Goal: Task Accomplishment & Management: Manage account settings

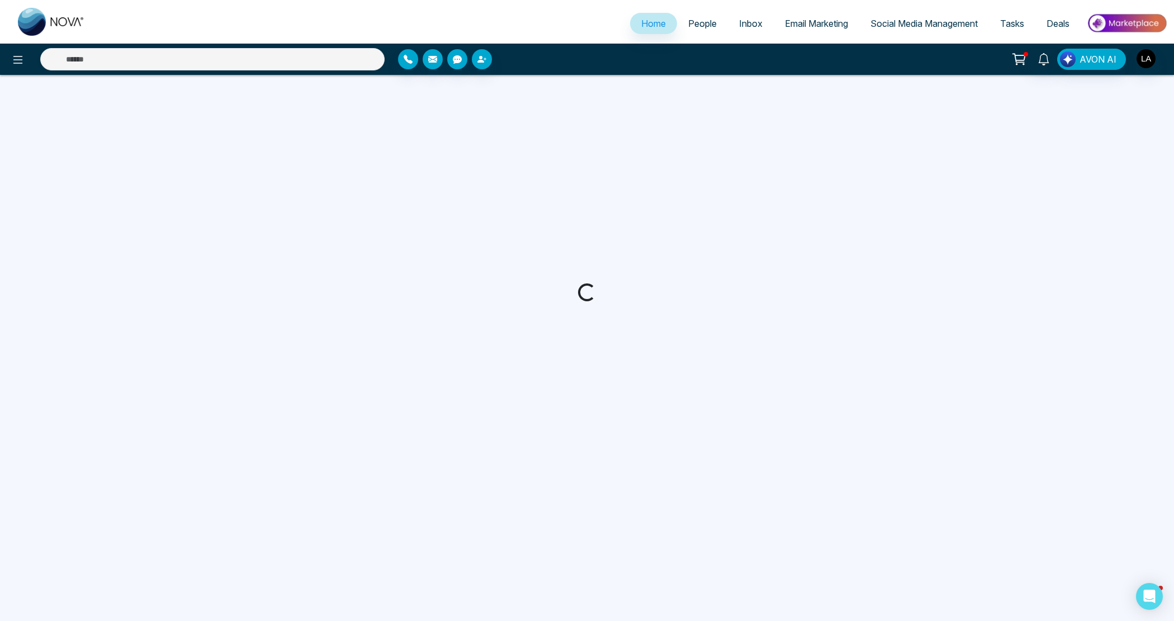
select select "*"
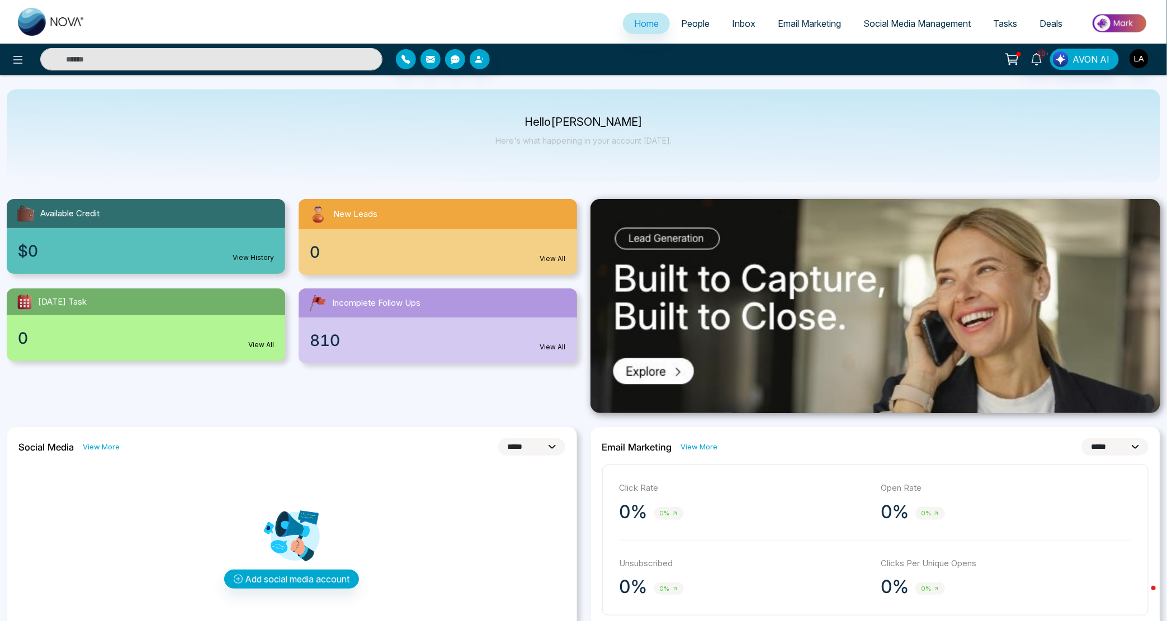
click at [706, 23] on link "People" at bounding box center [695, 23] width 51 height 21
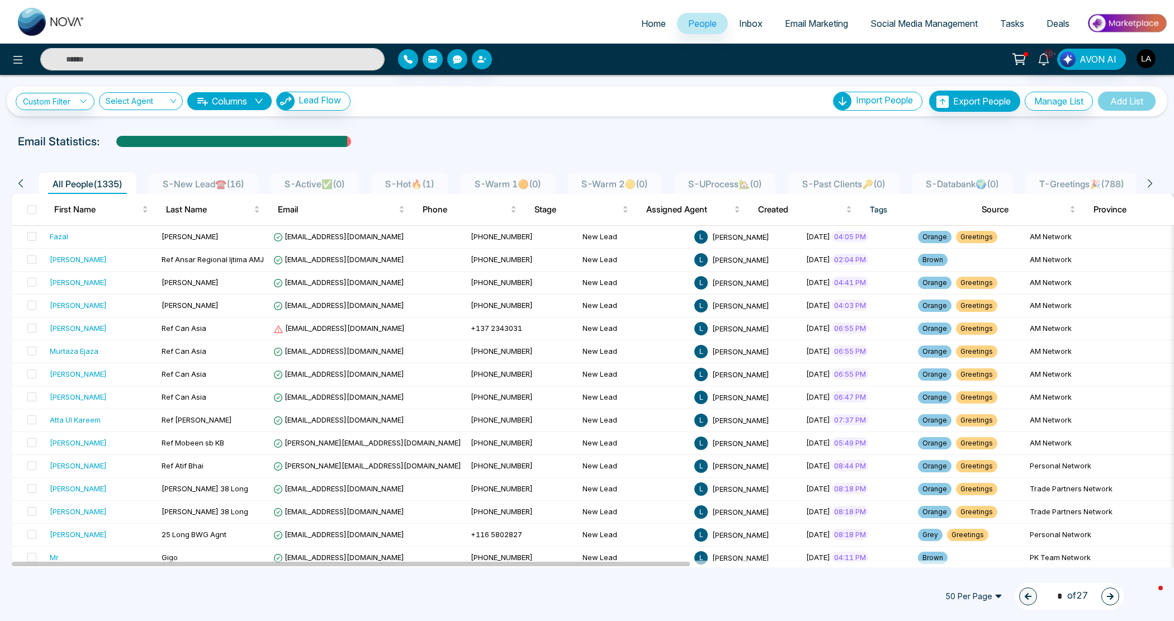
click at [1147, 183] on icon at bounding box center [1150, 183] width 10 height 10
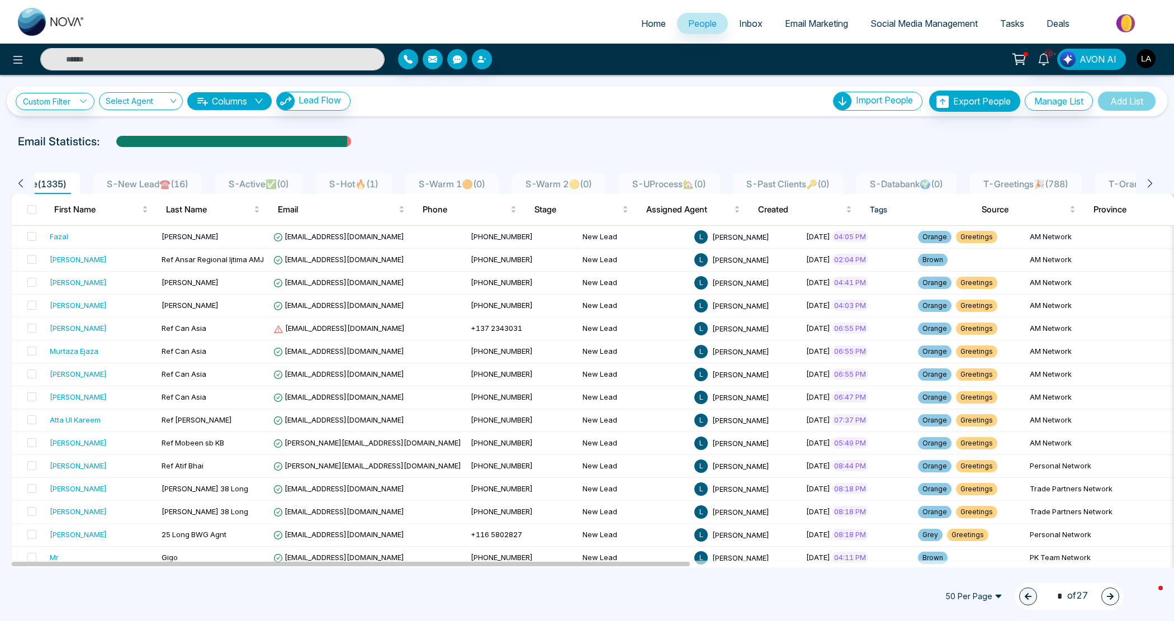
click at [1147, 183] on icon at bounding box center [1150, 183] width 10 height 10
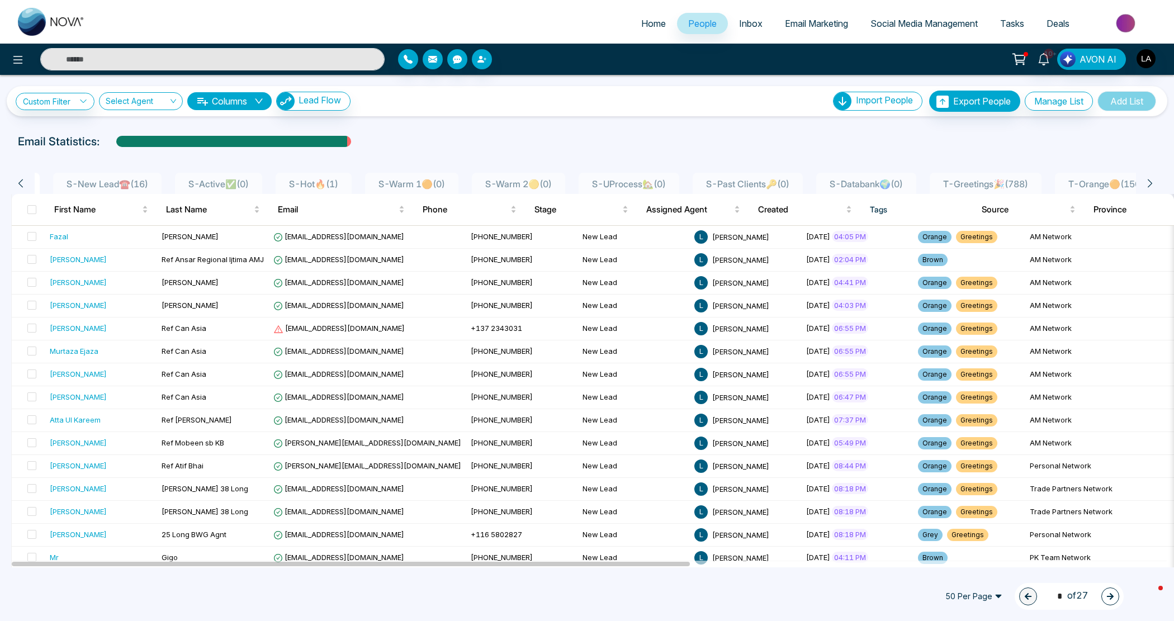
click at [1147, 183] on icon at bounding box center [1150, 183] width 10 height 10
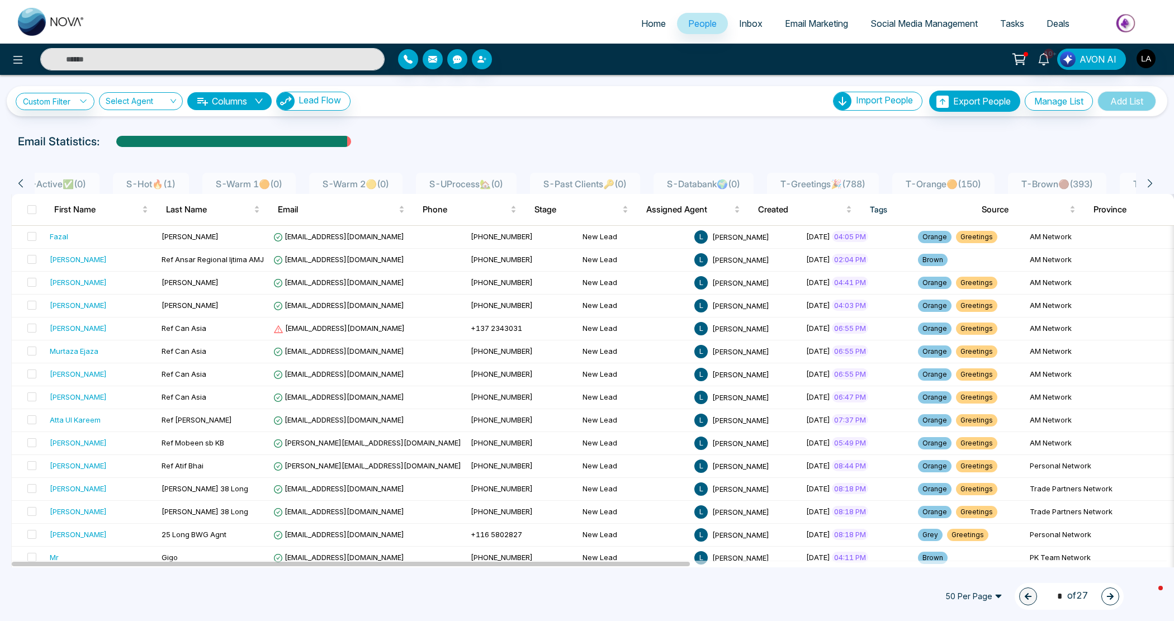
click at [1147, 183] on icon at bounding box center [1150, 183] width 10 height 10
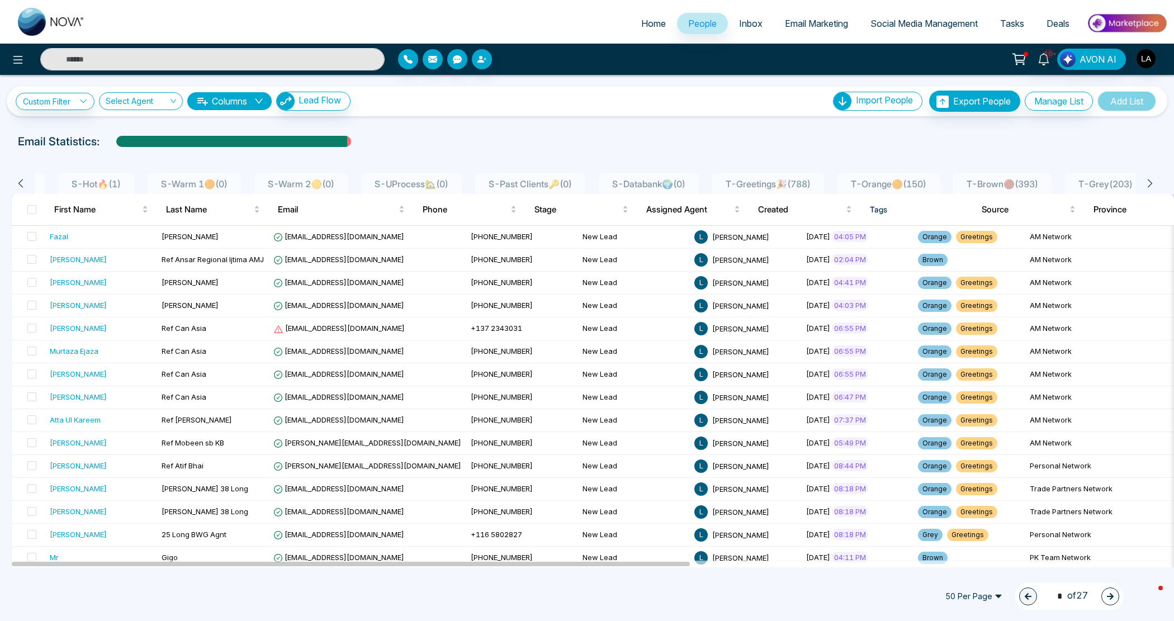
click at [1147, 183] on icon at bounding box center [1150, 183] width 10 height 10
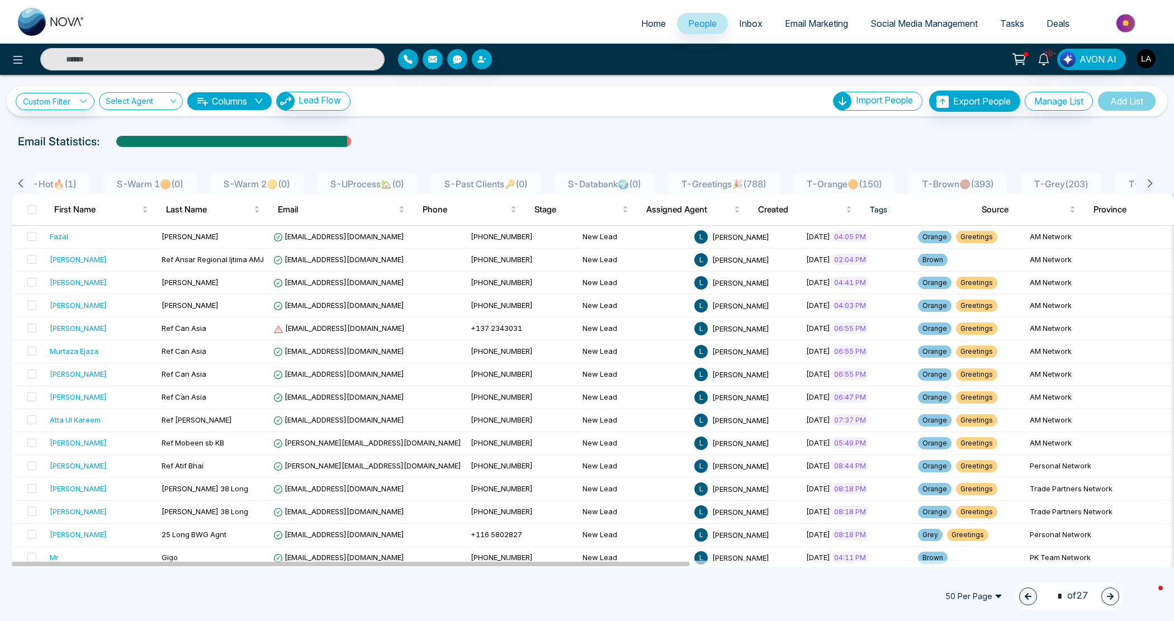
click at [1147, 183] on icon at bounding box center [1150, 183] width 10 height 10
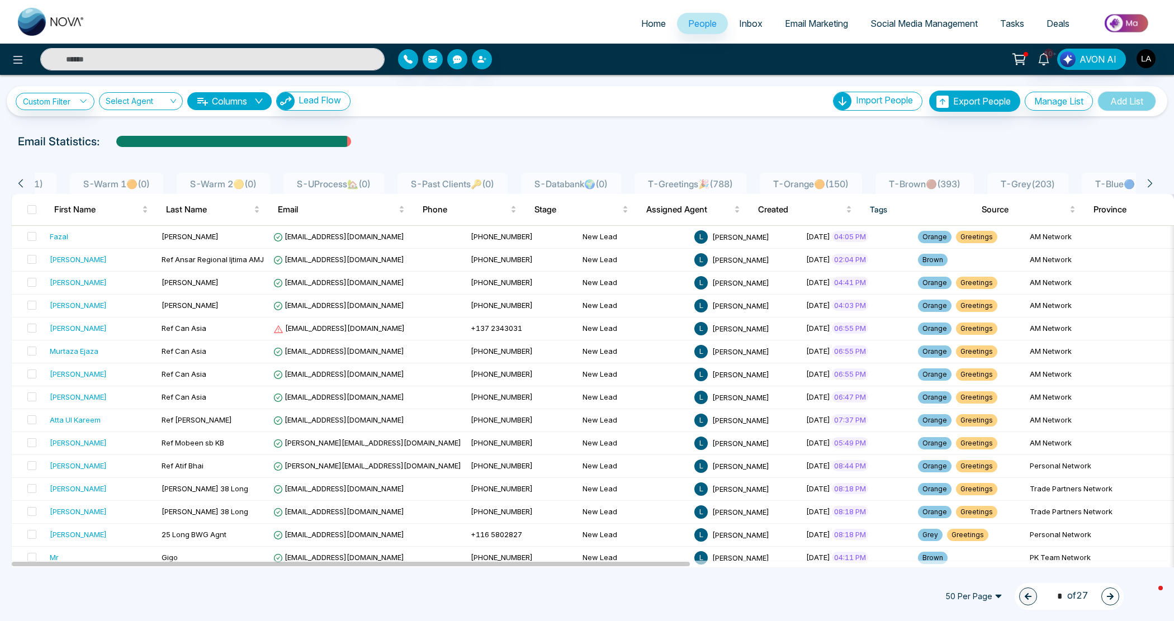
click at [1147, 183] on icon at bounding box center [1150, 183] width 10 height 10
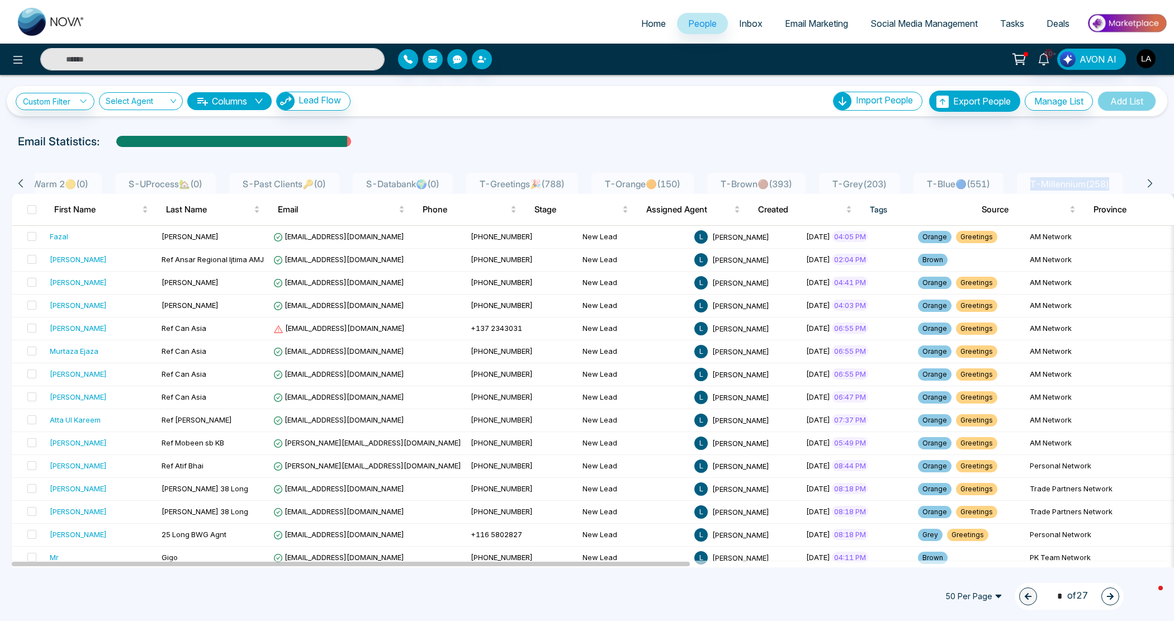
click at [1147, 183] on icon at bounding box center [1150, 183] width 10 height 10
click at [1111, 145] on div "Email Statistics:" at bounding box center [587, 141] width 1174 height 17
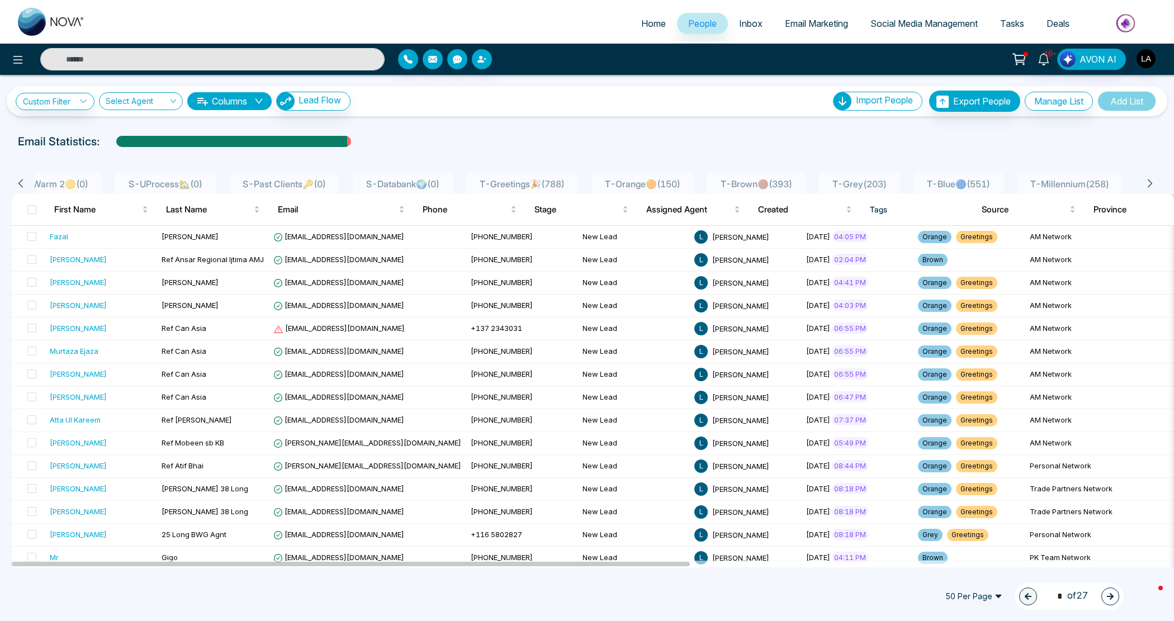
click at [1061, 180] on span "T-Millennium ( 258 )" at bounding box center [1070, 183] width 88 height 11
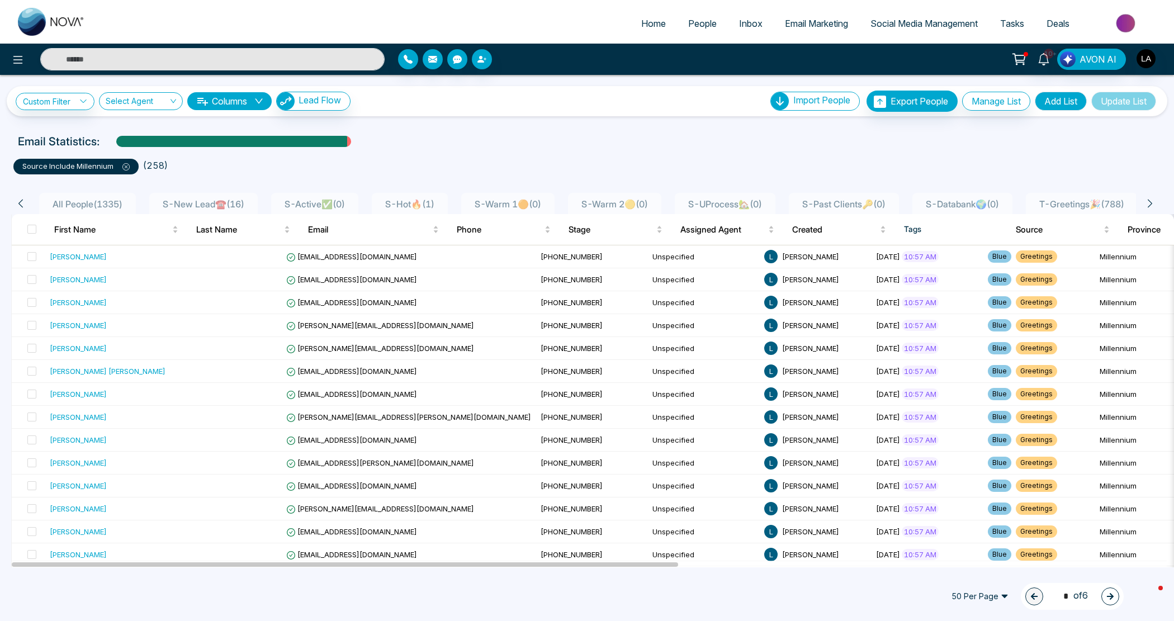
click at [1003, 197] on div "S-Databank🌍 ( 0 )" at bounding box center [962, 203] width 82 height 13
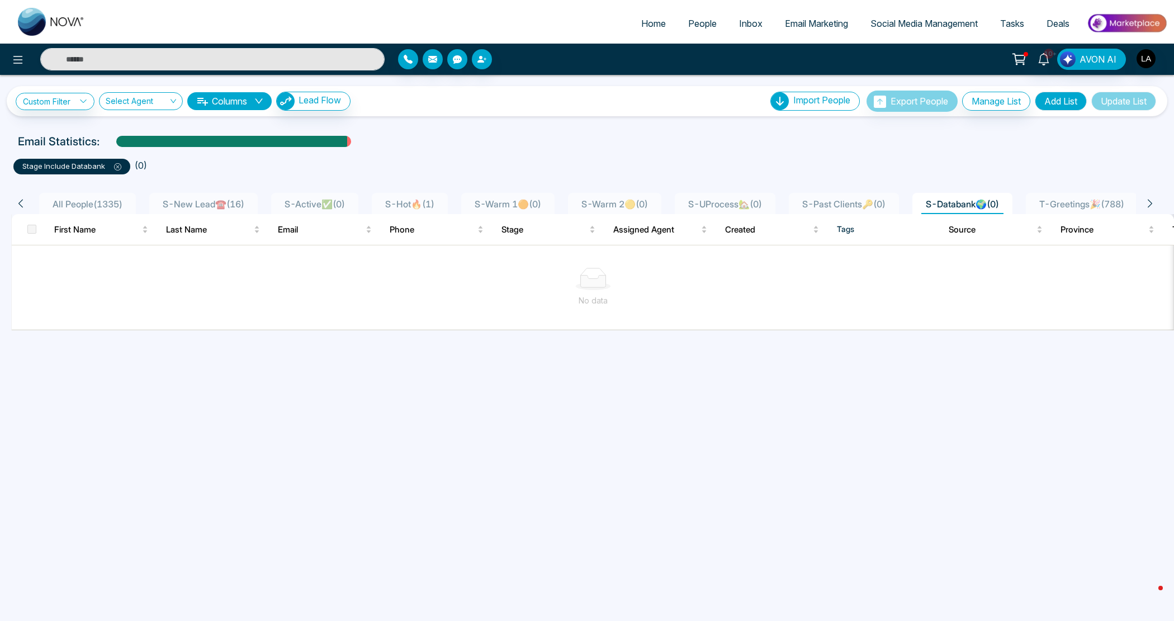
click at [836, 196] on li "S-Past Clients🔑 ( 0 )" at bounding box center [844, 203] width 110 height 21
click at [121, 163] on icon at bounding box center [124, 166] width 7 height 7
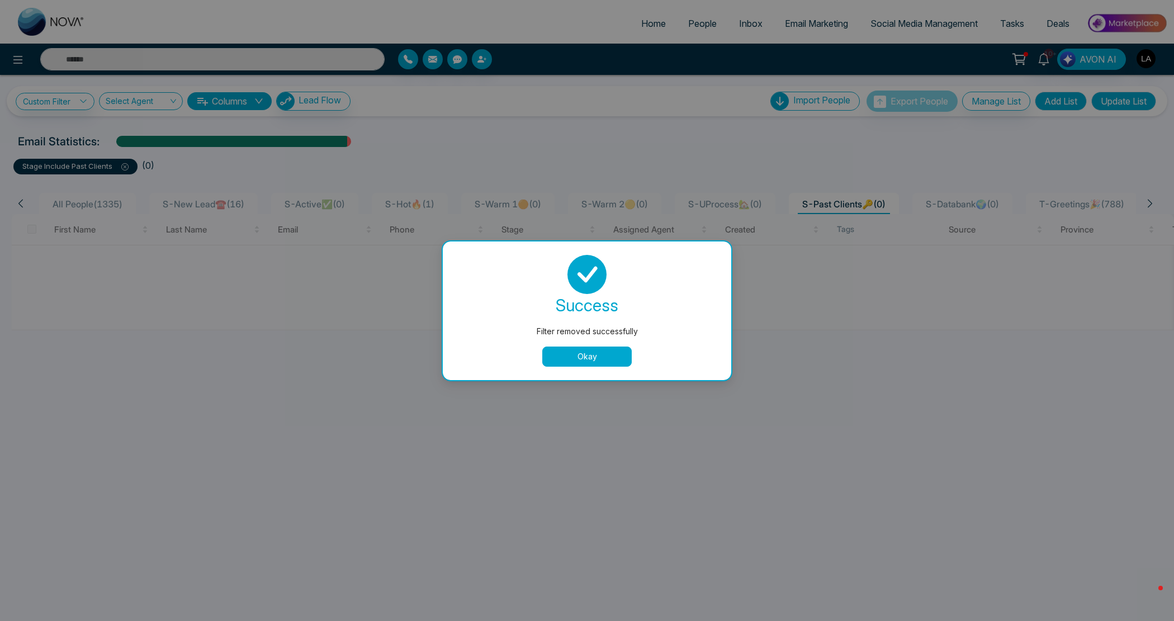
click at [579, 361] on button "Okay" at bounding box center [586, 357] width 89 height 20
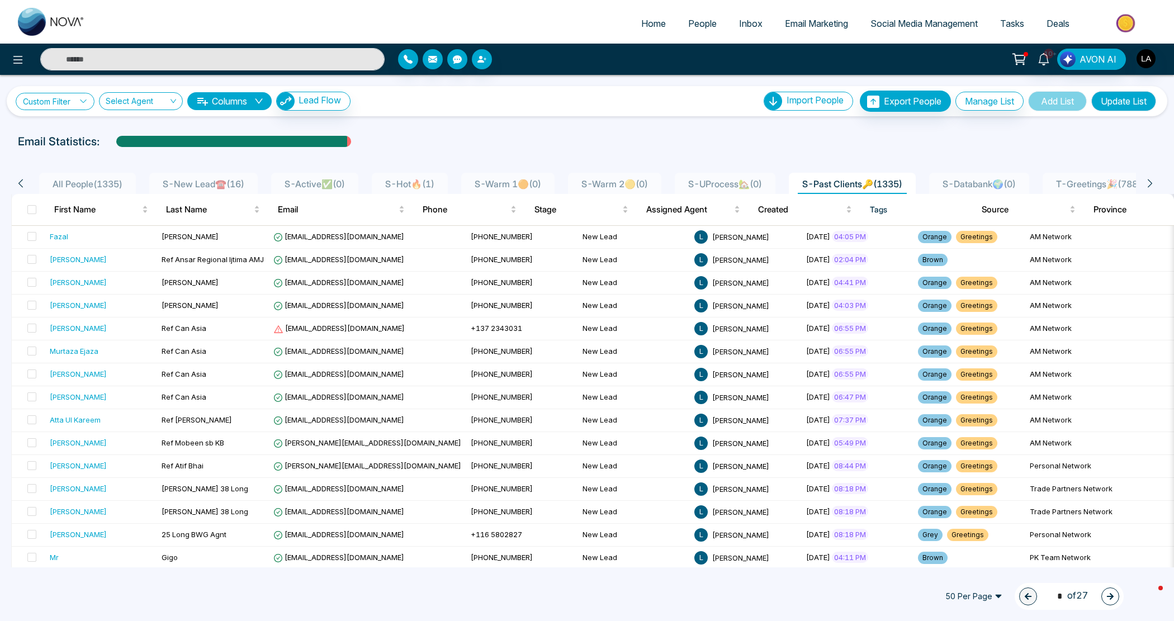
click at [75, 104] on link "Custom Filter" at bounding box center [55, 101] width 79 height 17
click at [88, 135] on input "search" at bounding box center [77, 127] width 91 height 17
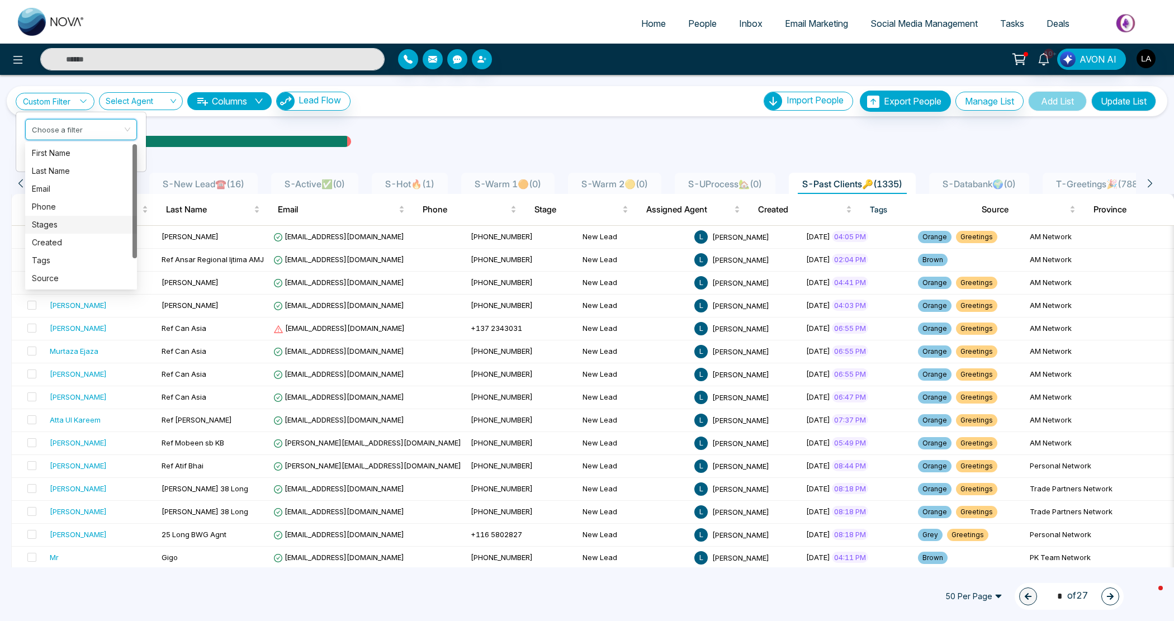
click at [73, 222] on div "Stages" at bounding box center [81, 225] width 98 height 12
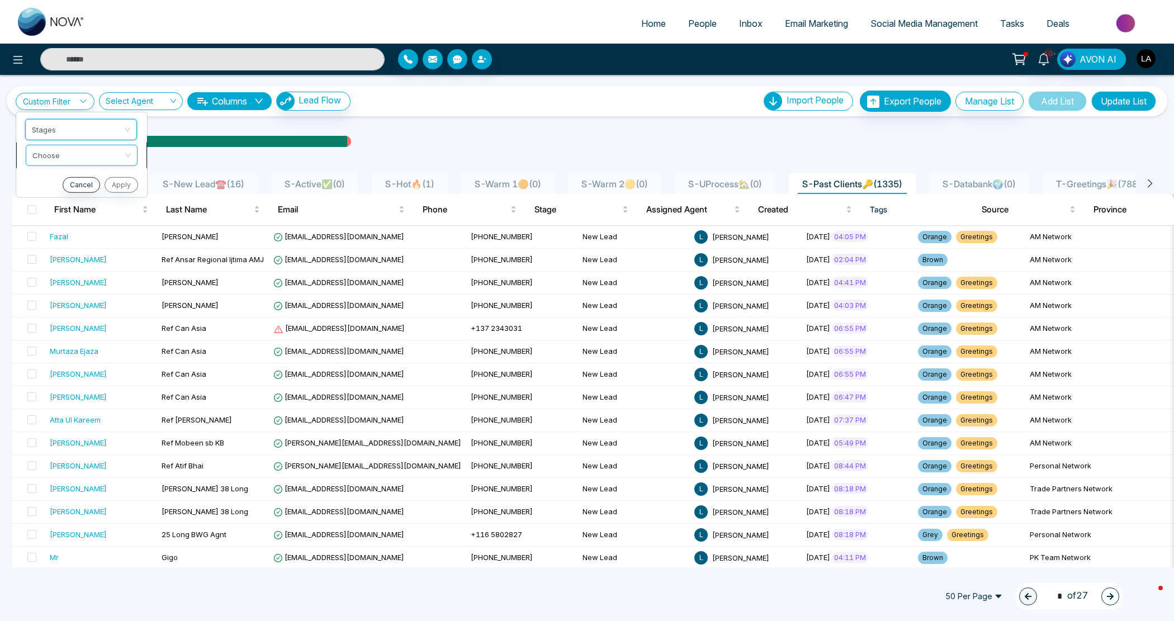
click at [96, 158] on input "search" at bounding box center [77, 153] width 91 height 17
click at [90, 176] on div "include" at bounding box center [81, 179] width 98 height 12
click at [85, 178] on input "search" at bounding box center [77, 178] width 91 height 17
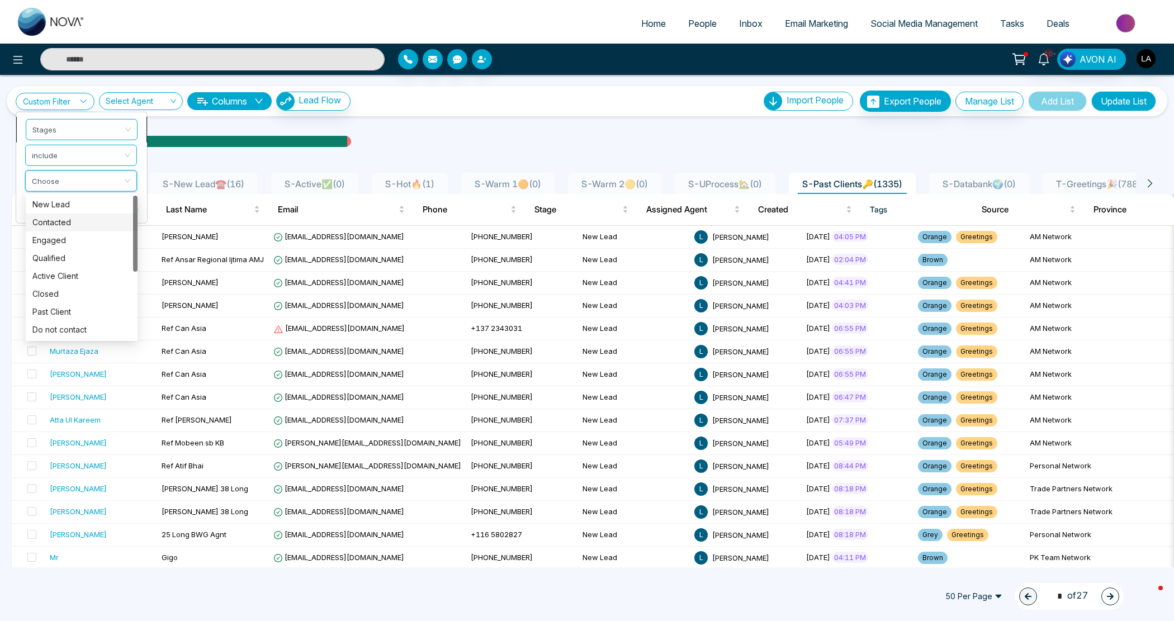
click at [79, 132] on span "Stages" at bounding box center [81, 129] width 98 height 20
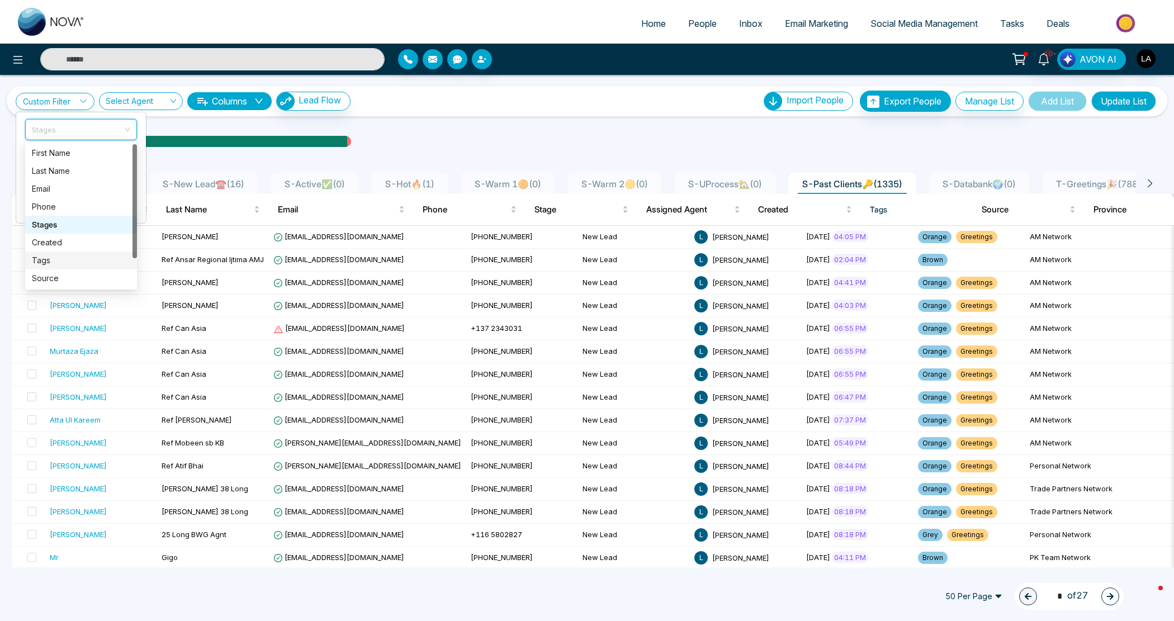
drag, startPoint x: 49, startPoint y: 260, endPoint x: 99, endPoint y: 165, distance: 108.0
click at [49, 261] on div "Tags" at bounding box center [81, 260] width 98 height 12
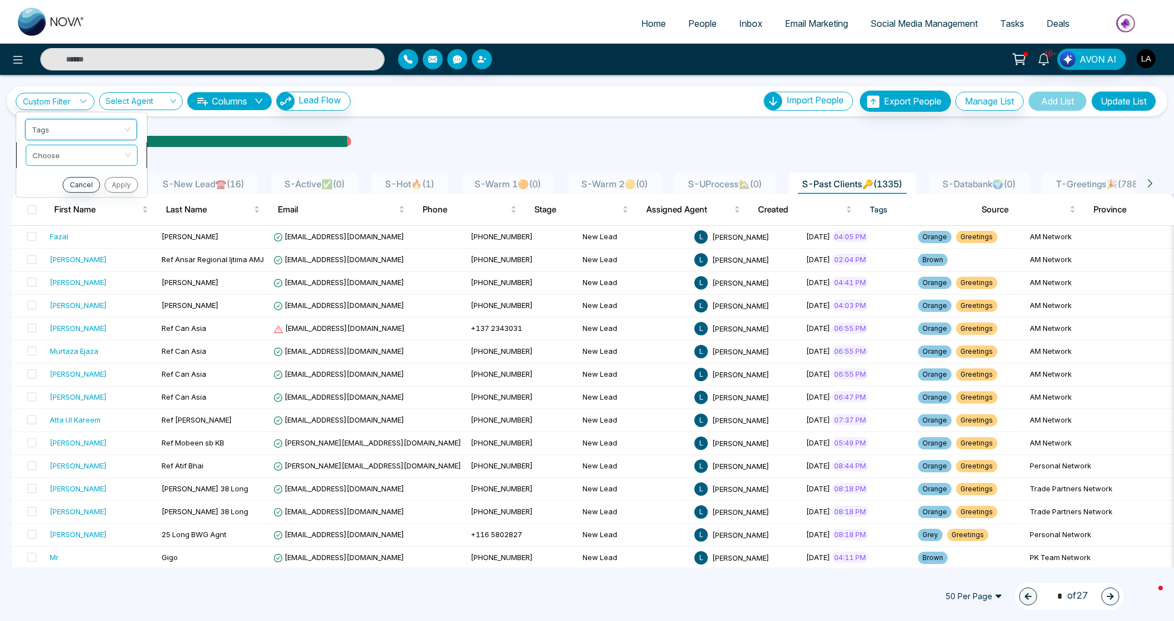
click at [97, 158] on input "search" at bounding box center [77, 153] width 91 height 17
click at [79, 182] on div "include" at bounding box center [81, 179] width 98 height 12
click at [76, 183] on input "search" at bounding box center [77, 178] width 91 height 17
click at [65, 277] on div "Orange" at bounding box center [81, 276] width 98 height 12
click at [126, 211] on button "Apply" at bounding box center [120, 210] width 34 height 16
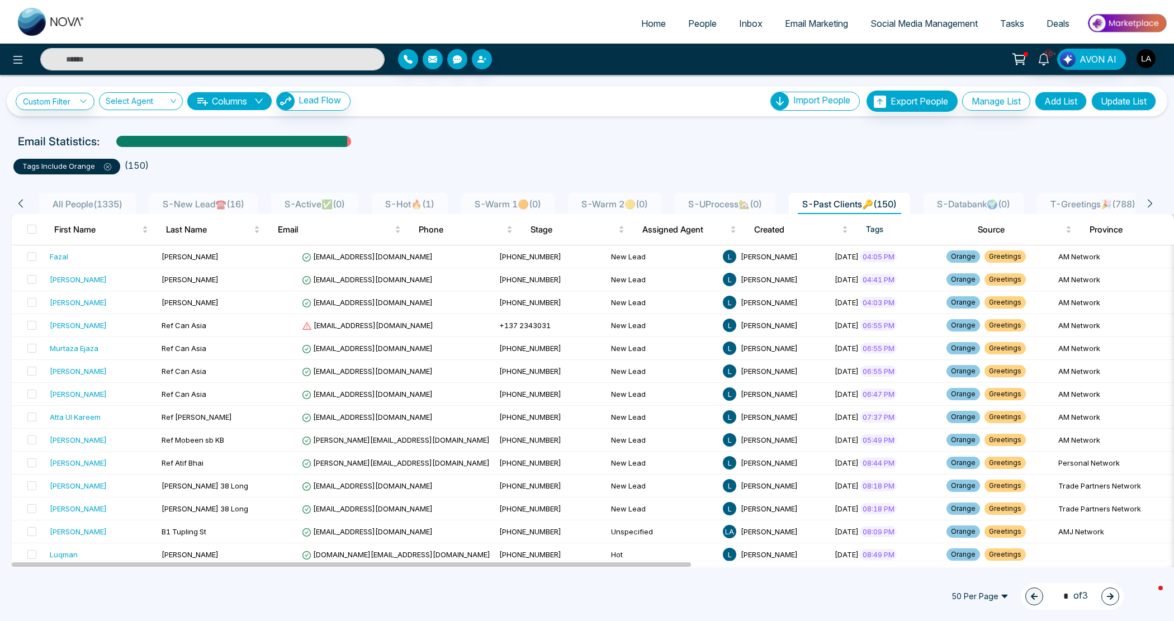
click at [1146, 198] on icon at bounding box center [1150, 203] width 10 height 10
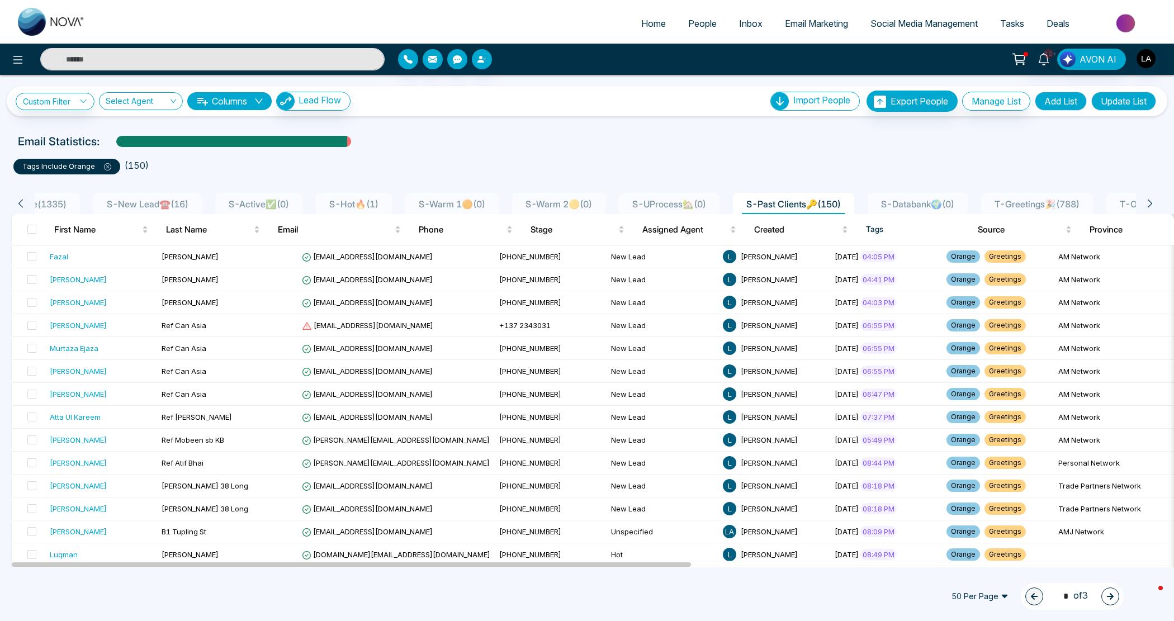
click at [1146, 198] on icon at bounding box center [1150, 203] width 10 height 10
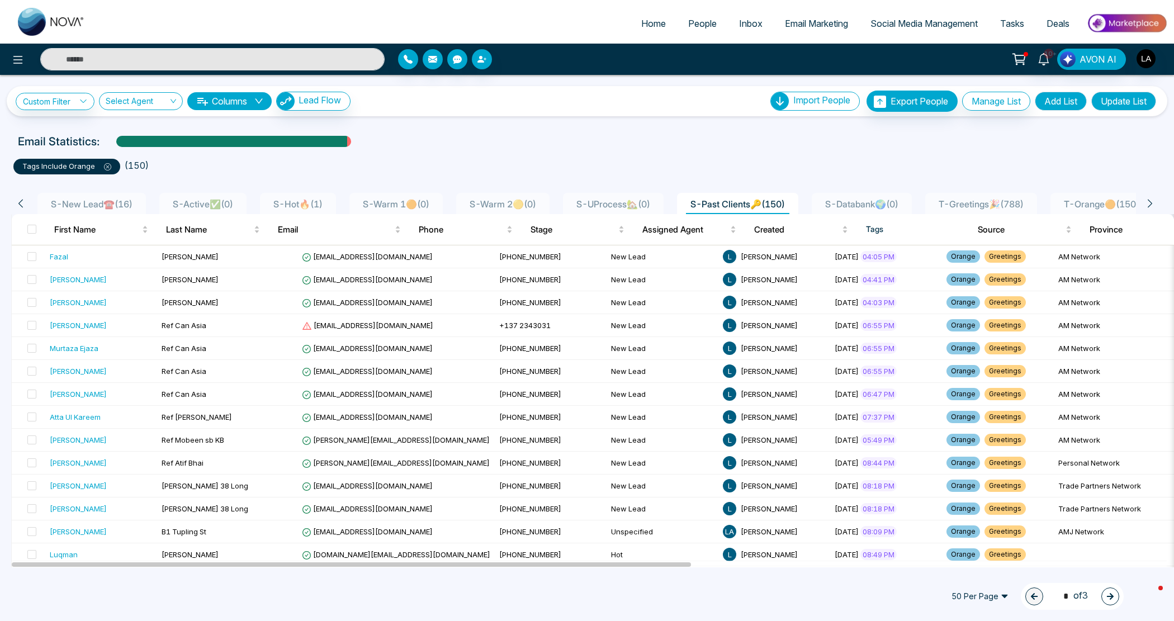
click at [1146, 198] on icon at bounding box center [1150, 203] width 10 height 10
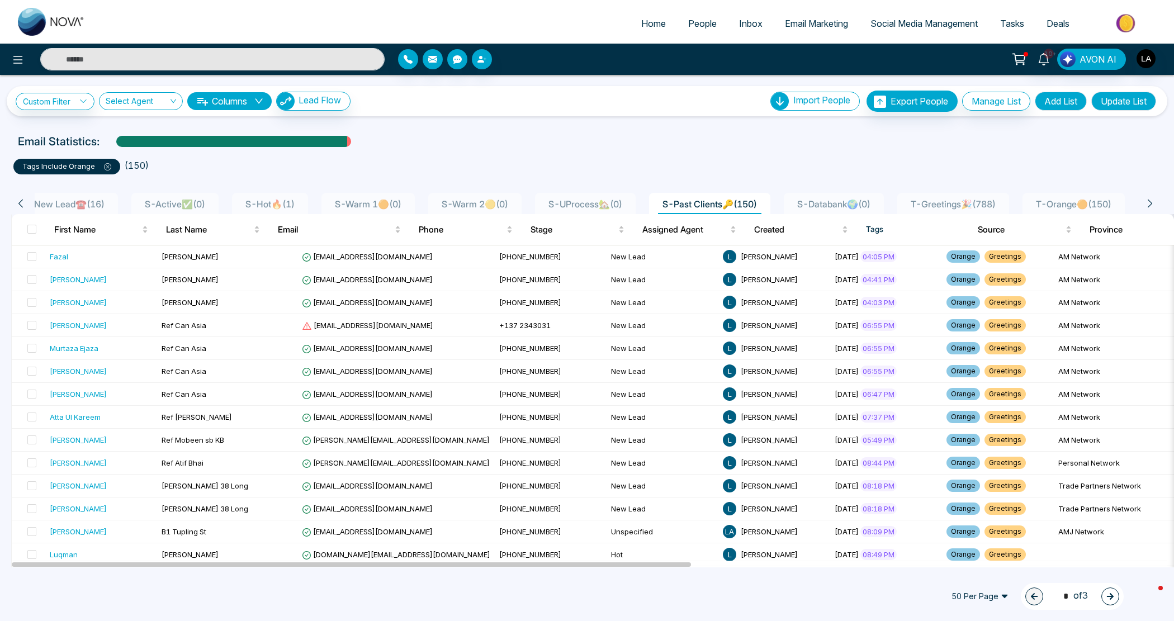
click at [1146, 198] on icon at bounding box center [1150, 203] width 10 height 10
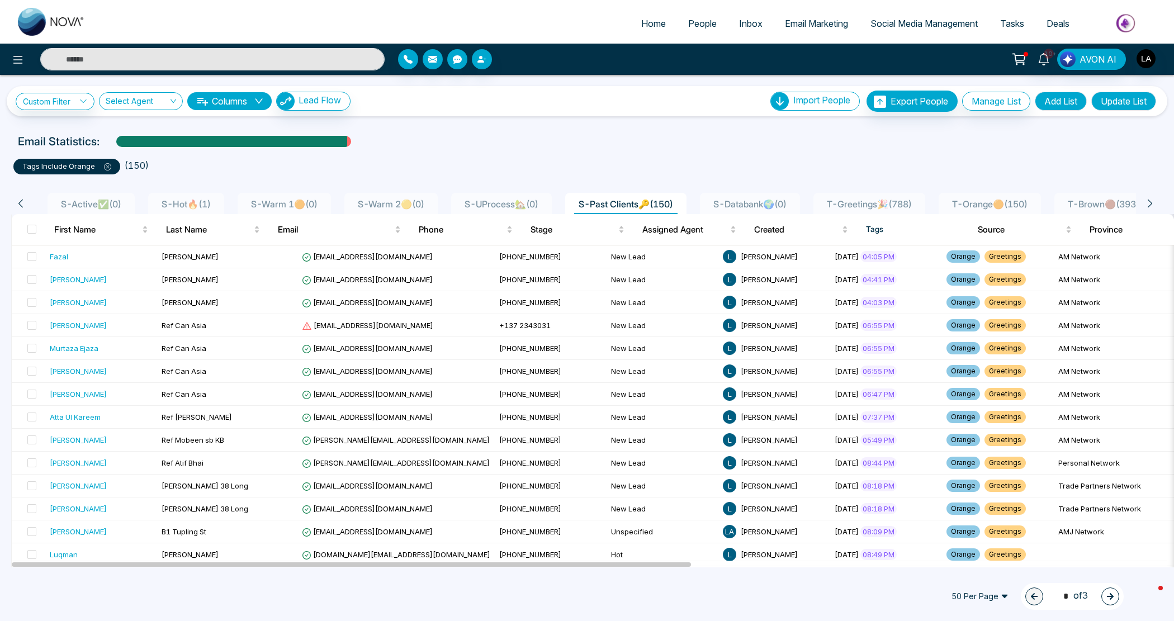
click at [1146, 198] on icon at bounding box center [1150, 203] width 10 height 10
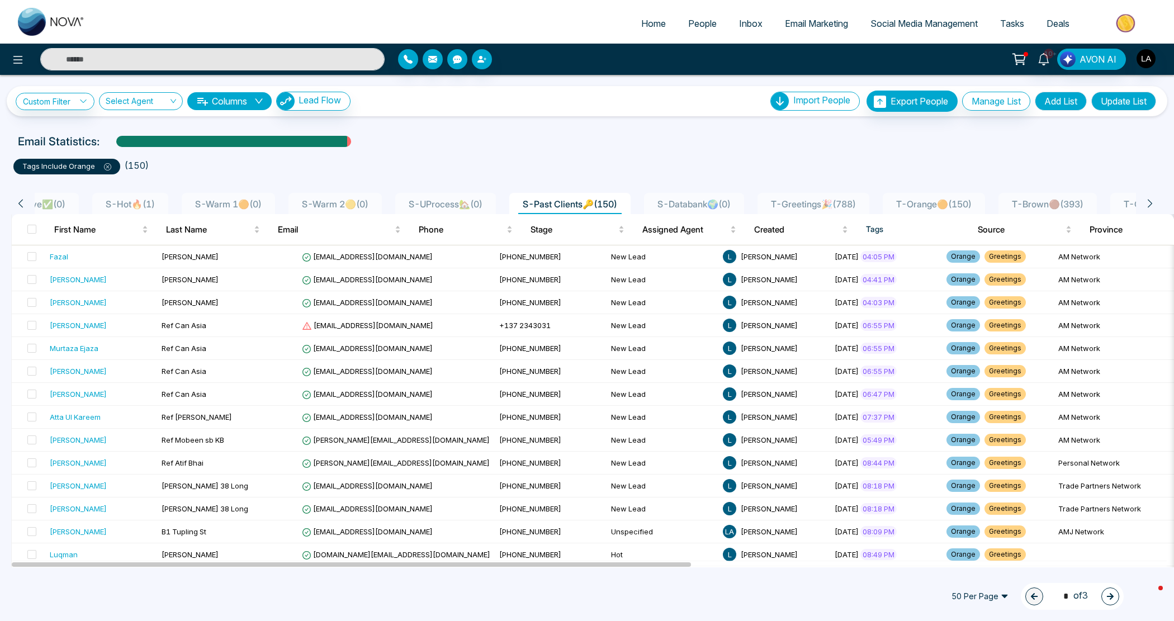
click at [108, 167] on icon at bounding box center [107, 166] width 7 height 7
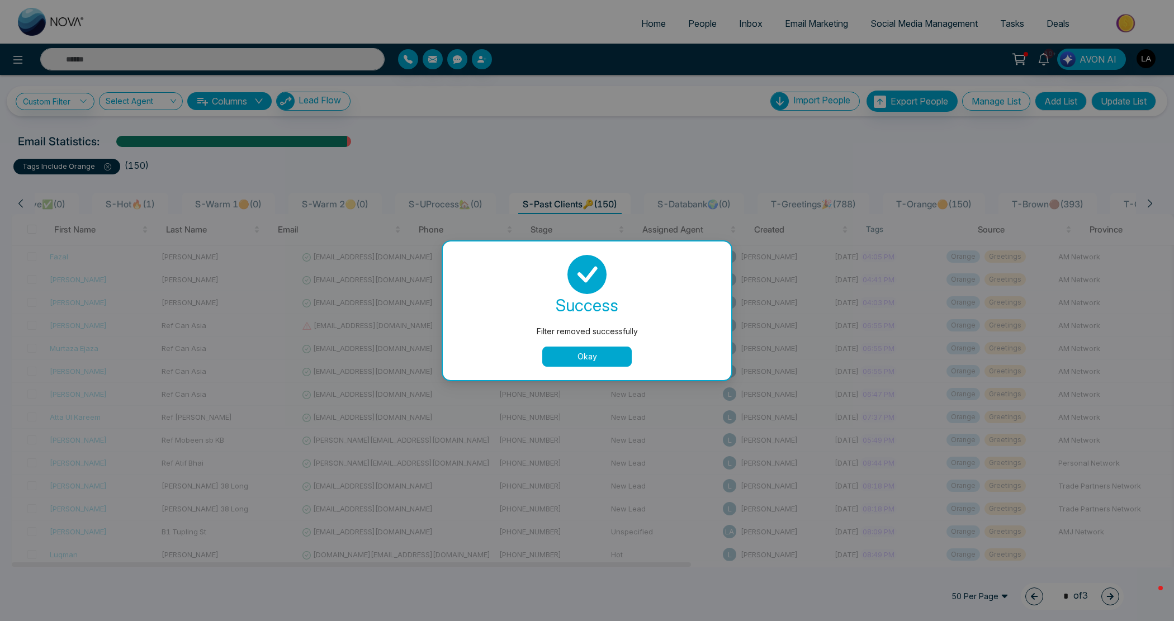
click at [579, 354] on button "Okay" at bounding box center [586, 357] width 89 height 20
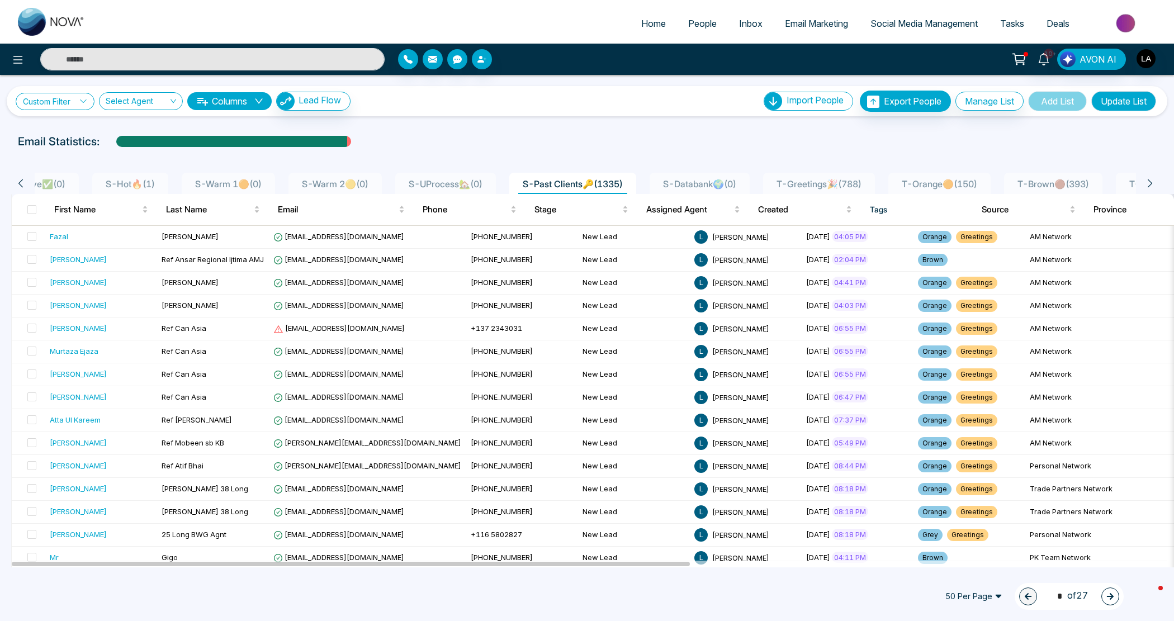
click at [59, 103] on link "Custom Filter" at bounding box center [55, 101] width 79 height 17
click at [77, 126] on input "search" at bounding box center [77, 127] width 91 height 17
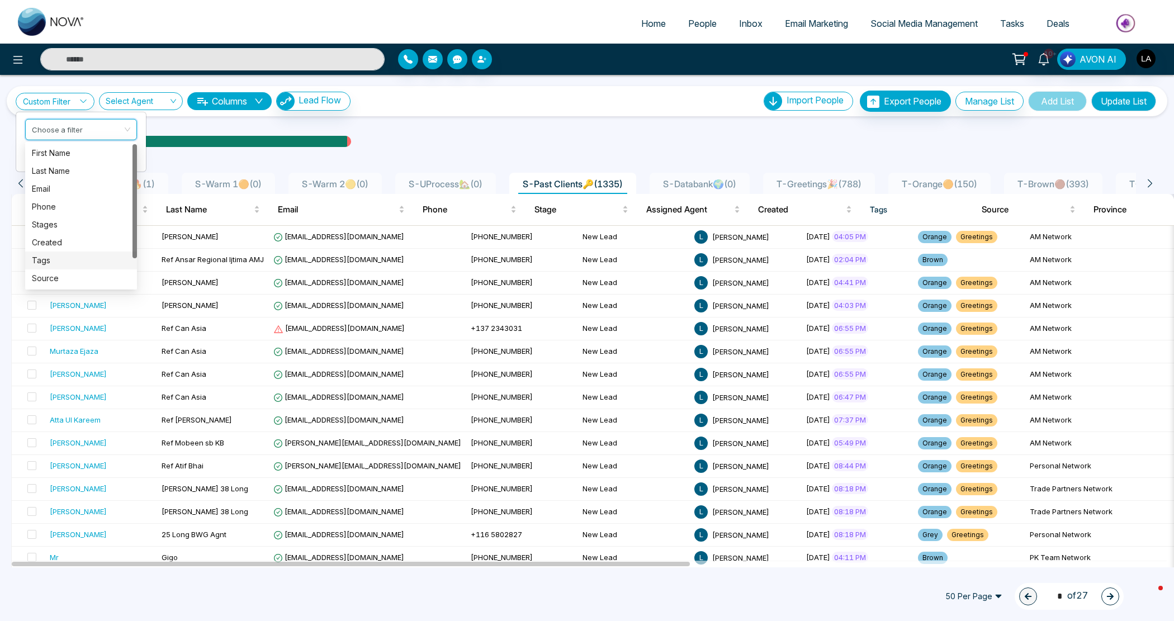
click at [43, 255] on div "Tags" at bounding box center [81, 260] width 98 height 12
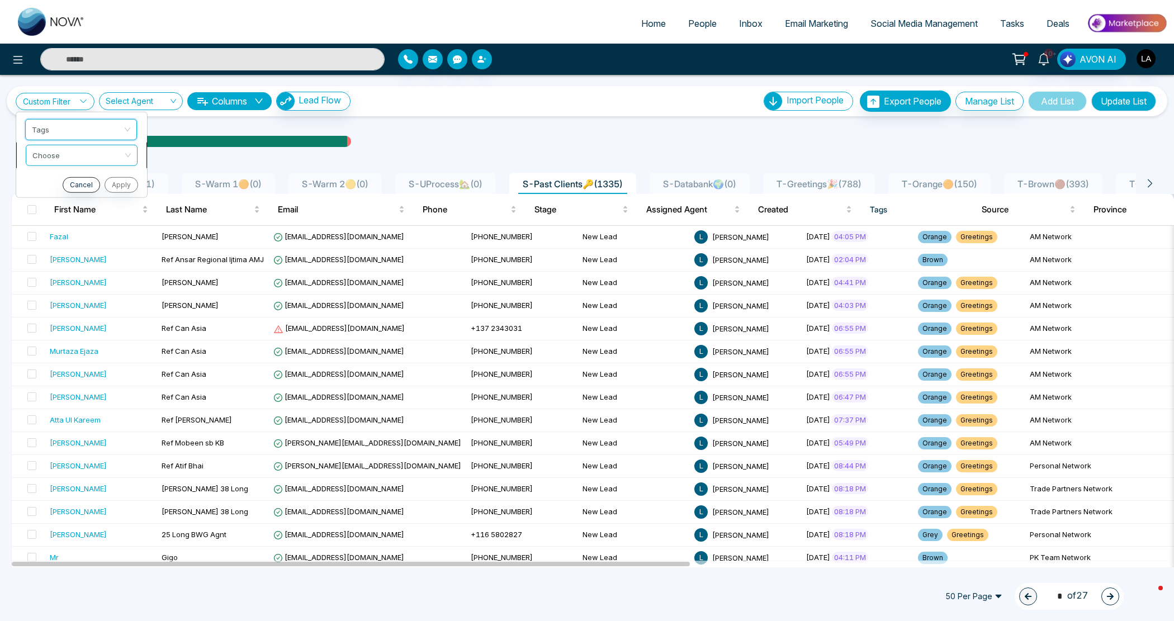
click at [66, 162] on span at bounding box center [77, 155] width 91 height 20
click at [73, 177] on div "include" at bounding box center [81, 179] width 98 height 12
click at [72, 176] on input "search" at bounding box center [77, 178] width 91 height 17
click at [72, 245] on div "Greetings" at bounding box center [81, 240] width 98 height 12
click at [116, 215] on button "Apply" at bounding box center [120, 210] width 34 height 16
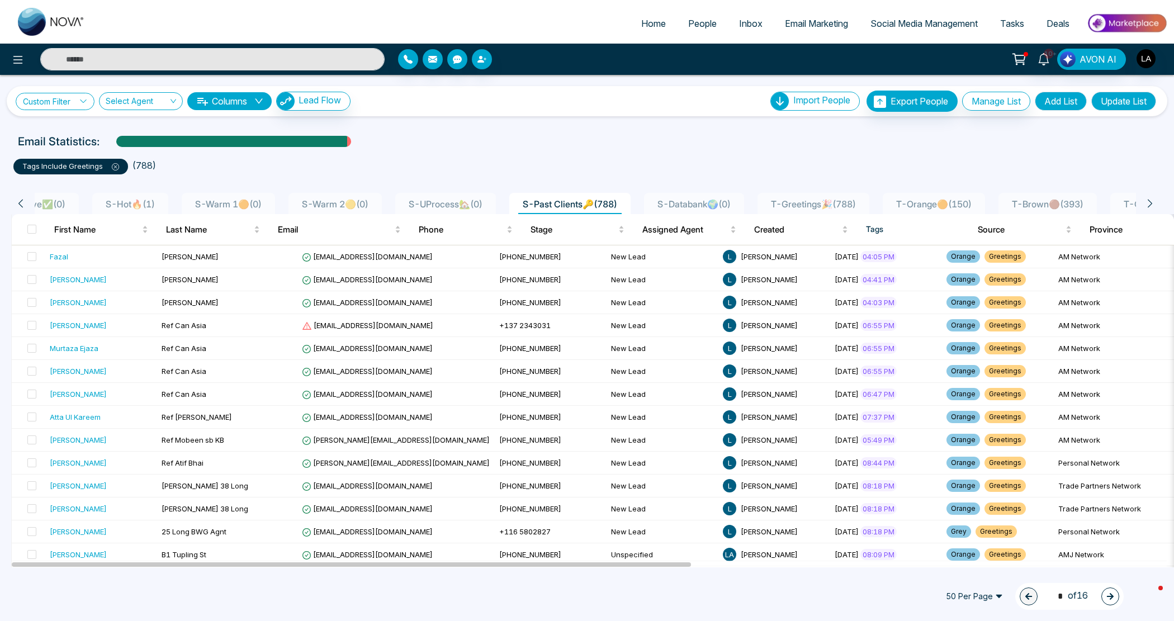
click at [41, 105] on link "Custom Filter" at bounding box center [55, 101] width 79 height 17
click at [68, 136] on span at bounding box center [77, 129] width 91 height 20
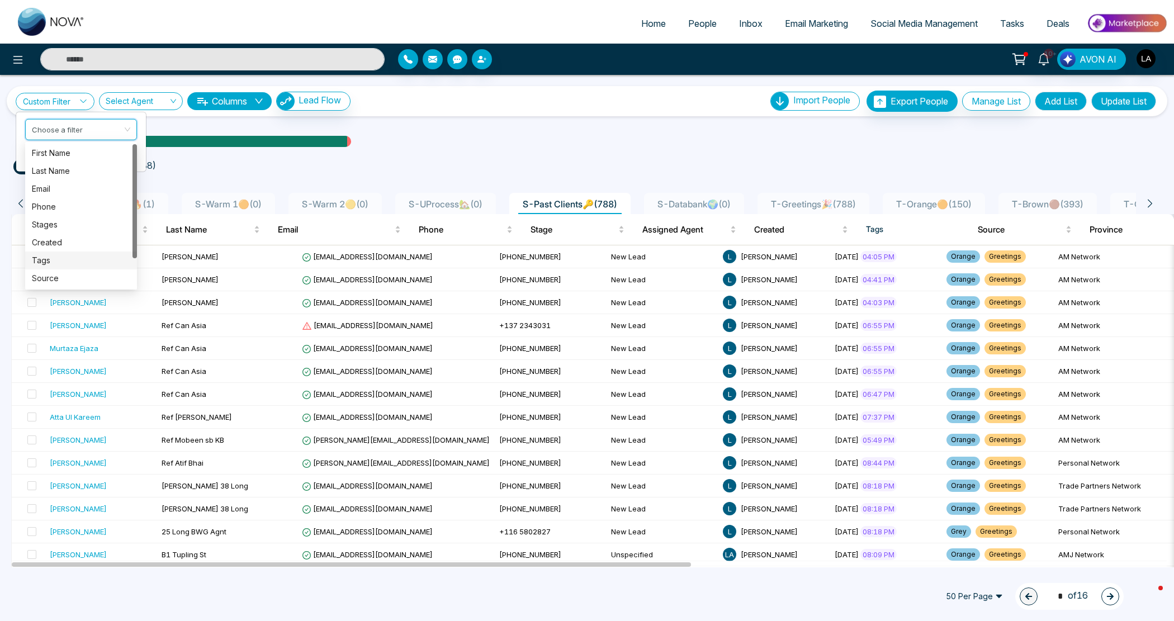
click at [70, 258] on div "Tags" at bounding box center [81, 260] width 98 height 12
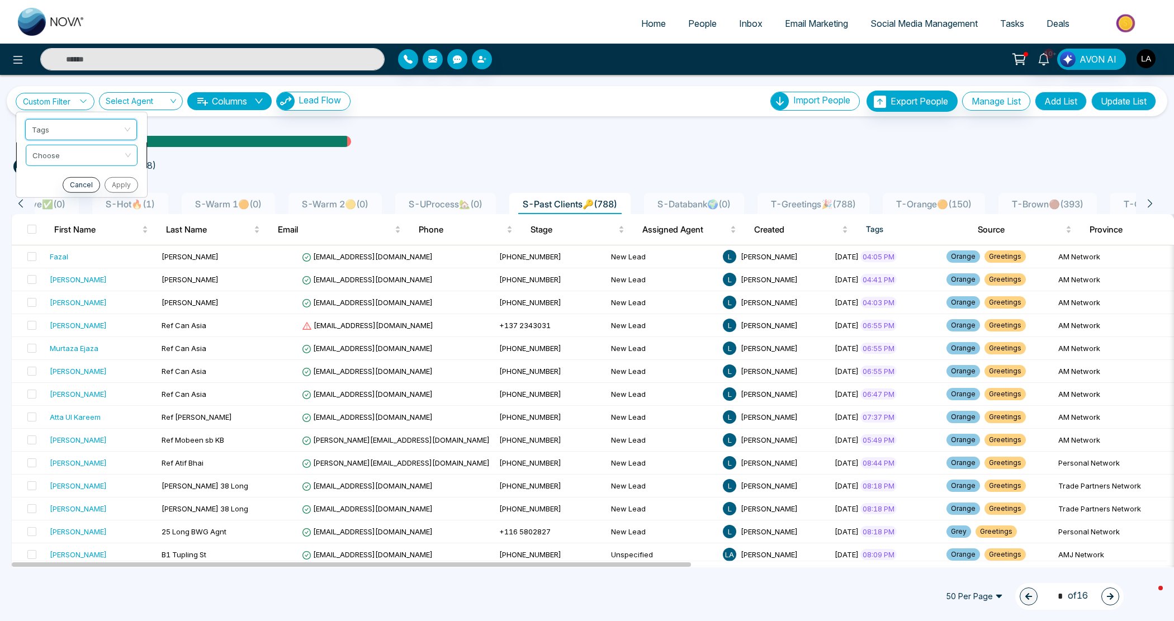
click at [79, 163] on span at bounding box center [77, 155] width 91 height 20
click at [82, 173] on div "include" at bounding box center [81, 179] width 98 height 12
click at [78, 188] on span at bounding box center [77, 180] width 91 height 20
click at [77, 273] on div "Orange" at bounding box center [81, 276] width 98 height 12
click at [115, 211] on button "Apply" at bounding box center [120, 210] width 34 height 16
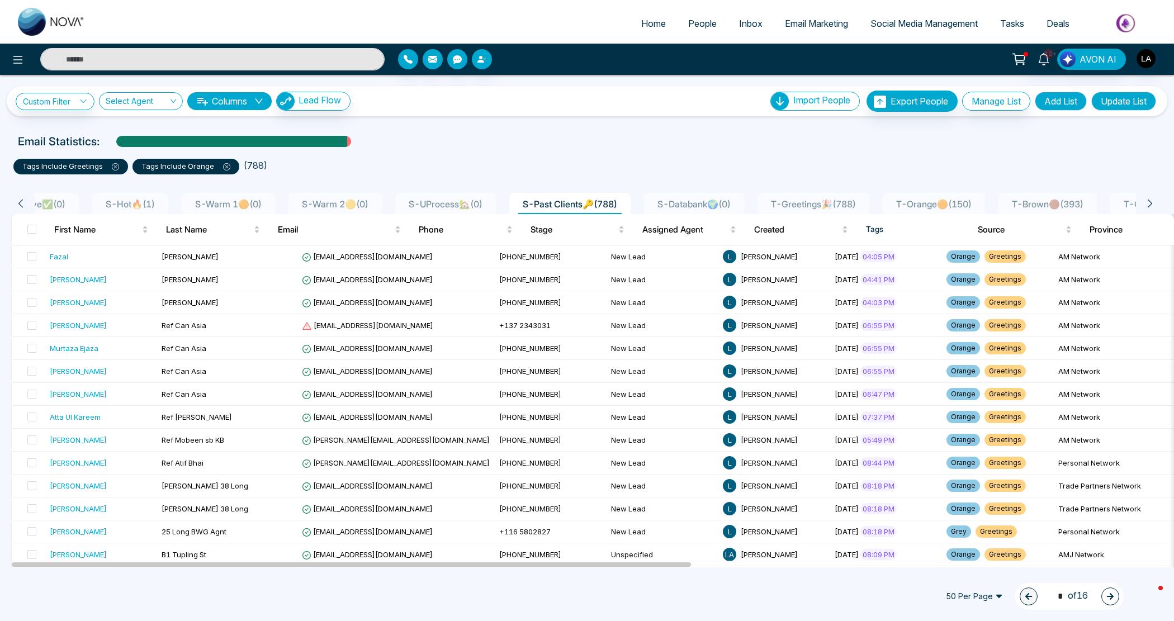
click at [223, 166] on icon at bounding box center [226, 166] width 7 height 7
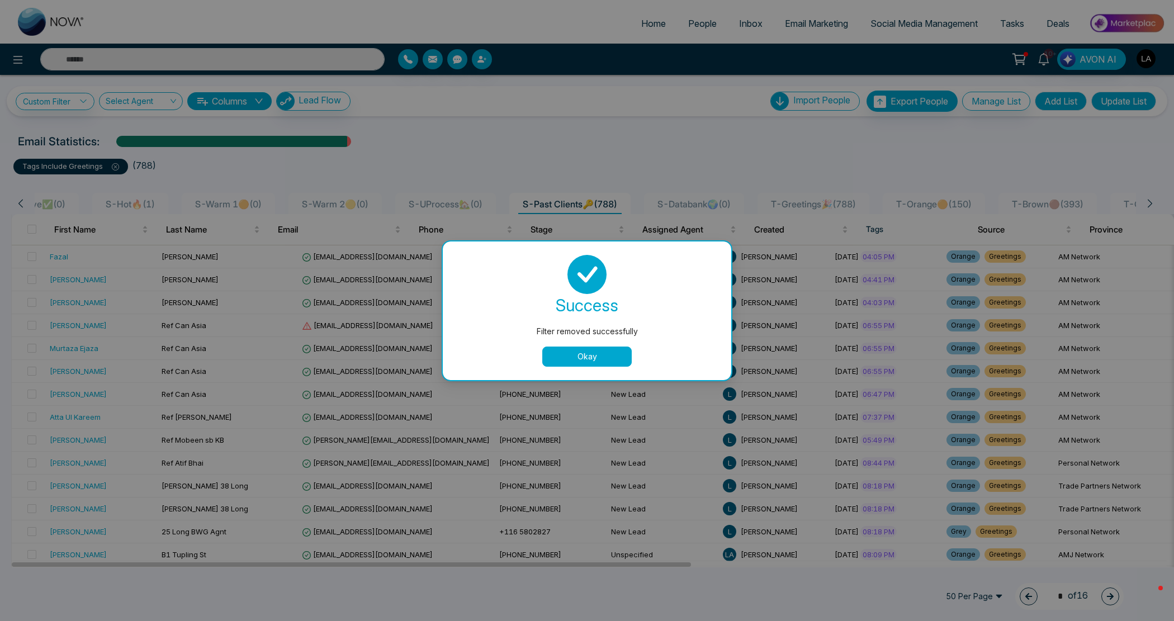
click at [604, 356] on button "Okay" at bounding box center [586, 357] width 89 height 20
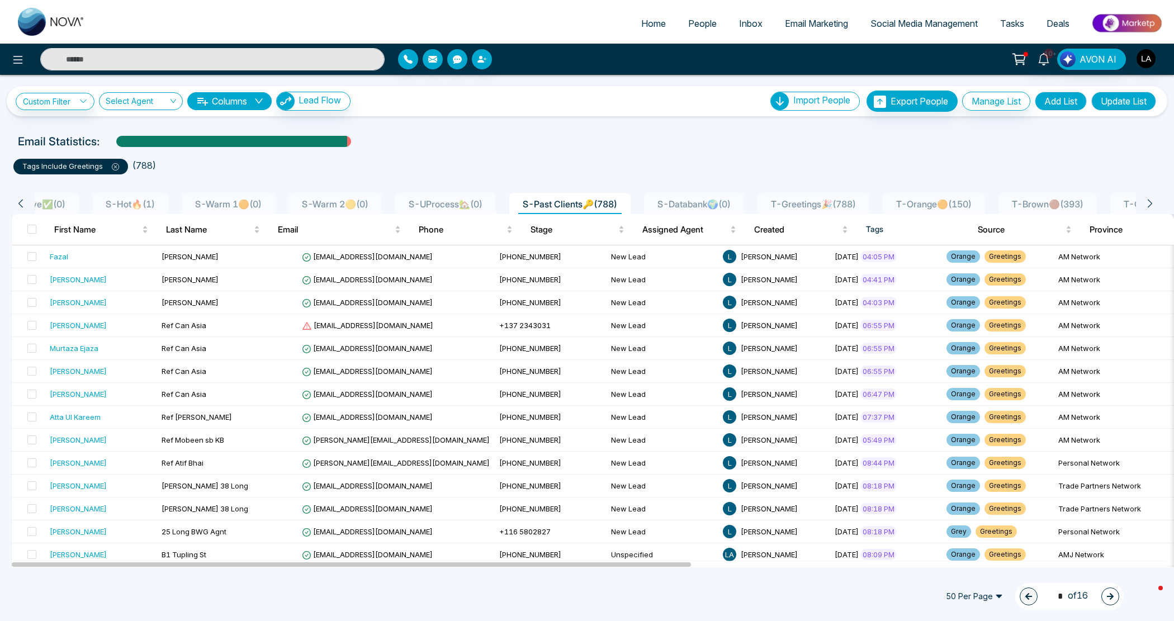
click at [113, 167] on icon at bounding box center [115, 166] width 7 height 7
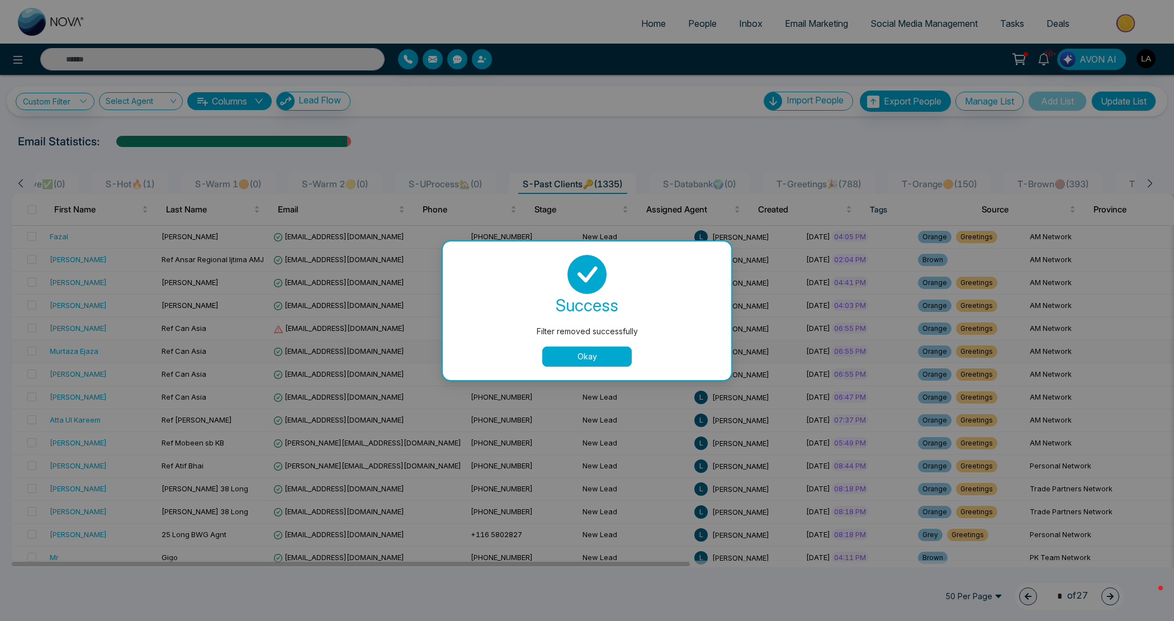
click at [577, 354] on button "Okay" at bounding box center [586, 357] width 89 height 20
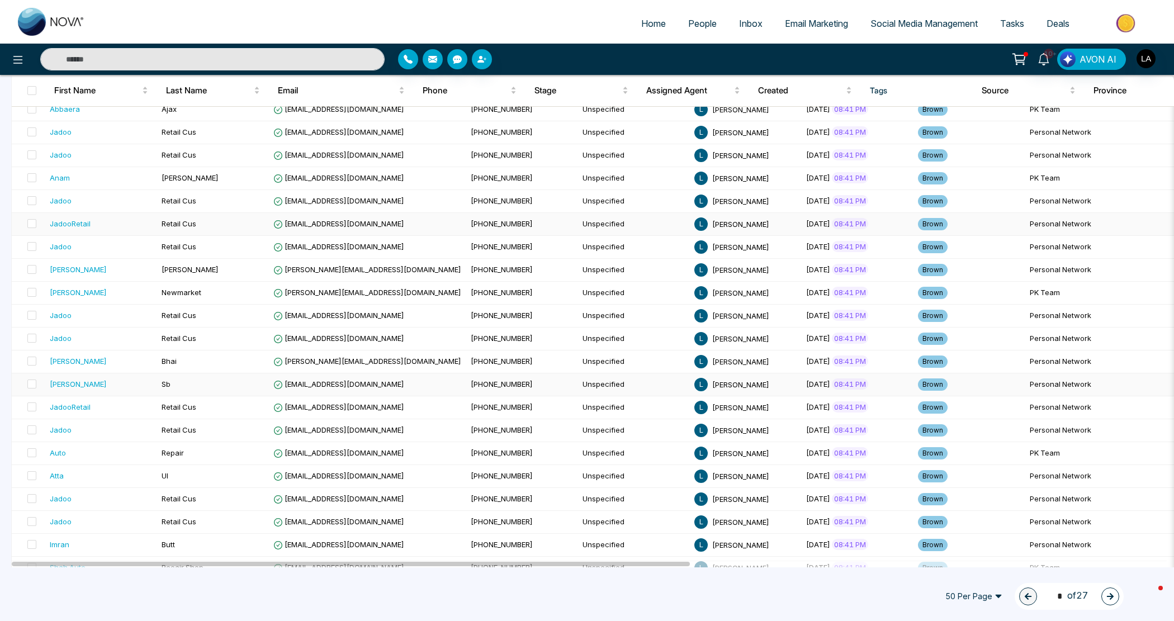
scroll to position [817, 0]
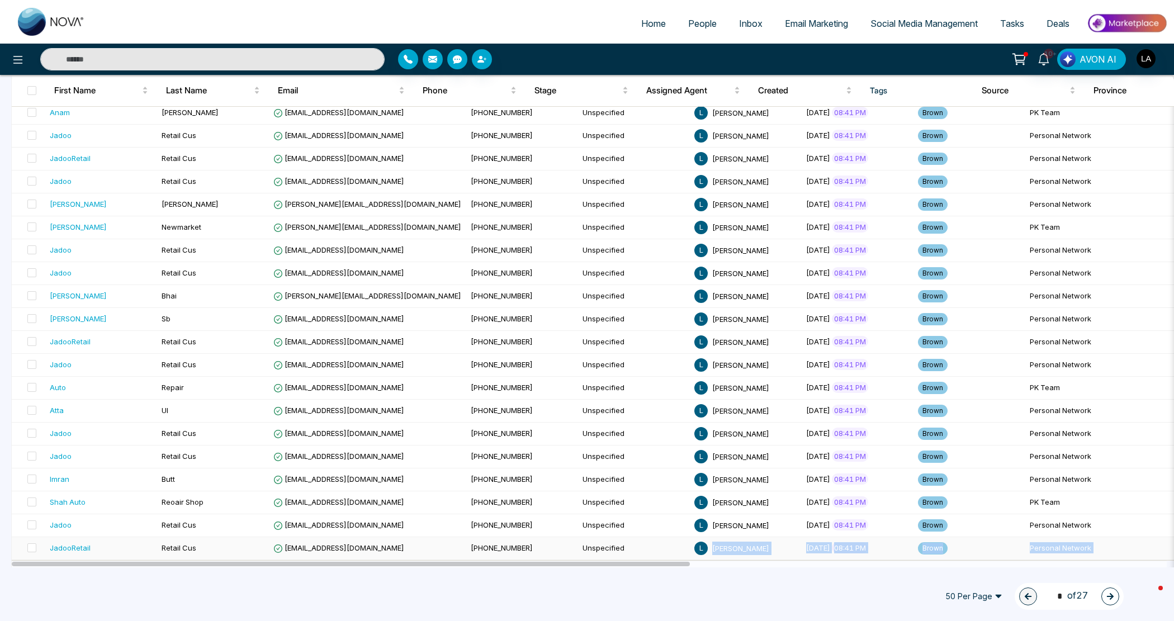
drag, startPoint x: 596, startPoint y: 560, endPoint x: 661, endPoint y: 554, distance: 65.7
click at [647, 582] on div "50 Per Page 1 * of 27" at bounding box center [587, 596] width 1174 height 49
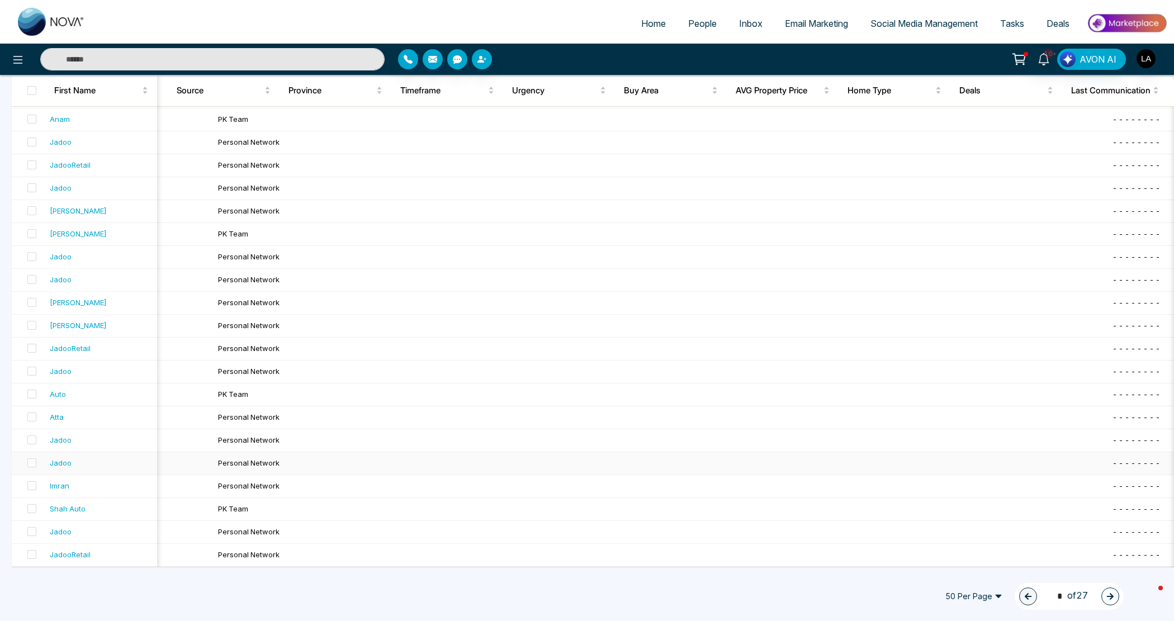
scroll to position [0, 0]
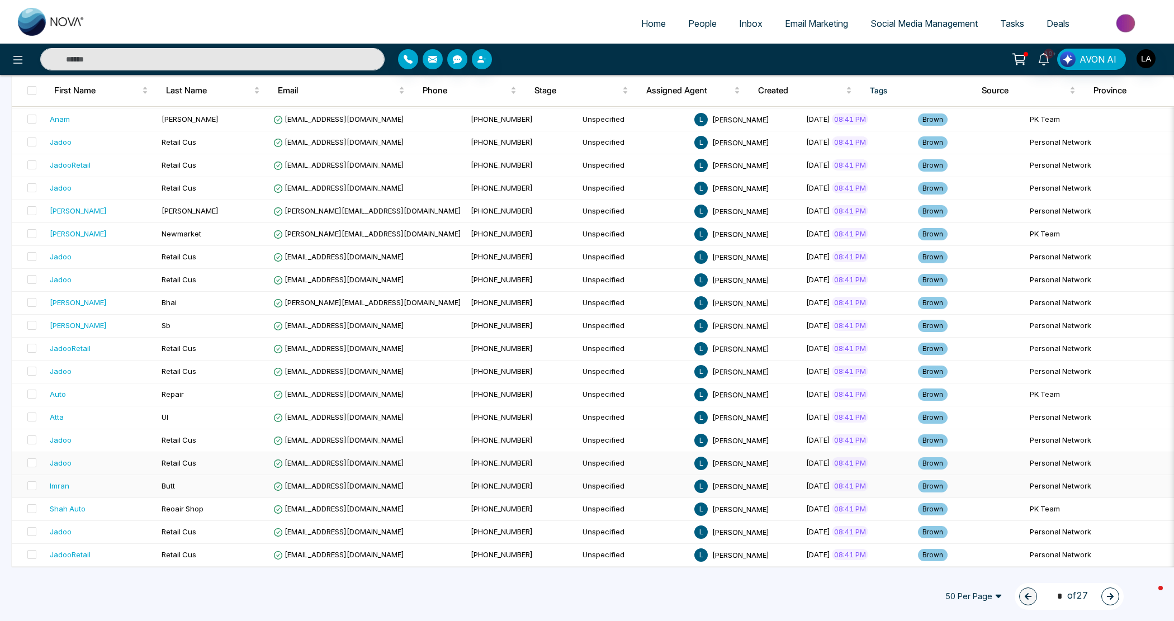
drag, startPoint x: 652, startPoint y: 563, endPoint x: 272, endPoint y: 462, distance: 394.0
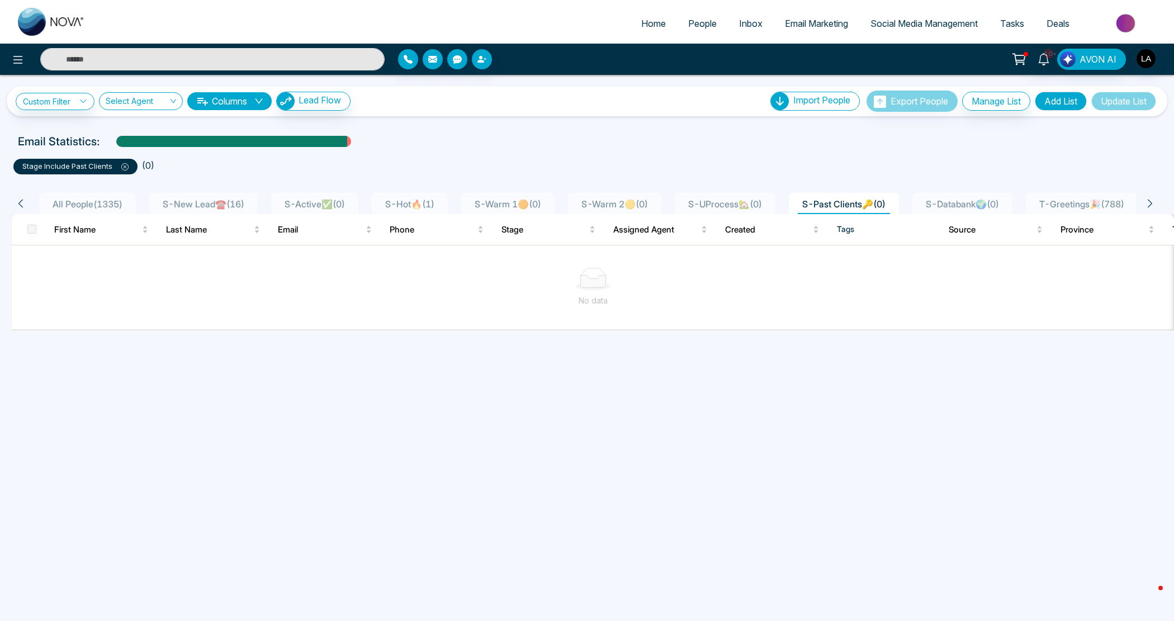
click at [232, 197] on div "S-New Lead☎️ ( 16 )" at bounding box center [203, 203] width 91 height 13
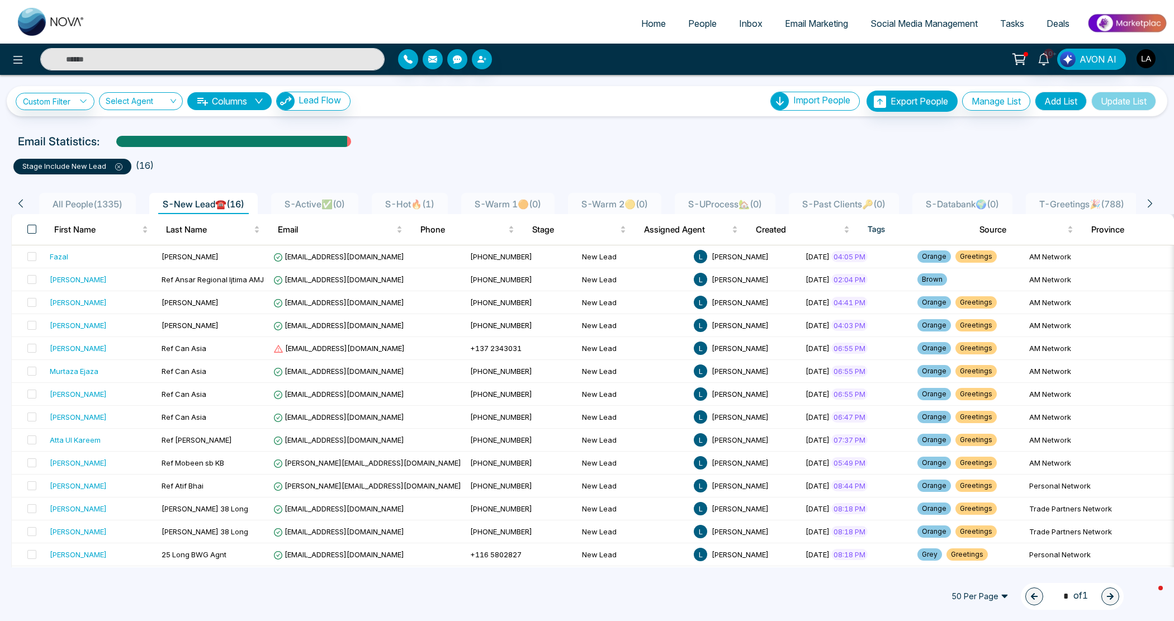
click at [32, 230] on span at bounding box center [31, 229] width 9 height 9
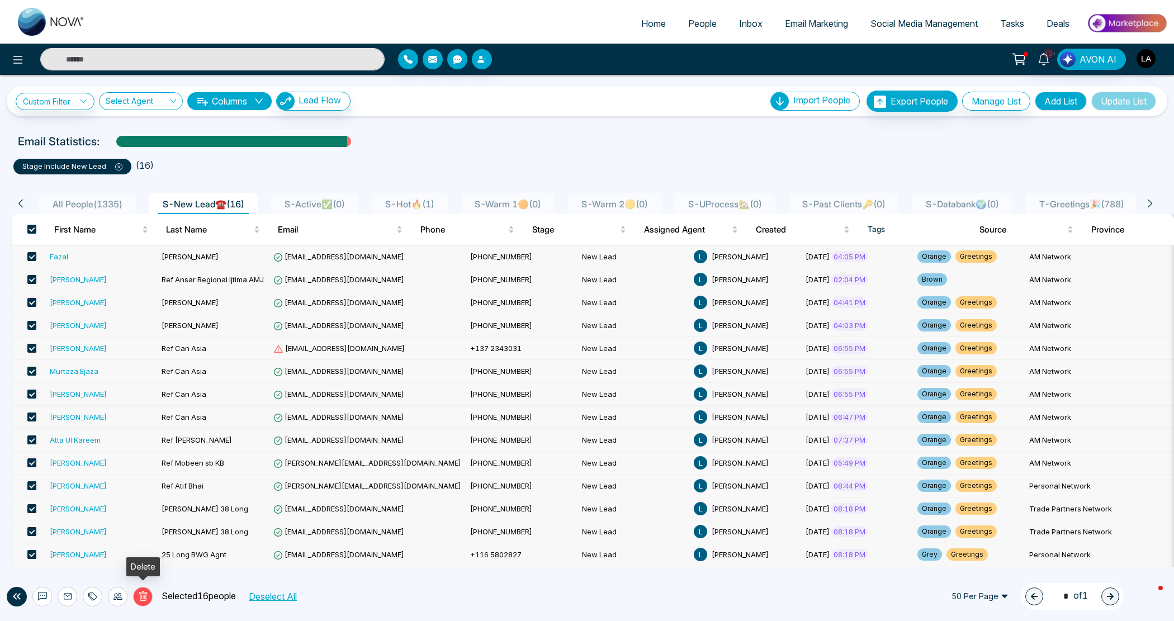
click at [146, 593] on icon at bounding box center [143, 596] width 8 height 10
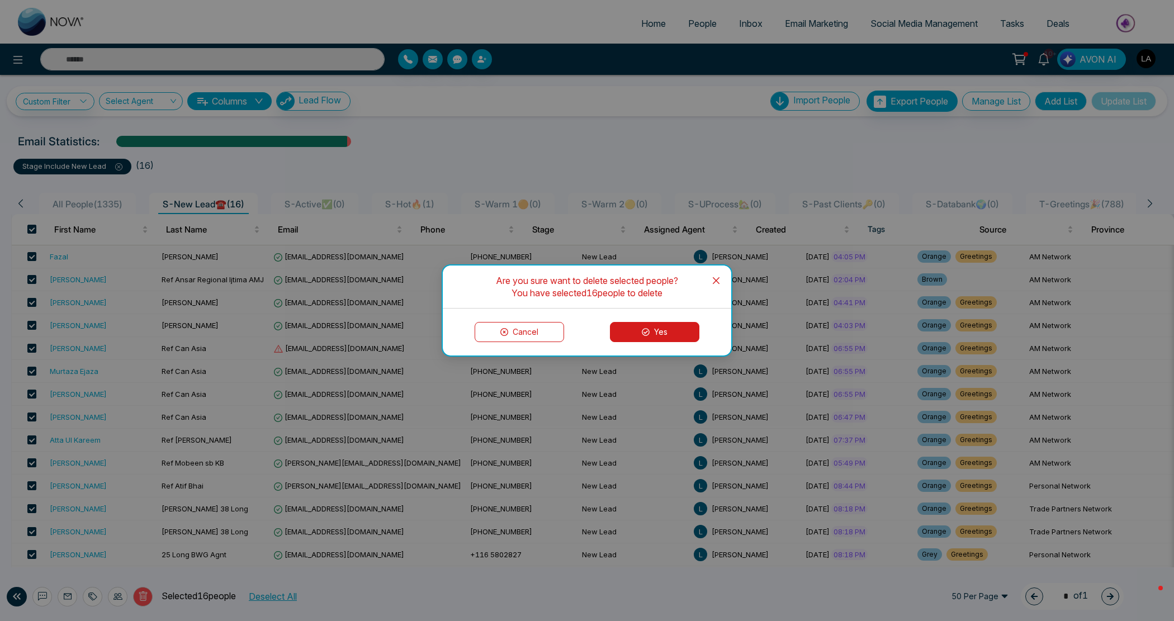
click at [625, 330] on button "Yes" at bounding box center [654, 332] width 89 height 20
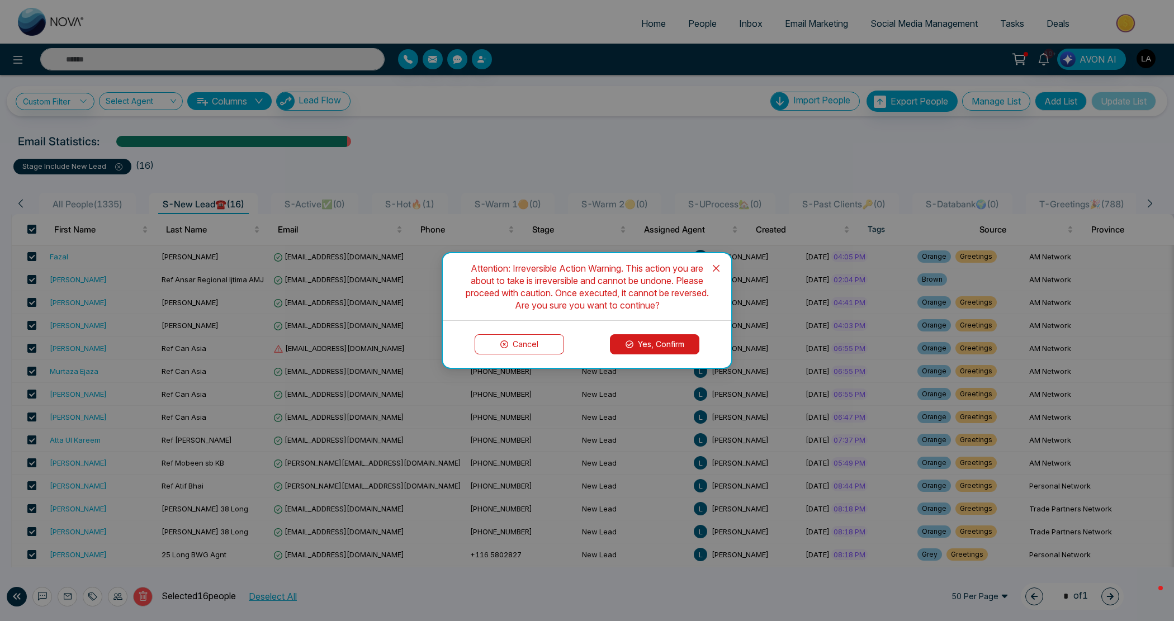
click at [624, 350] on button "Yes, Confirm" at bounding box center [654, 344] width 89 height 20
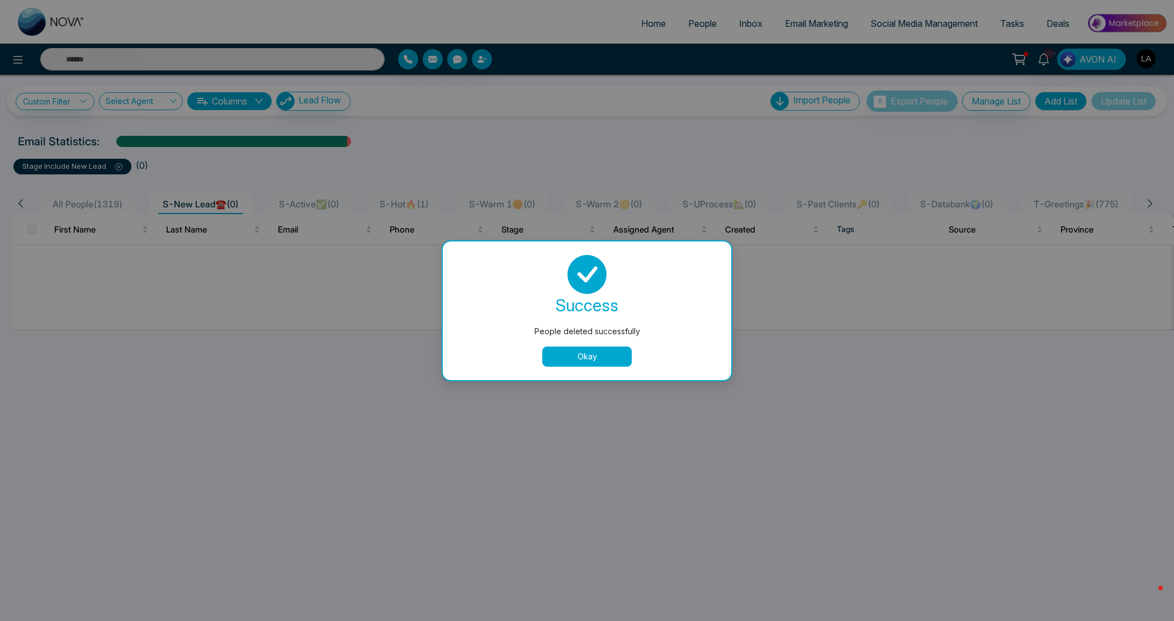
click at [577, 356] on button "Okay" at bounding box center [586, 357] width 89 height 20
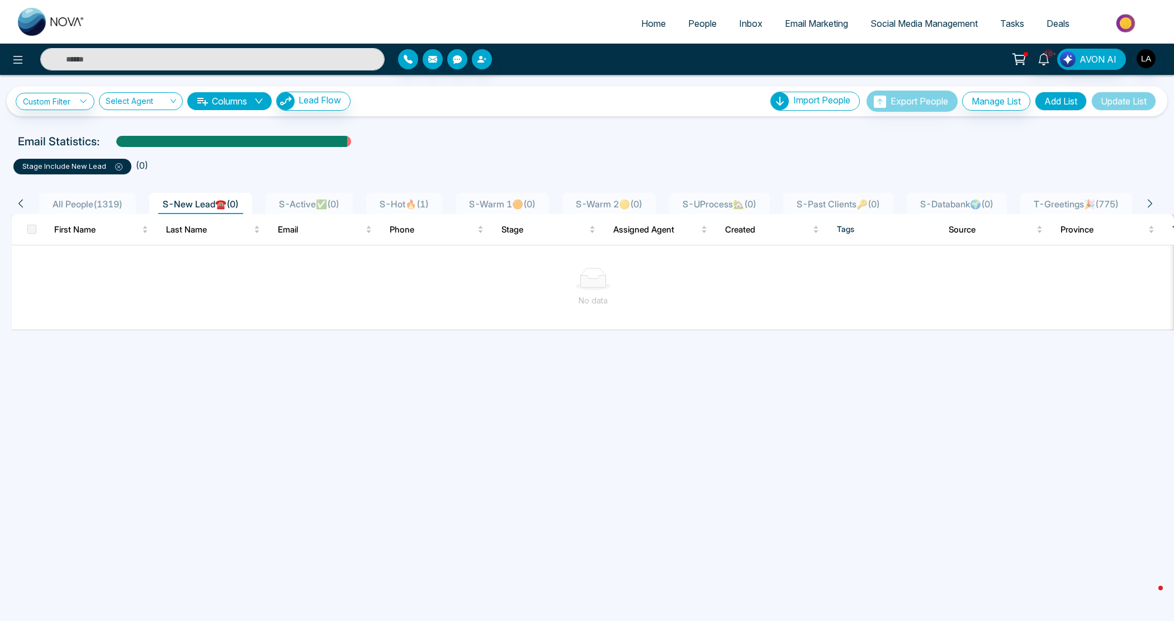
click at [115, 163] on icon at bounding box center [118, 166] width 7 height 7
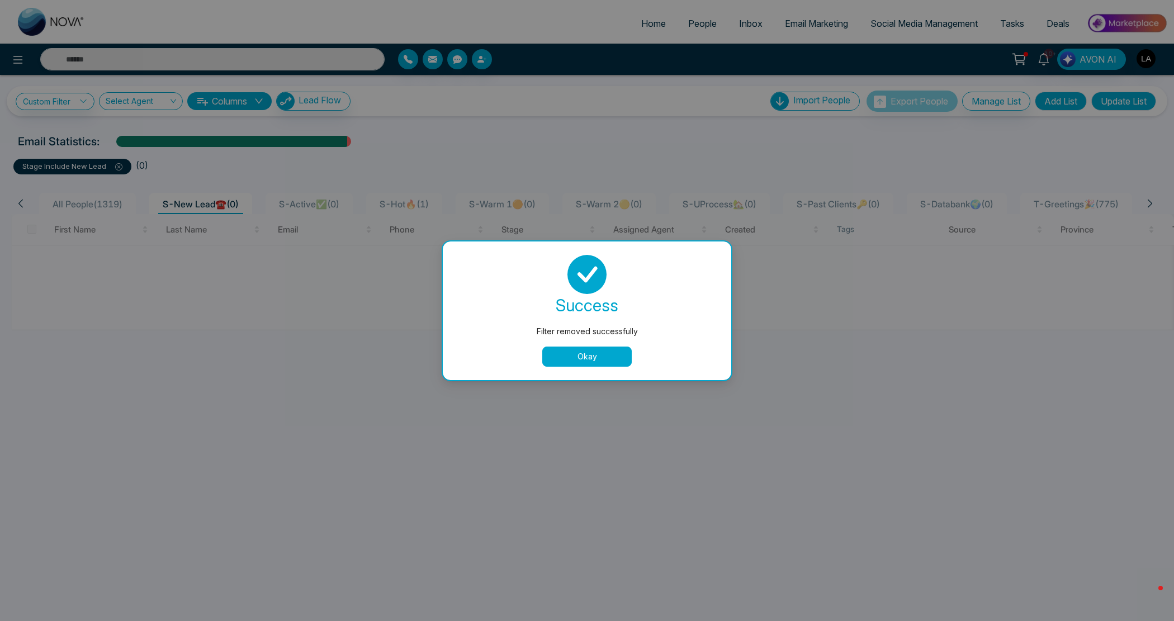
click at [571, 353] on button "Okay" at bounding box center [586, 357] width 89 height 20
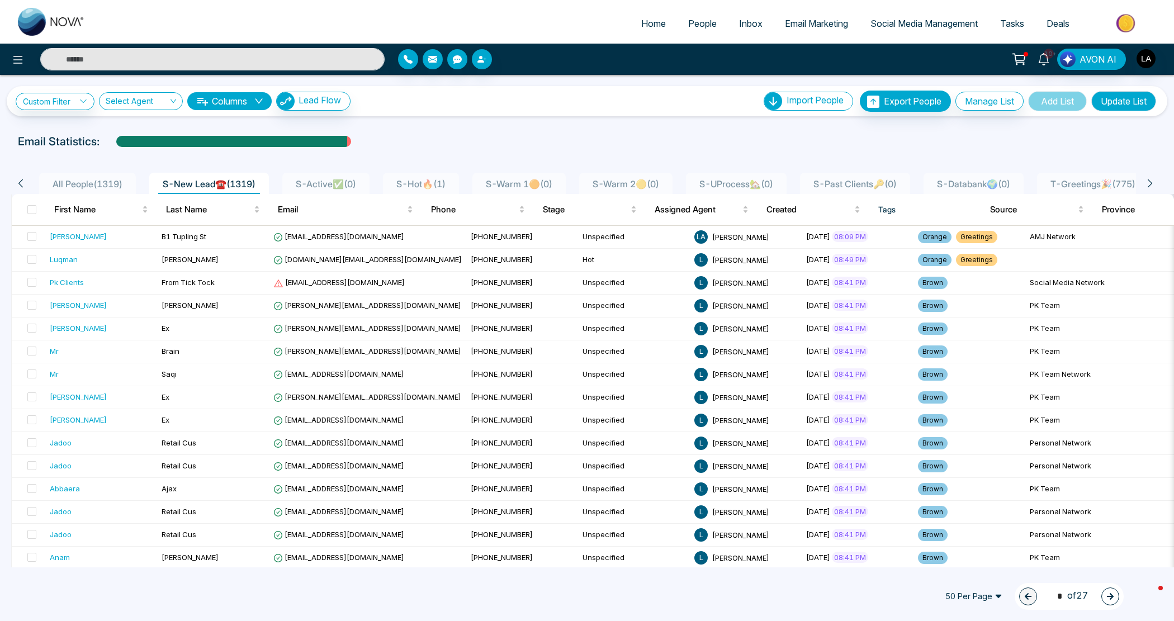
click at [1152, 182] on icon at bounding box center [1150, 183] width 10 height 10
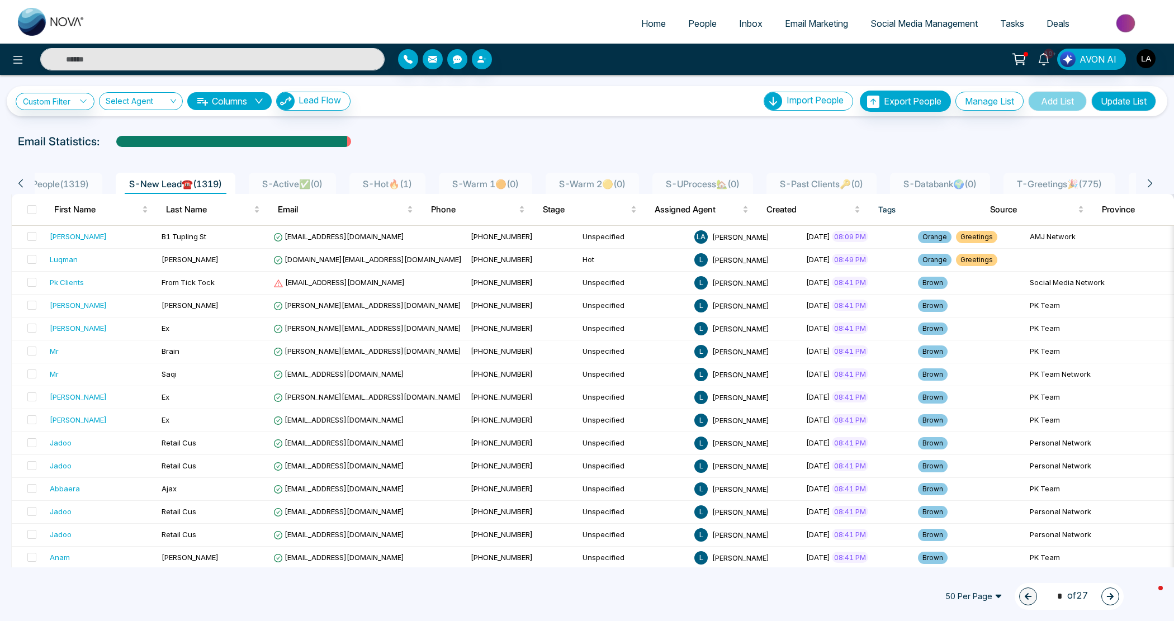
click at [1152, 182] on icon at bounding box center [1150, 183] width 10 height 10
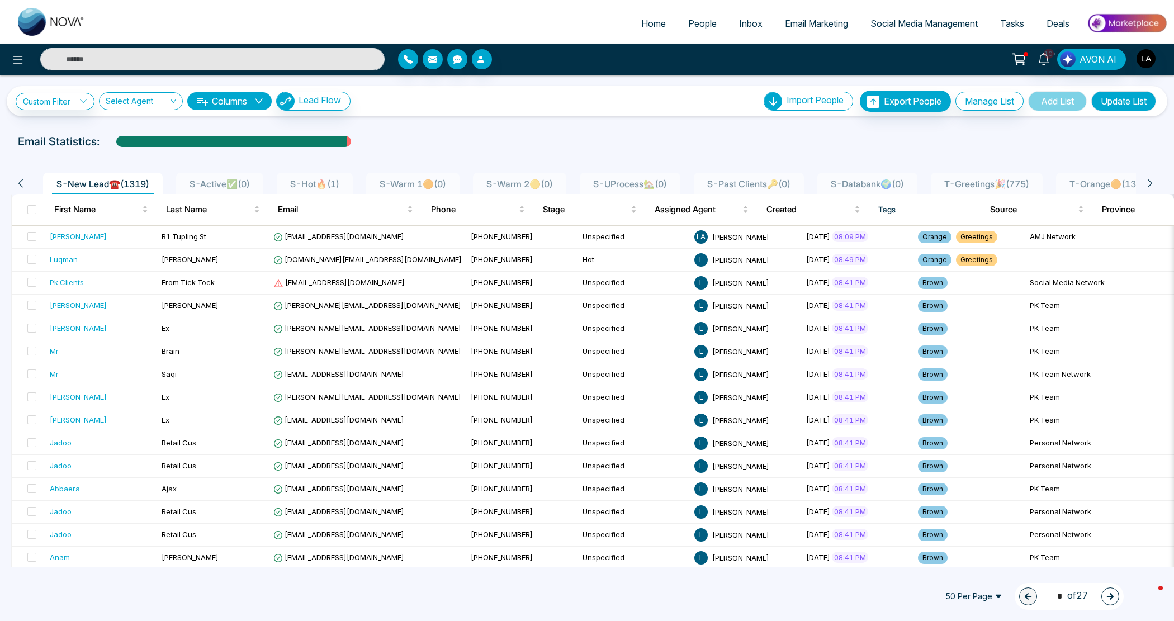
click at [1152, 182] on icon at bounding box center [1150, 183] width 10 height 10
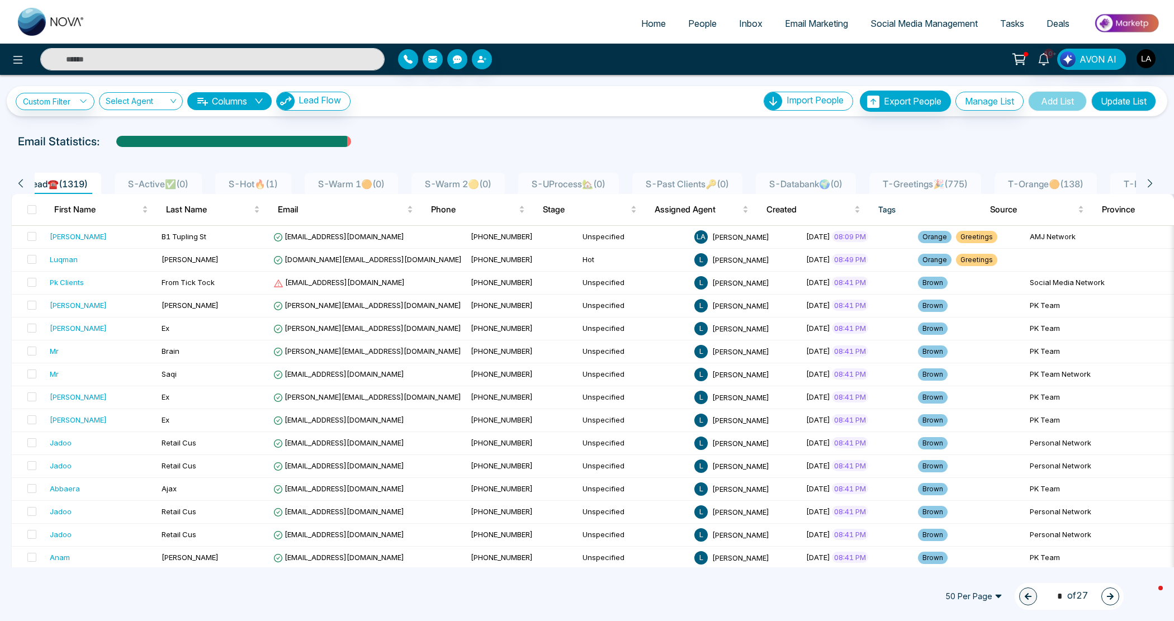
click at [1152, 182] on icon at bounding box center [1150, 183] width 10 height 10
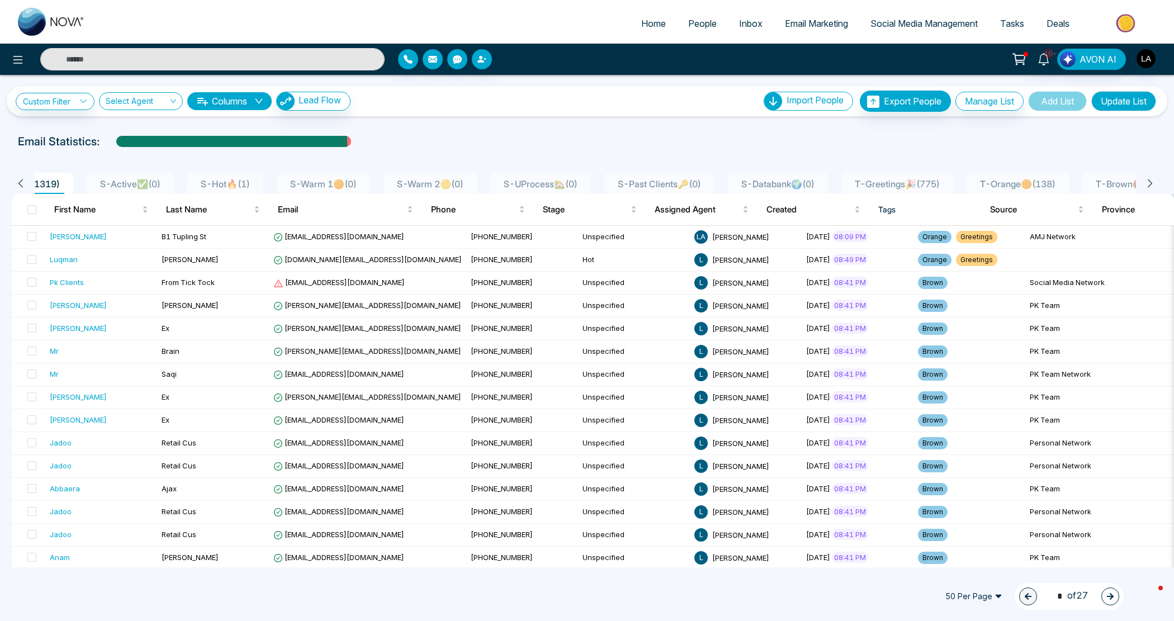
click at [1152, 182] on icon at bounding box center [1150, 183] width 10 height 10
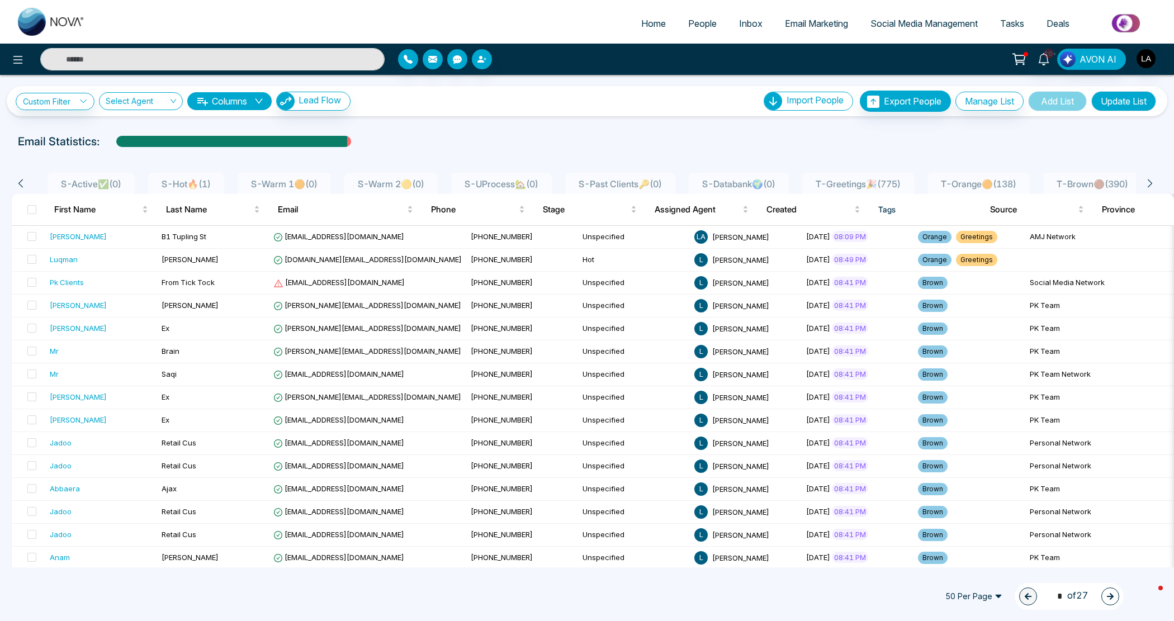
click at [1152, 182] on icon at bounding box center [1150, 183] width 10 height 10
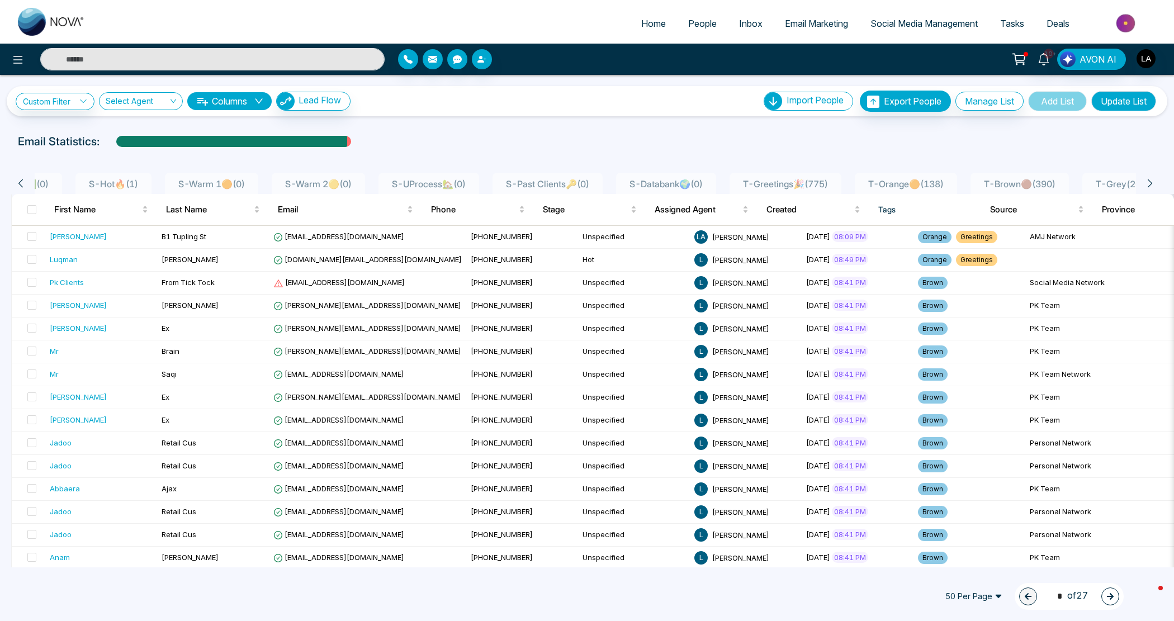
scroll to position [0, 335]
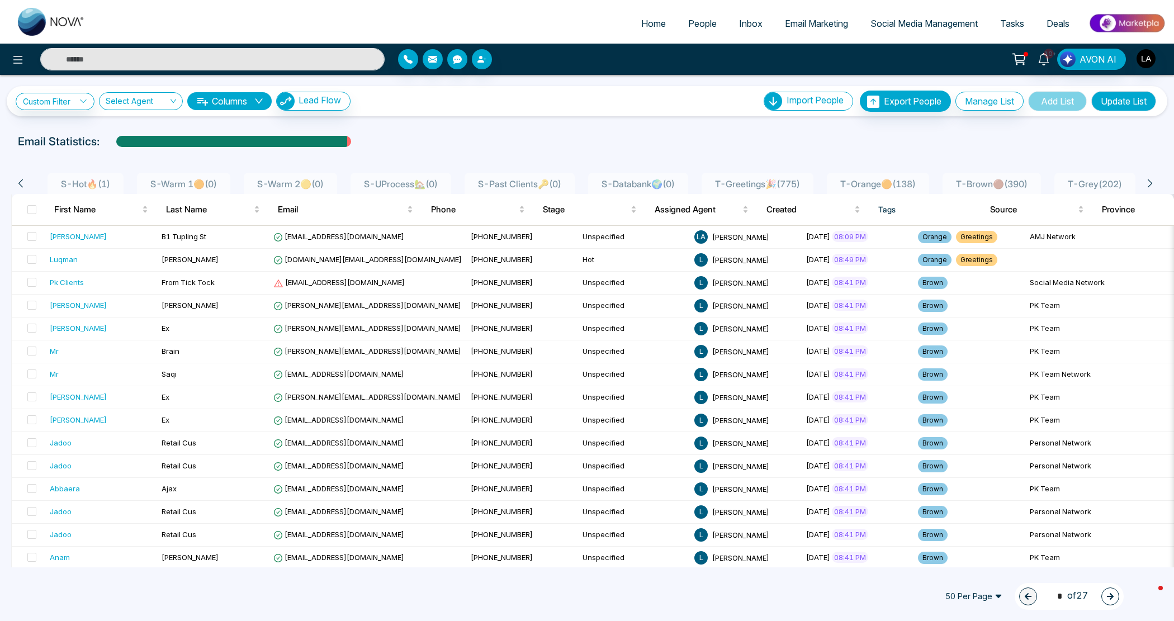
click at [801, 173] on li "T-Greetings🎉 ( 775 )" at bounding box center [758, 183] width 112 height 21
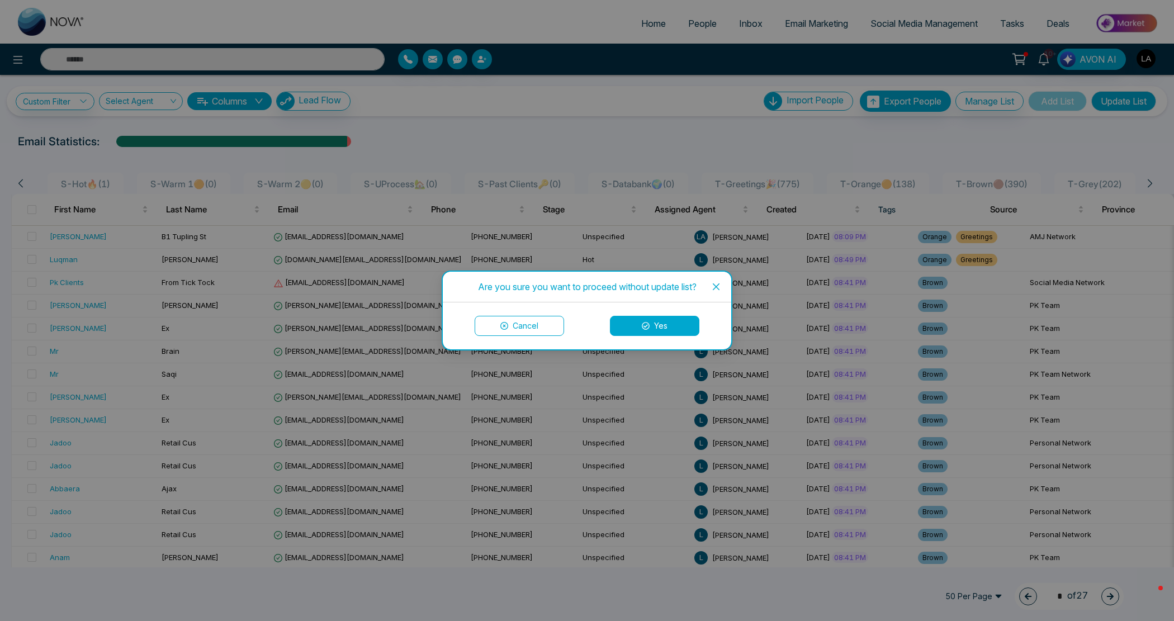
click at [640, 331] on button "Yes" at bounding box center [654, 326] width 89 height 20
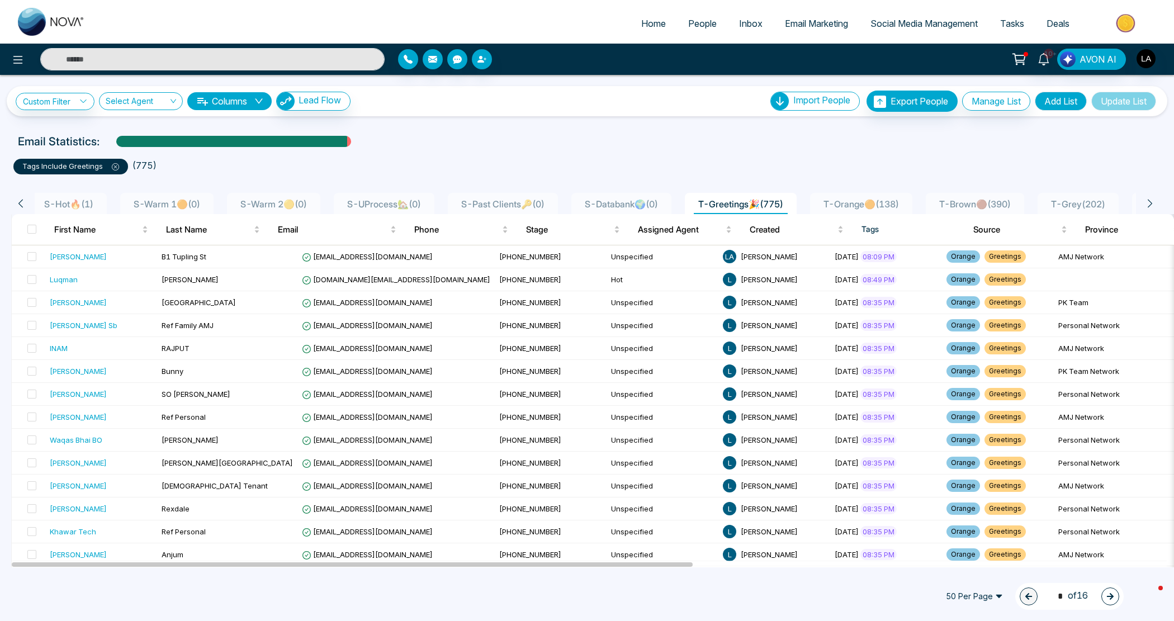
click at [119, 169] on div "tags include Greetings" at bounding box center [70, 167] width 115 height 16
click at [884, 201] on span "T-Orange🟠 ( 138 )" at bounding box center [861, 203] width 84 height 11
click at [32, 231] on span at bounding box center [31, 229] width 9 height 9
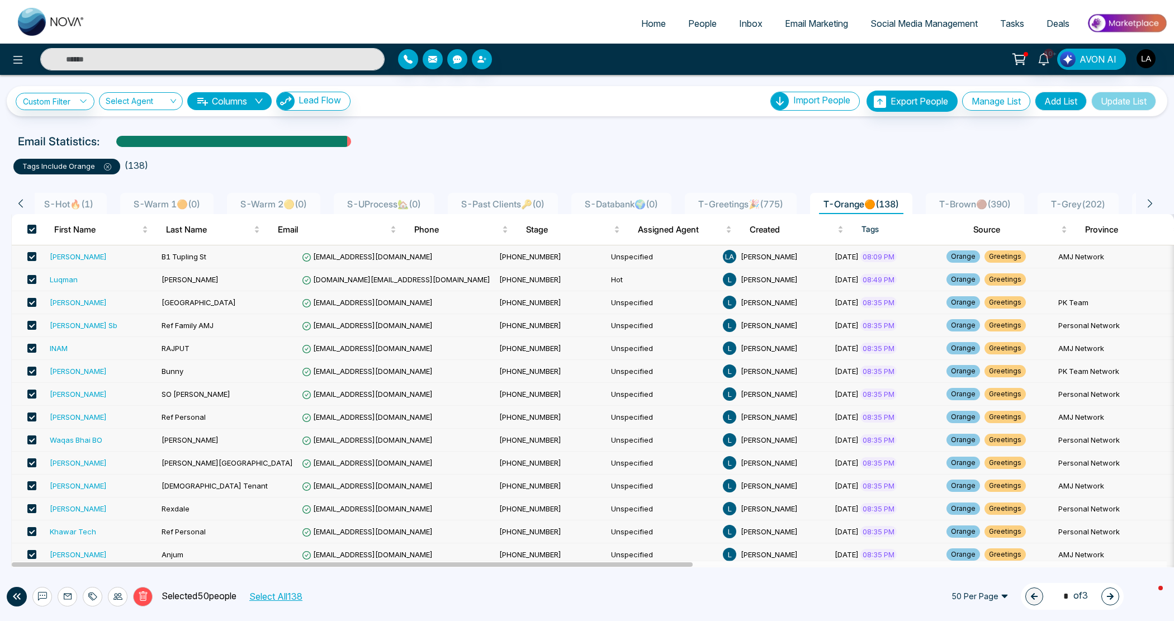
click at [280, 596] on button "Select All 138" at bounding box center [275, 596] width 61 height 15
click at [143, 596] on icon at bounding box center [143, 596] width 10 height 10
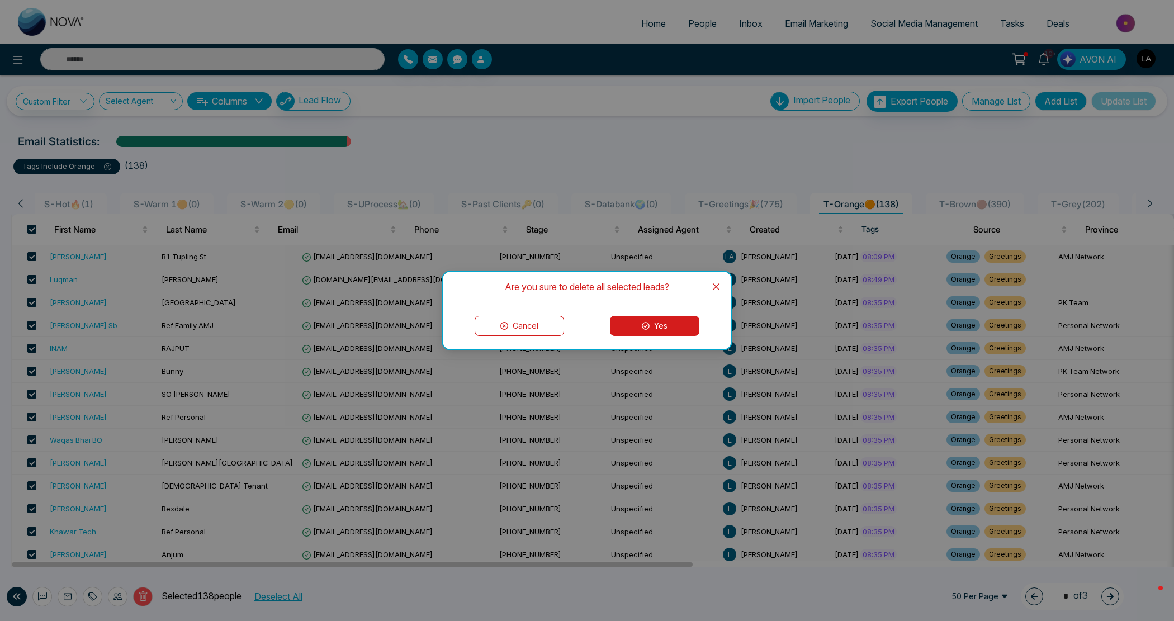
click at [636, 312] on div "Cancel Yes" at bounding box center [587, 325] width 288 height 47
click at [636, 316] on button "Yes" at bounding box center [654, 326] width 89 height 20
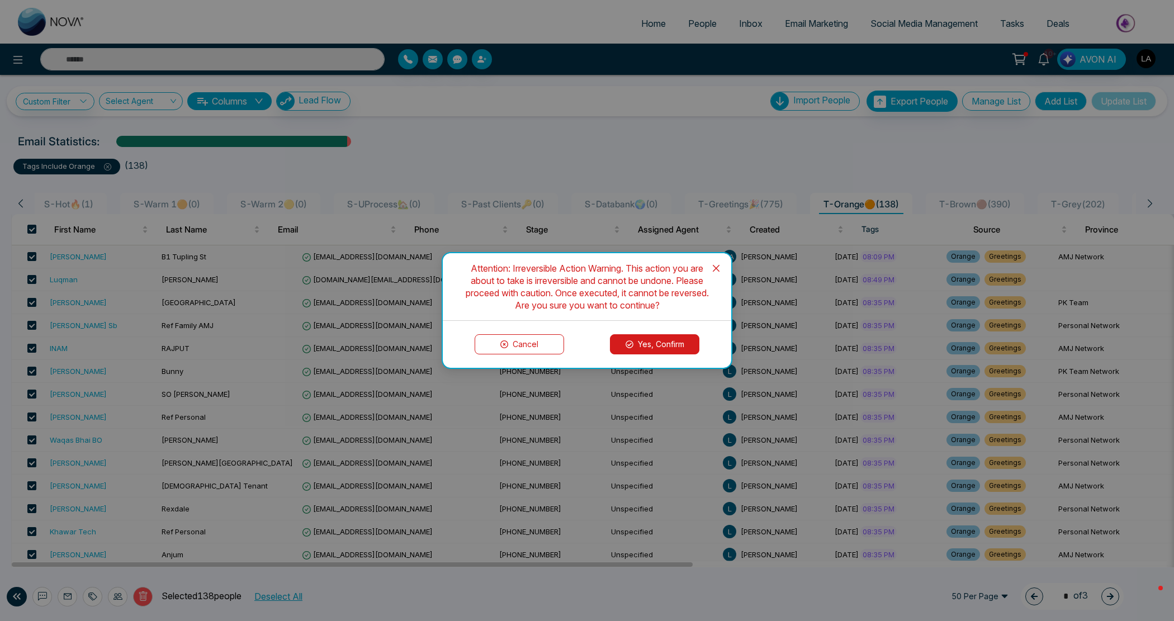
click at [633, 351] on button "Yes, Confirm" at bounding box center [654, 344] width 89 height 20
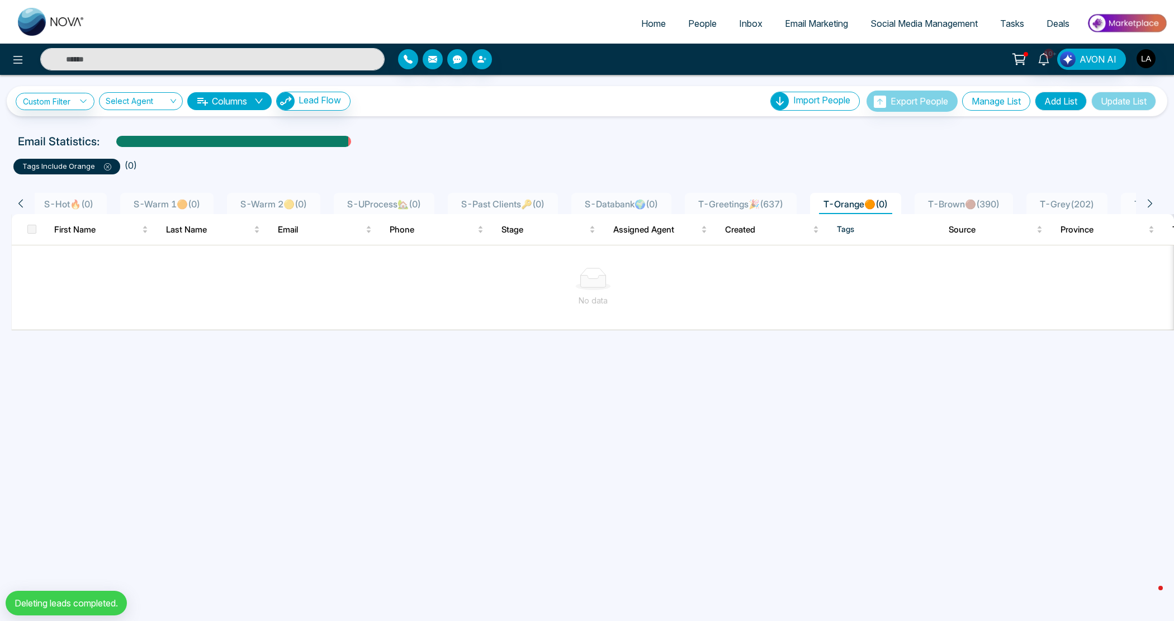
click at [1020, 95] on button "Manage List" at bounding box center [996, 101] width 68 height 19
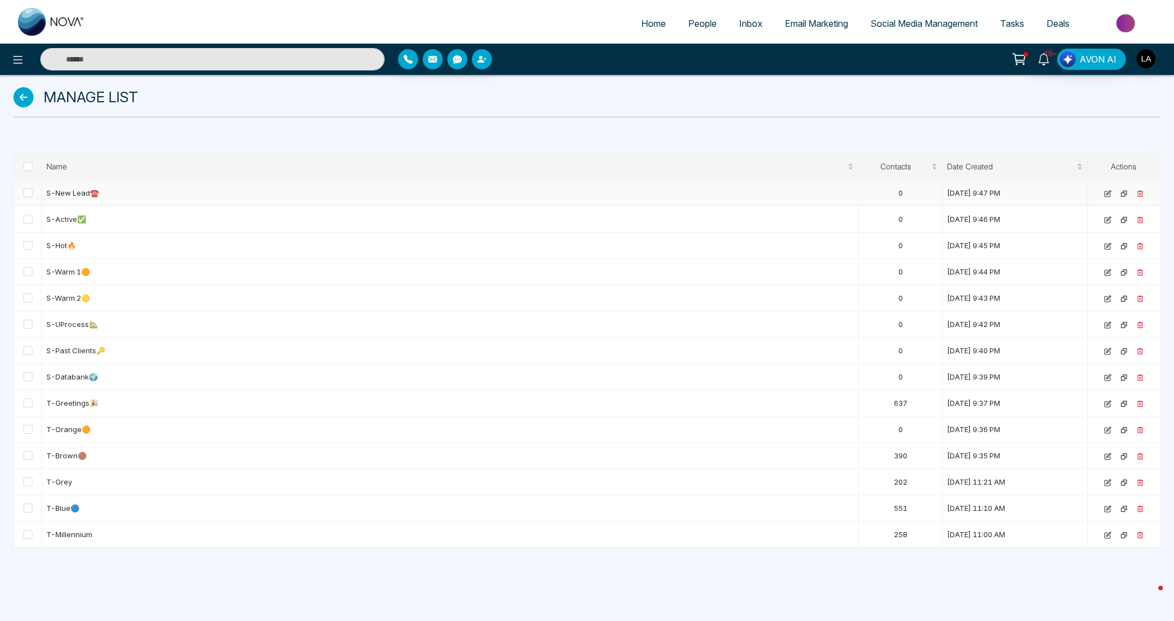
click at [20, 193] on td at bounding box center [28, 193] width 28 height 26
click at [28, 195] on span at bounding box center [27, 192] width 9 height 9
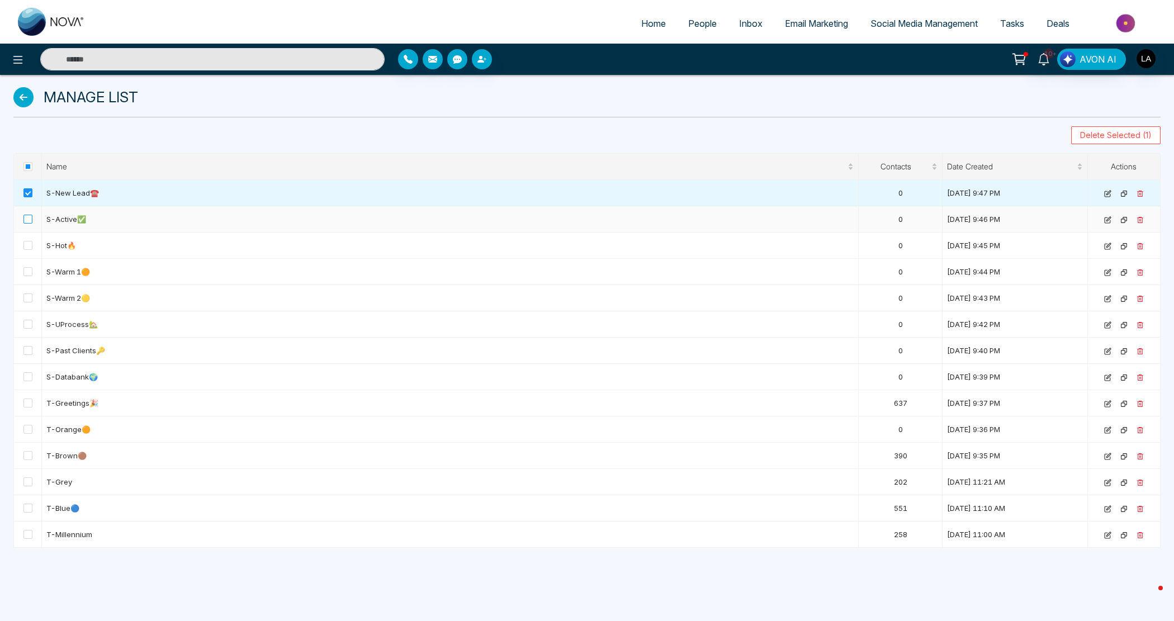
click at [26, 220] on span at bounding box center [27, 219] width 9 height 9
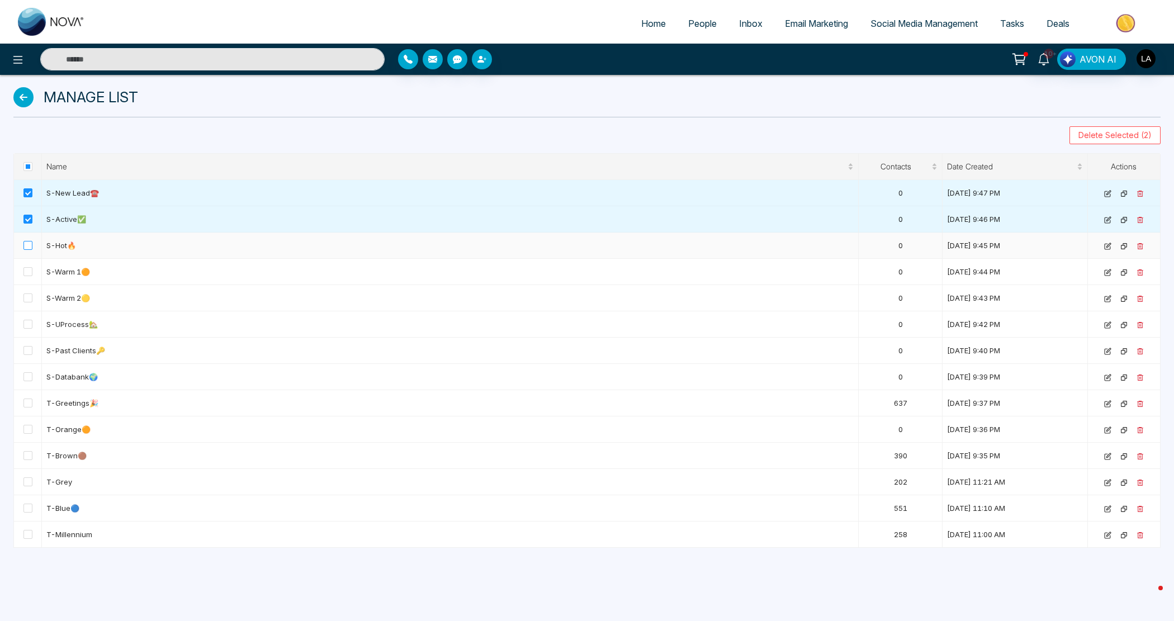
click at [26, 252] on label at bounding box center [27, 245] width 9 height 12
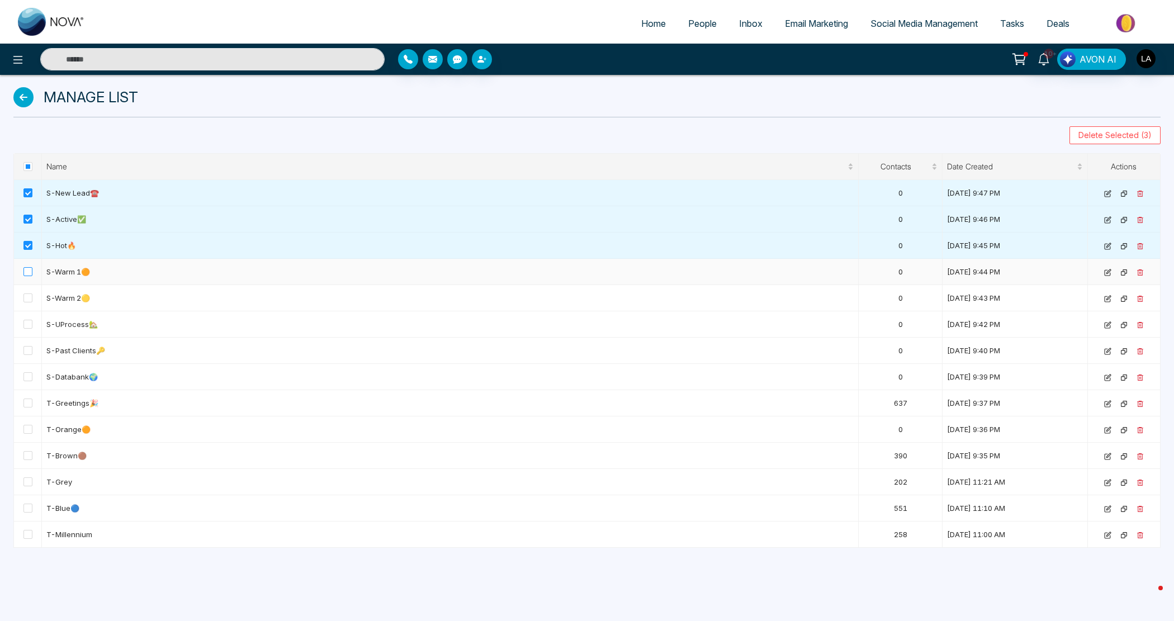
click at [24, 272] on span at bounding box center [27, 271] width 9 height 9
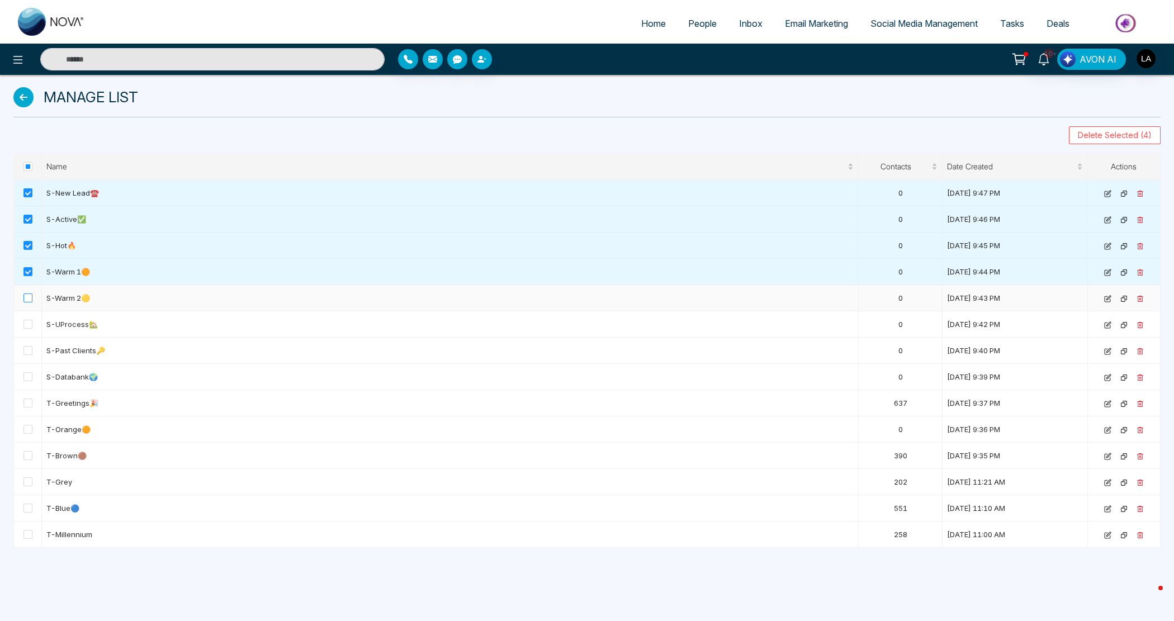
click at [32, 298] on span at bounding box center [27, 297] width 9 height 9
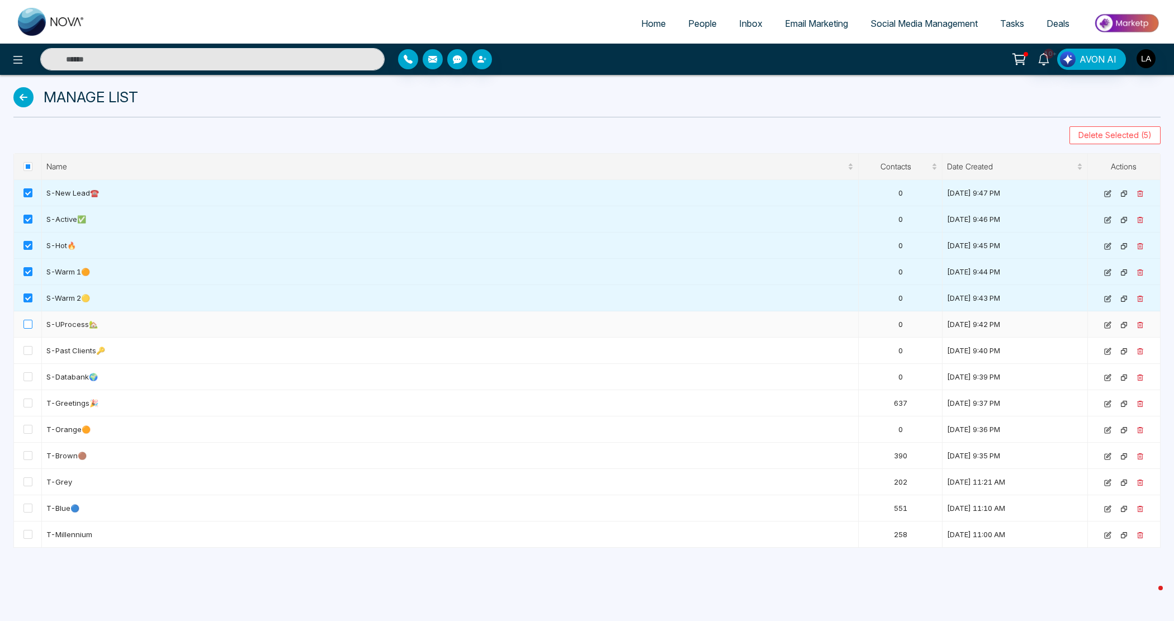
click at [32, 328] on span at bounding box center [27, 324] width 9 height 9
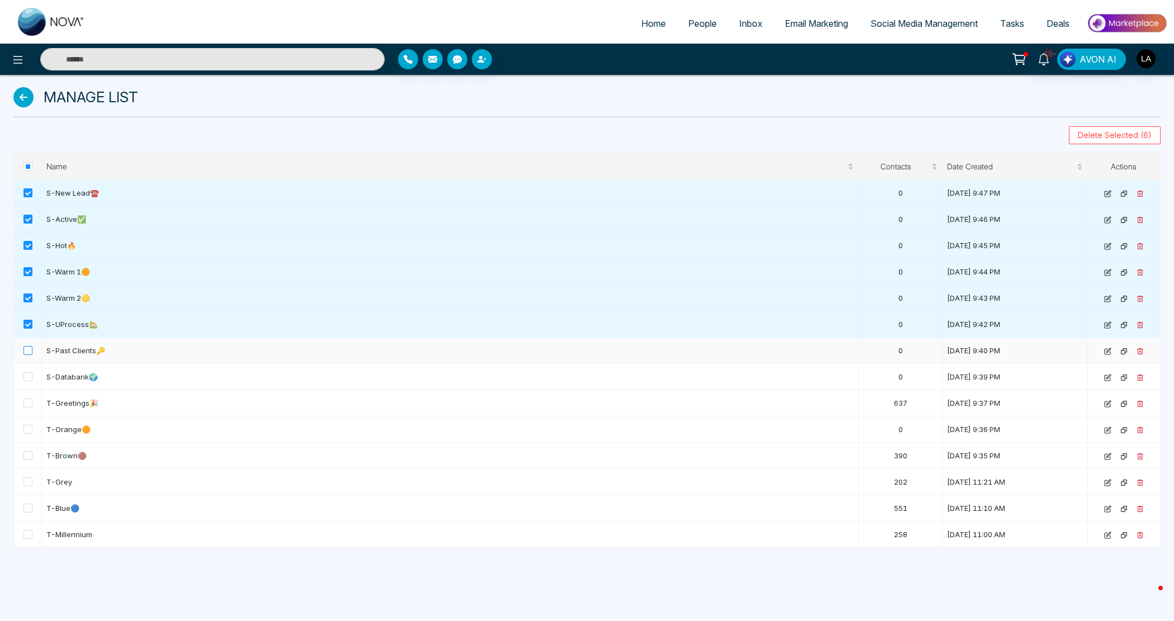
click at [28, 355] on span at bounding box center [27, 350] width 9 height 9
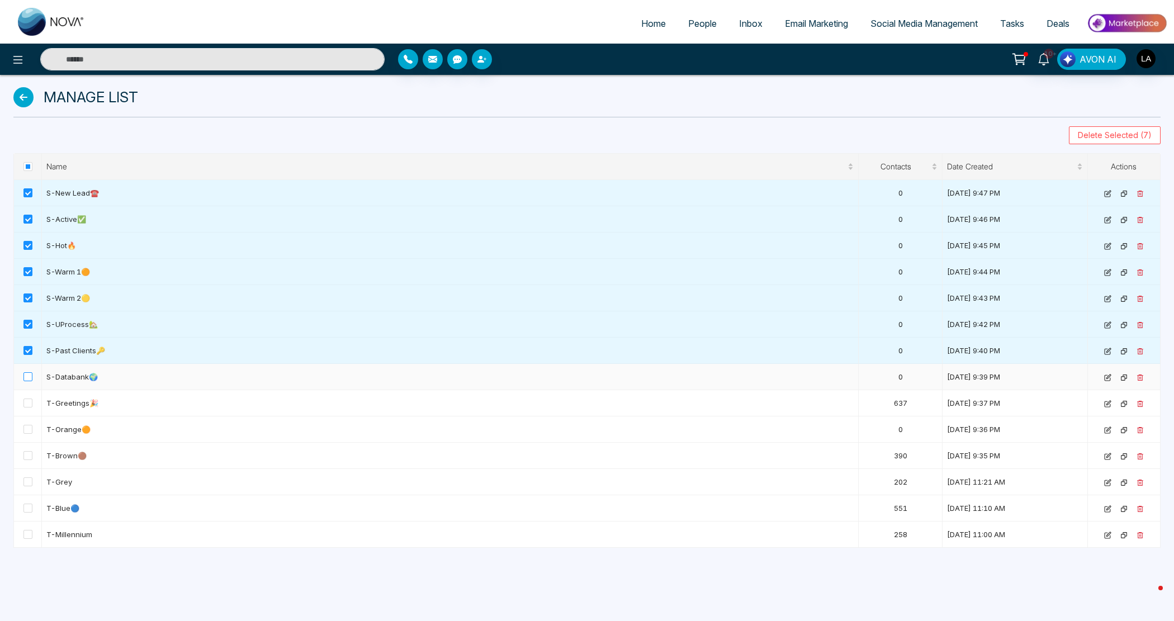
click at [28, 381] on span at bounding box center [27, 376] width 9 height 9
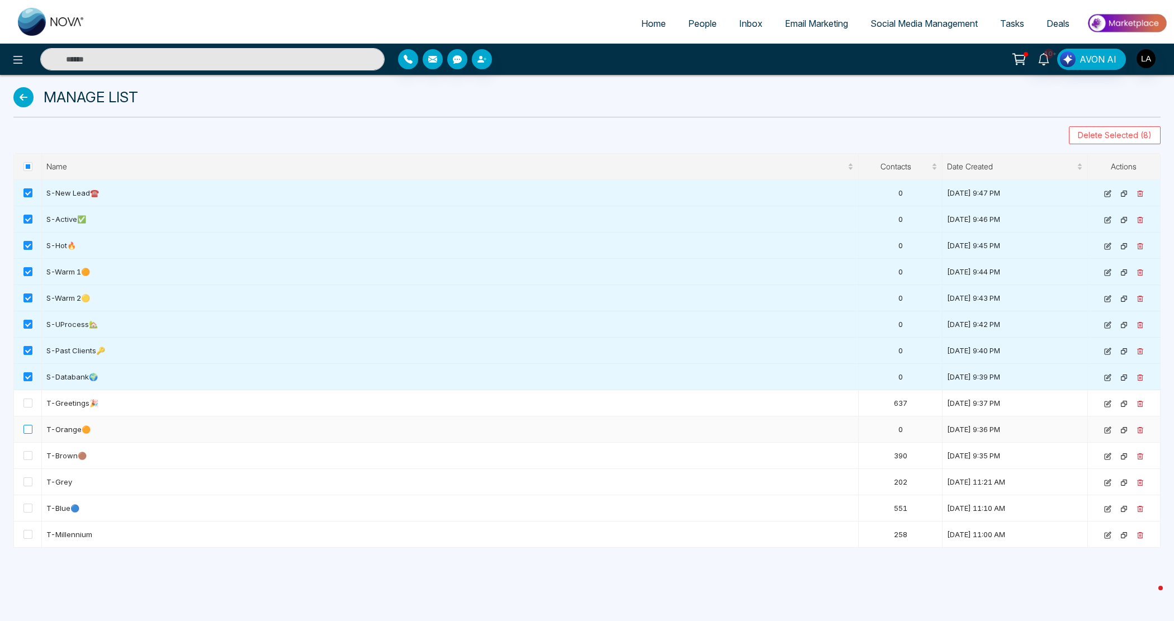
click at [31, 434] on span at bounding box center [27, 429] width 9 height 9
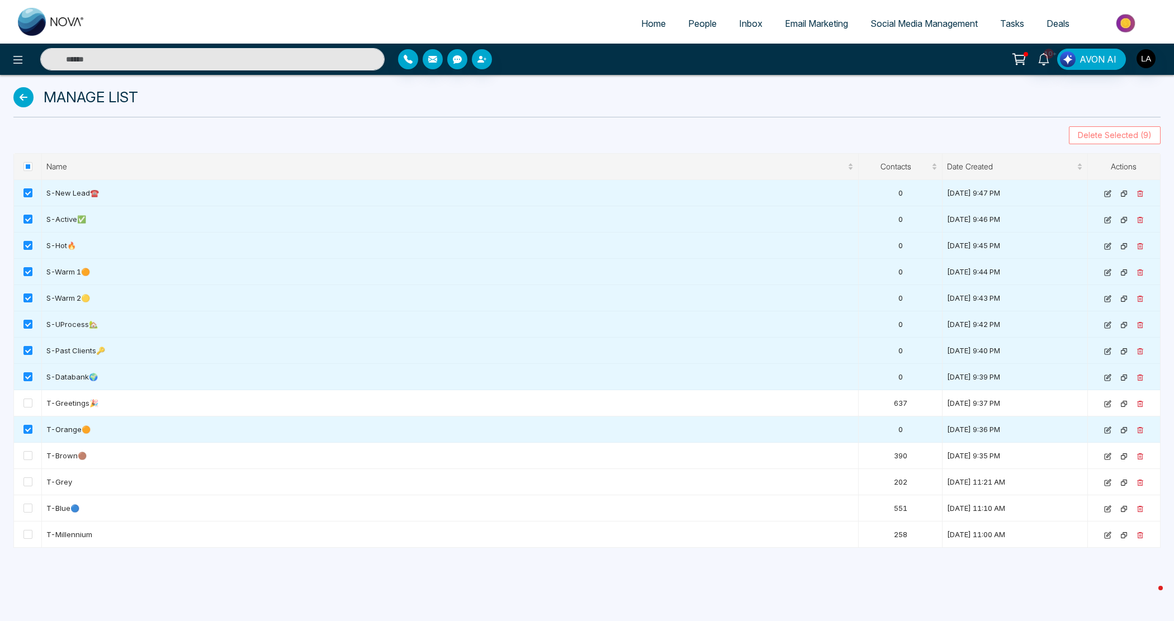
click at [1102, 138] on span "Delete Selected (9)" at bounding box center [1115, 135] width 74 height 12
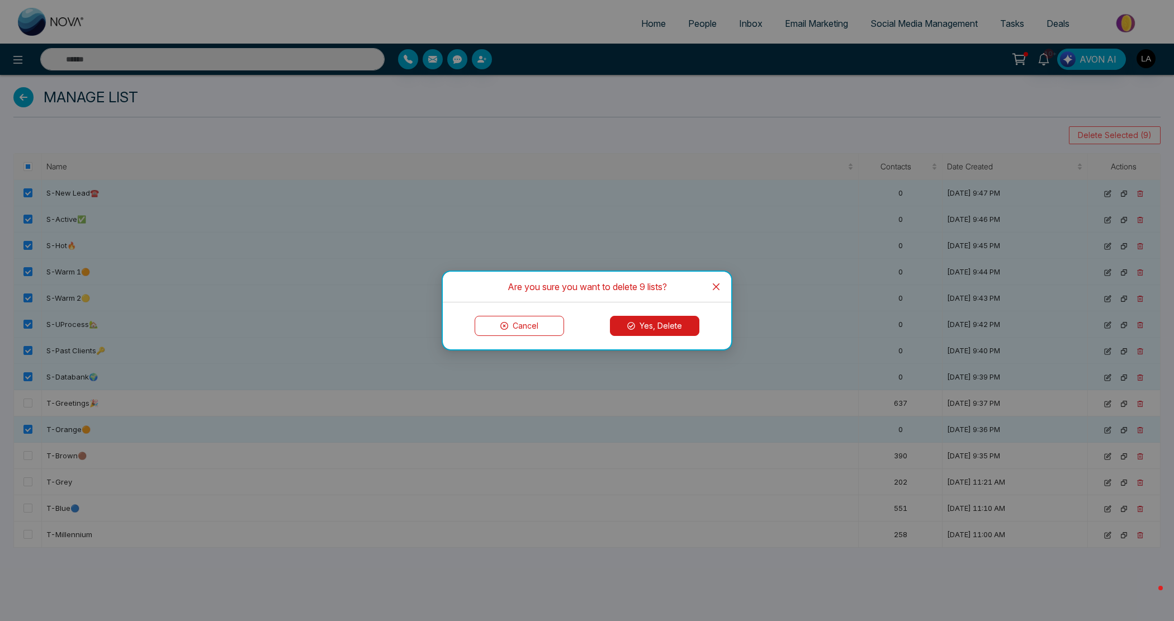
click at [672, 328] on button "Yes, Delete" at bounding box center [654, 326] width 89 height 20
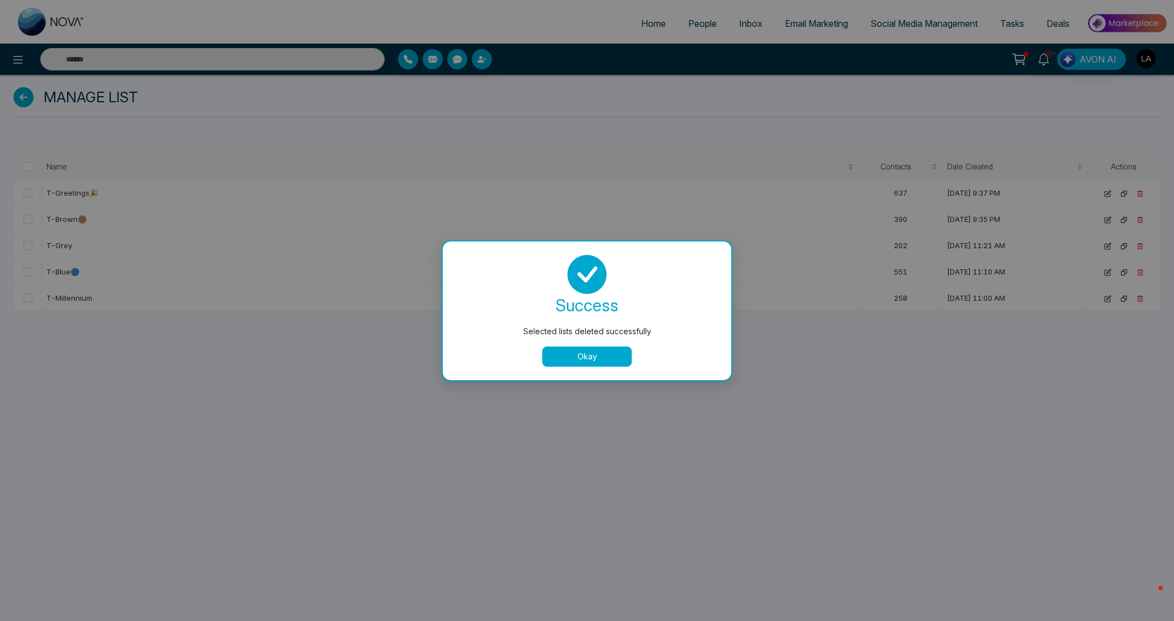
click at [582, 349] on button "Okay" at bounding box center [586, 357] width 89 height 20
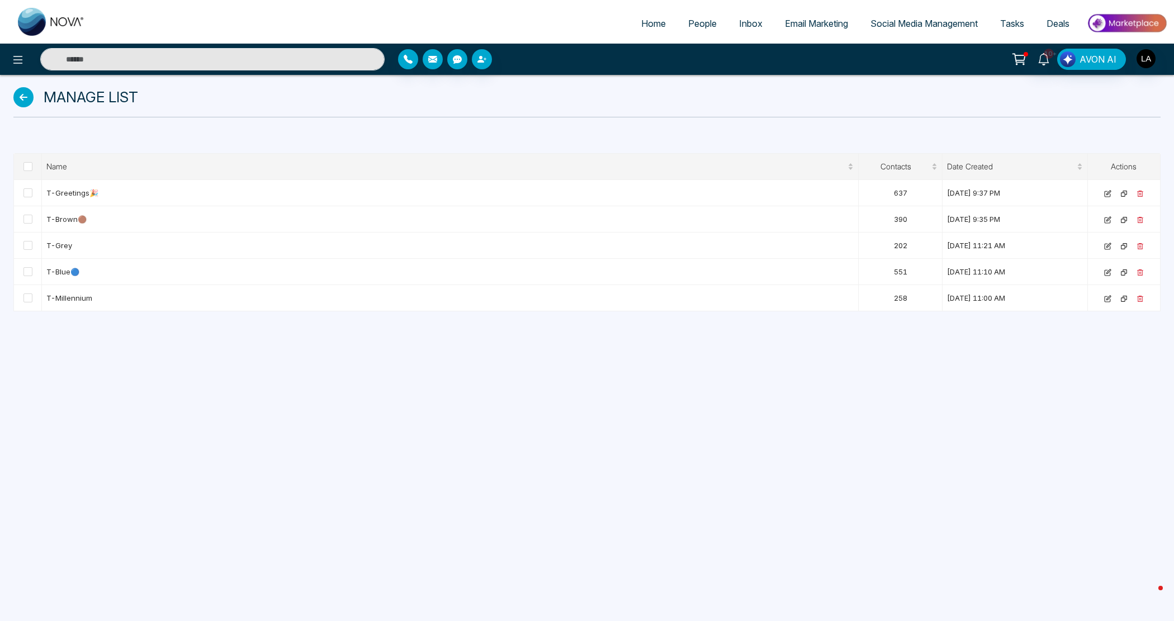
click at [697, 29] on link "People" at bounding box center [702, 23] width 51 height 21
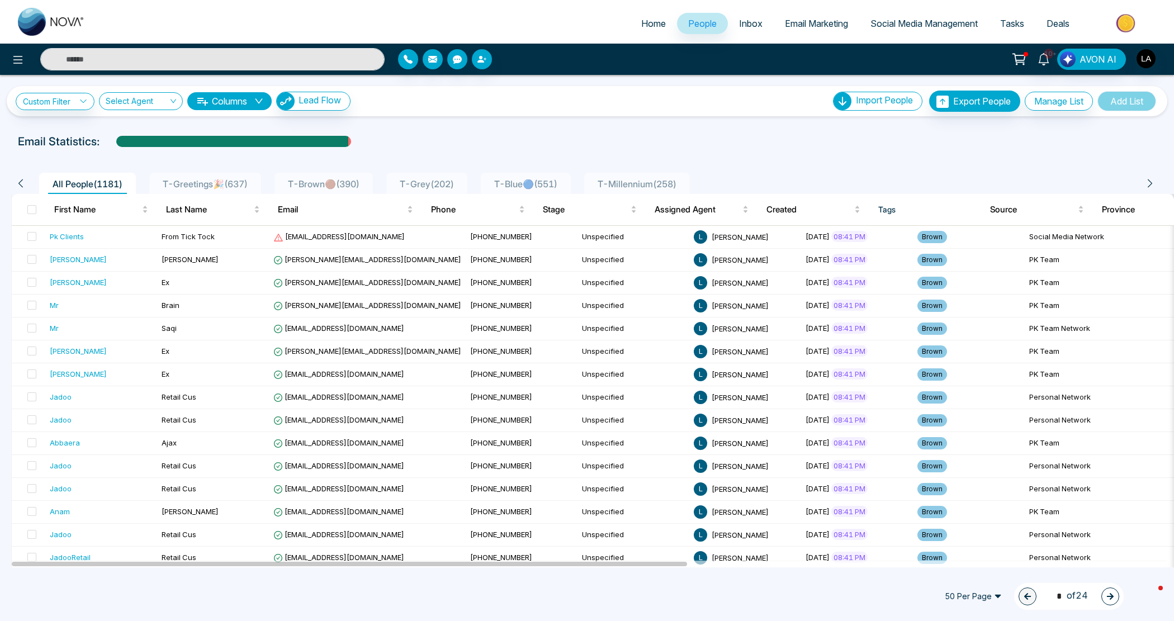
click at [358, 187] on span "T-Brown🟤 ( 390 )" at bounding box center [323, 183] width 80 height 11
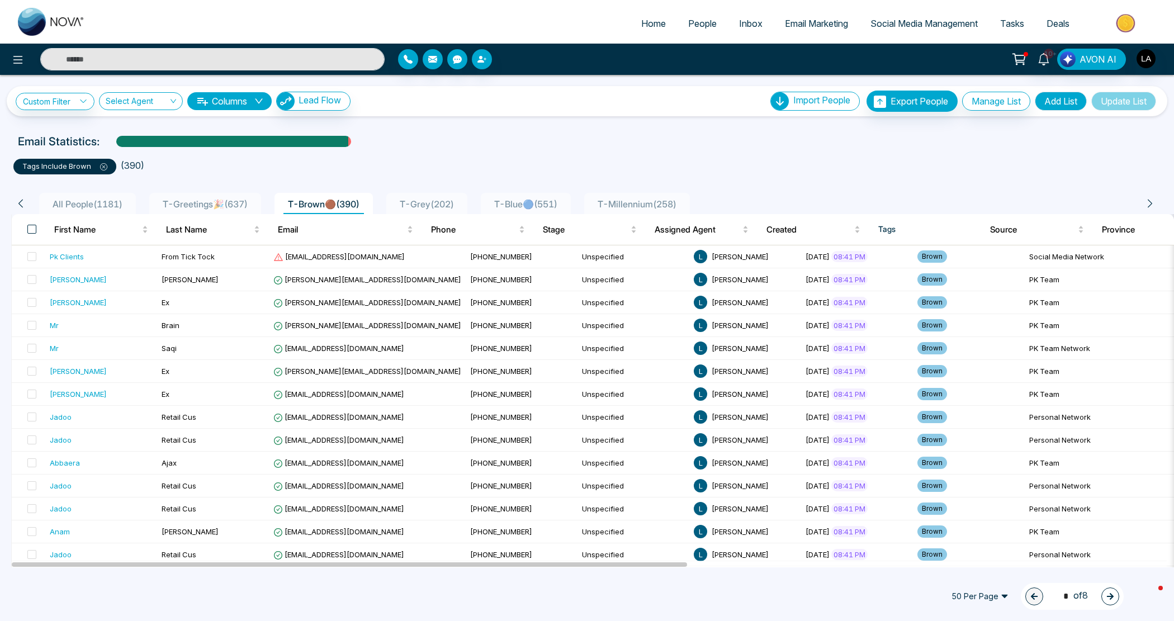
click at [32, 228] on span at bounding box center [31, 229] width 9 height 9
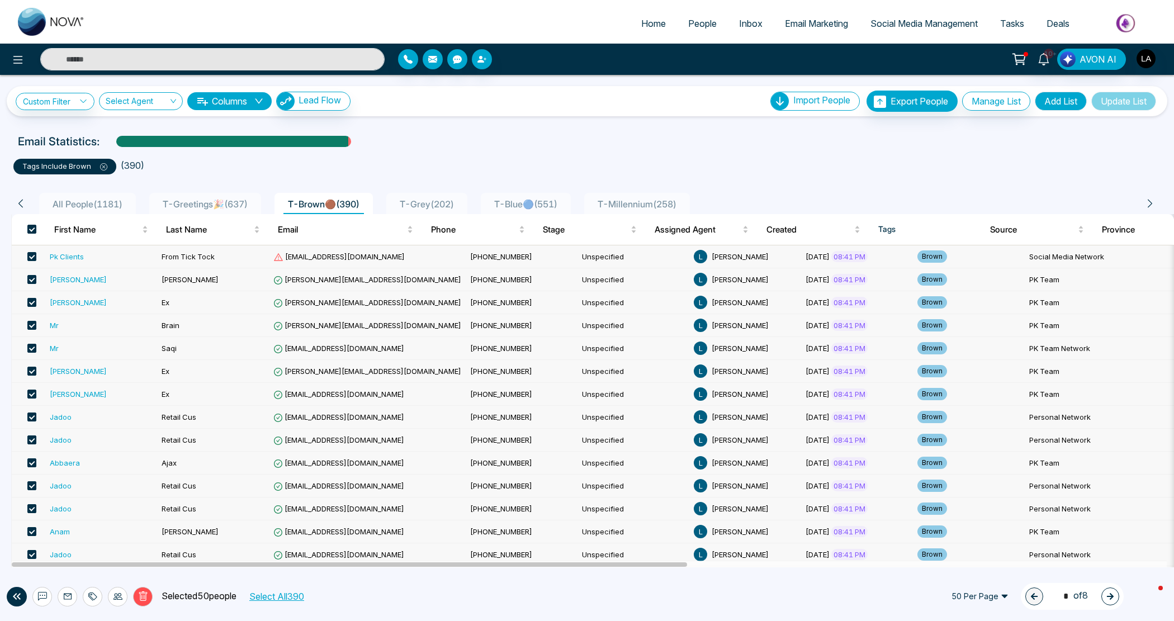
click at [291, 600] on button "Select All 390" at bounding box center [276, 596] width 63 height 15
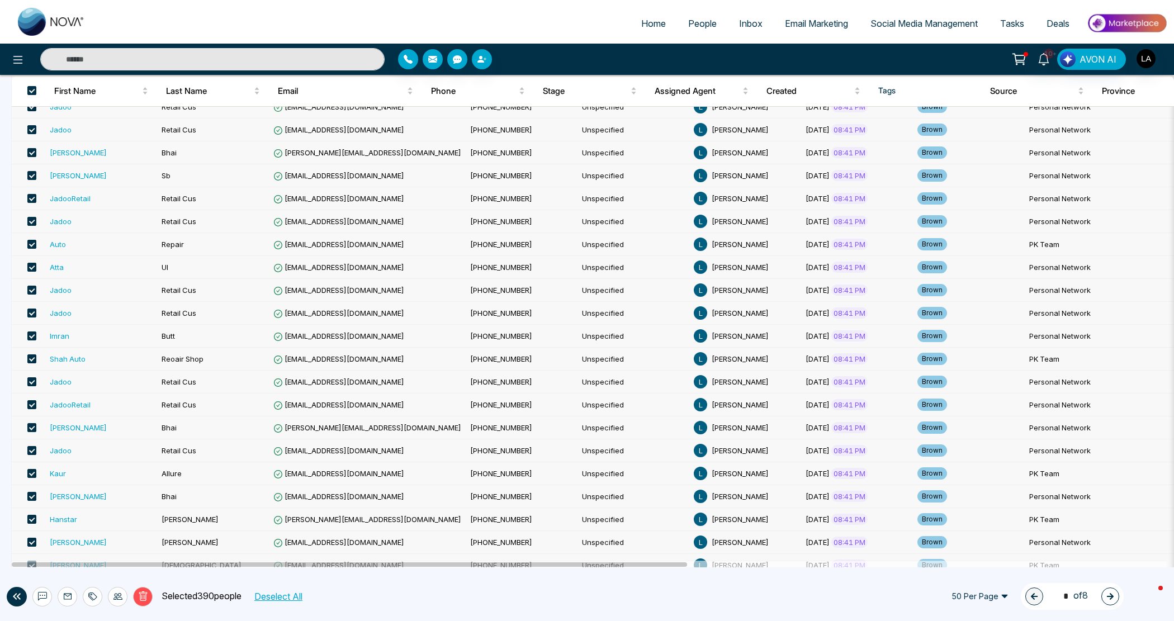
scroll to position [348, 0]
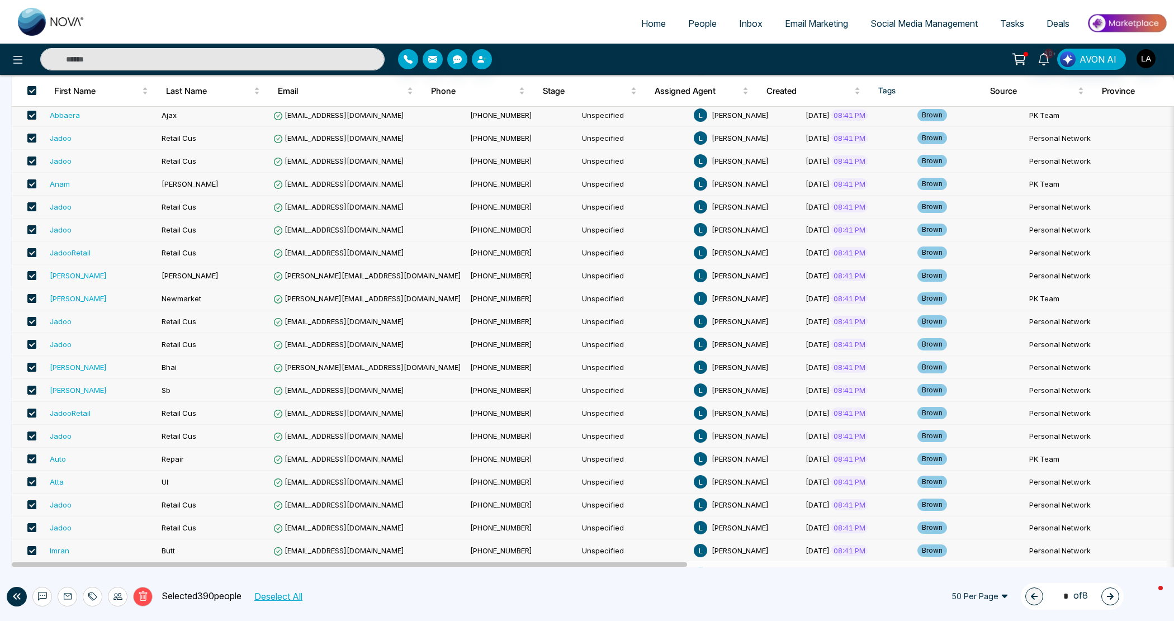
click at [131, 601] on div "Delete Selected 390 people Deselect All" at bounding box center [194, 597] width 335 height 20
click at [140, 596] on icon at bounding box center [143, 596] width 8 height 10
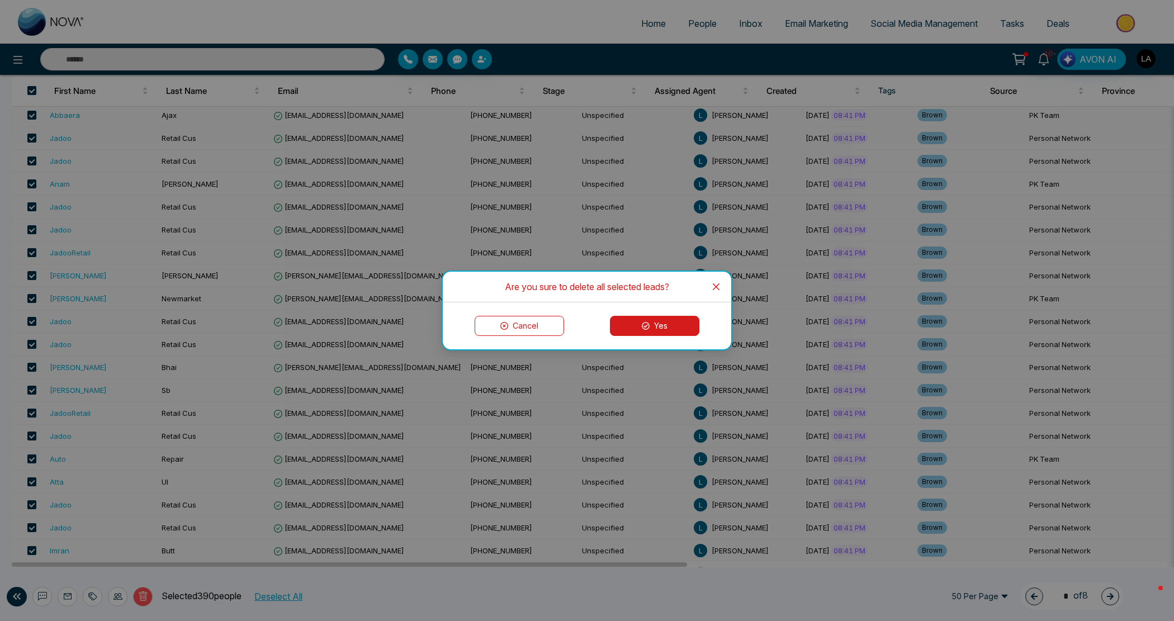
click at [643, 323] on icon at bounding box center [646, 326] width 8 height 8
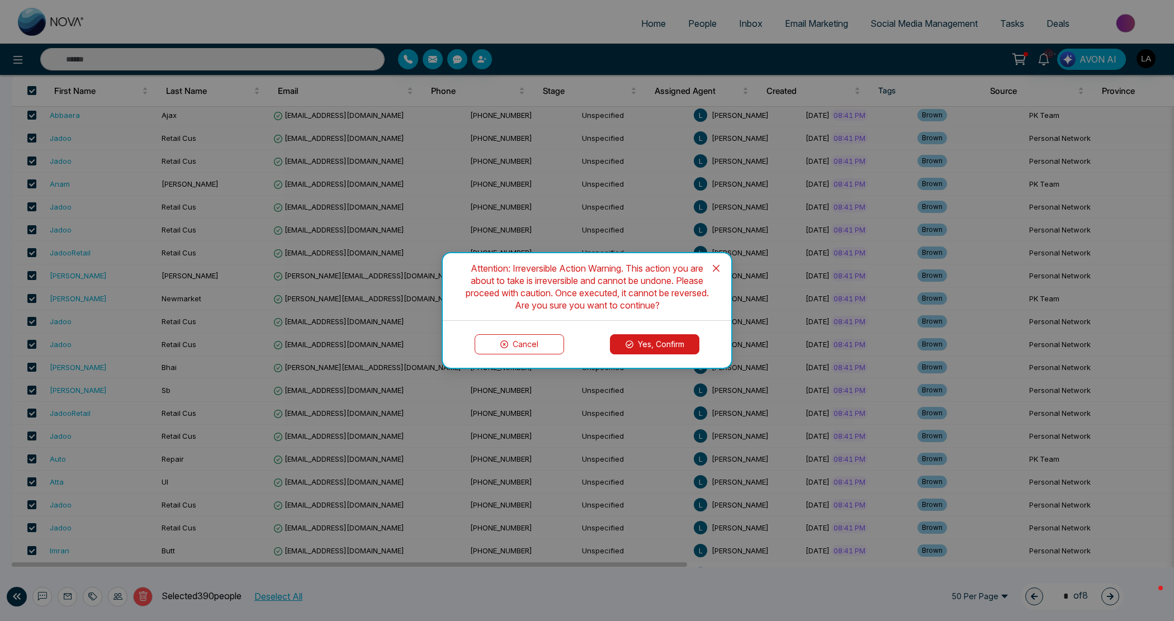
click at [628, 348] on icon at bounding box center [630, 344] width 8 height 8
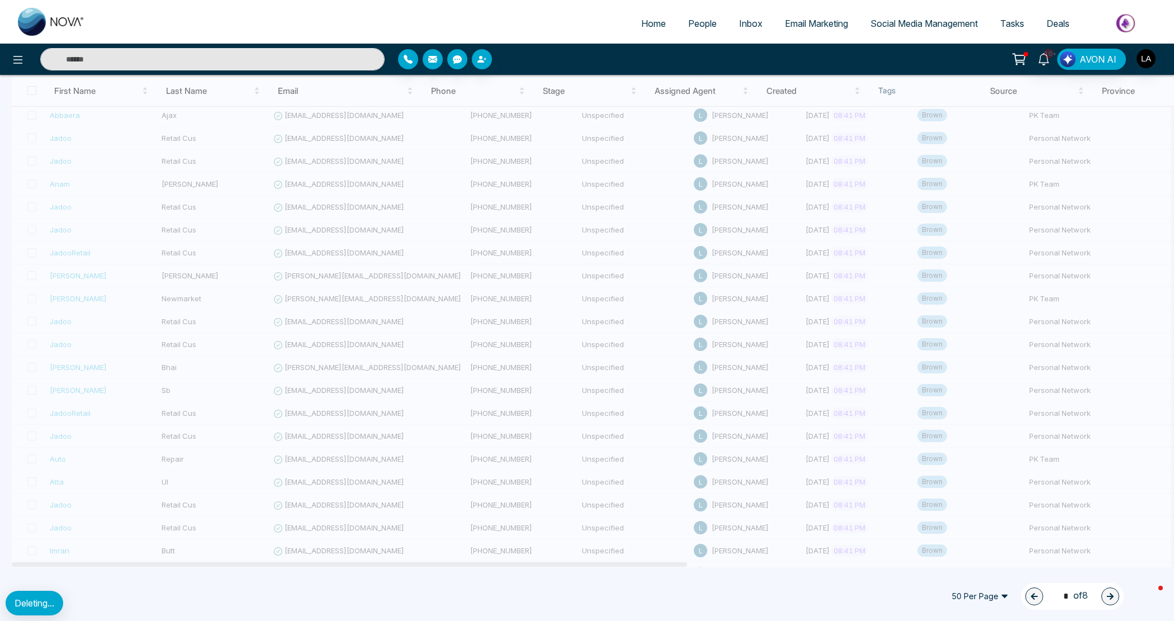
scroll to position [0, 0]
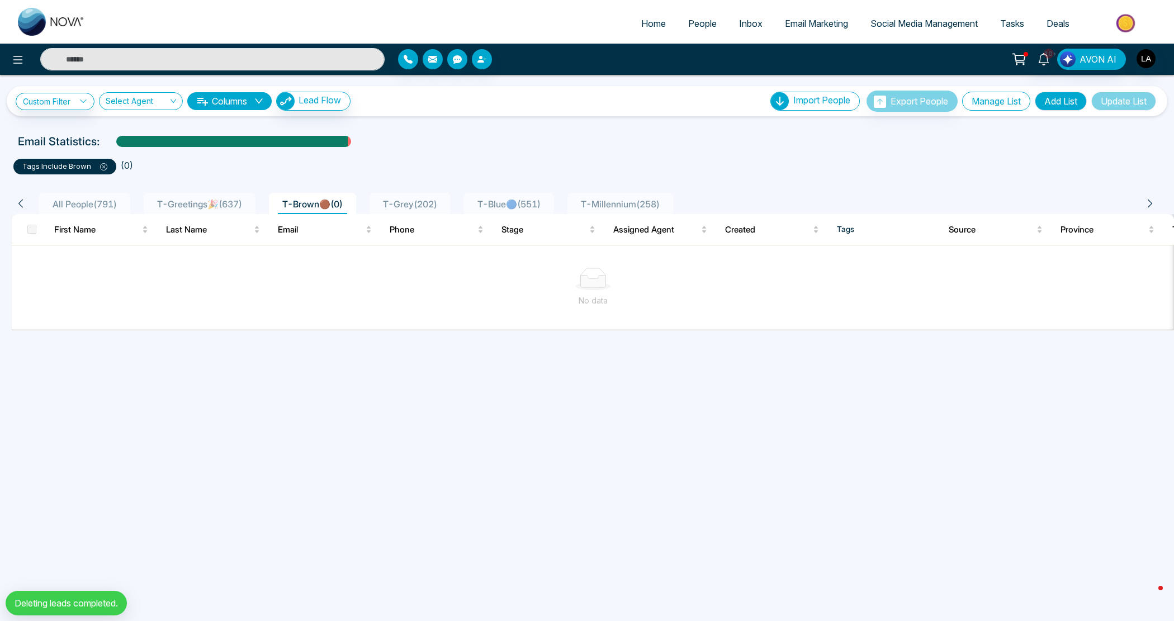
click at [995, 101] on button "Manage List" at bounding box center [996, 101] width 68 height 19
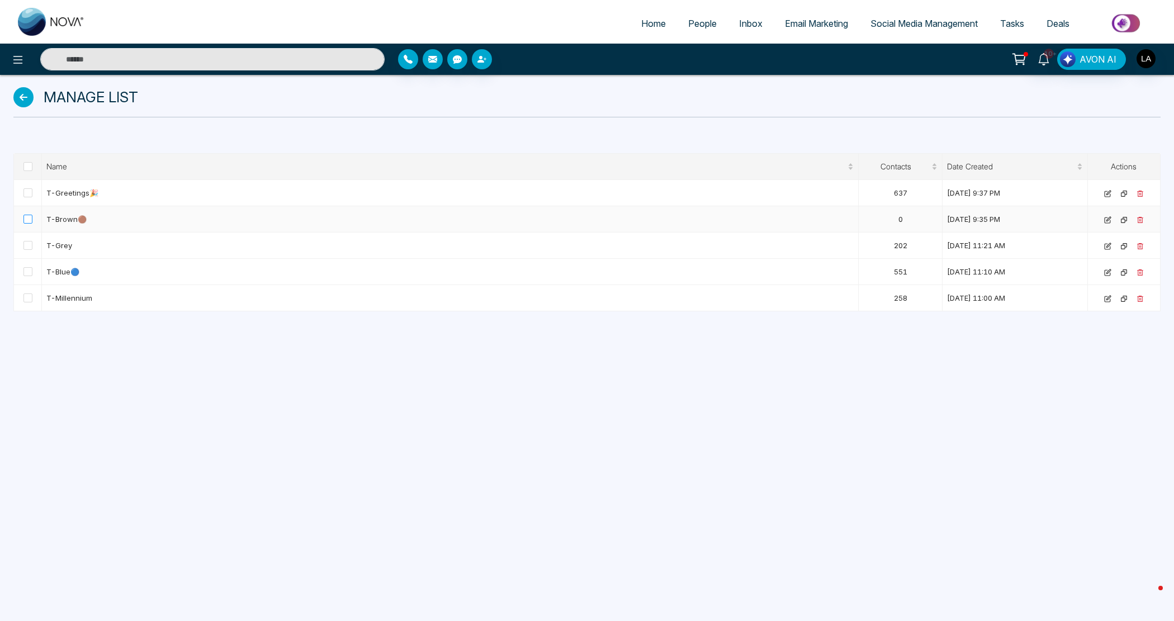
click at [25, 220] on span at bounding box center [27, 219] width 9 height 9
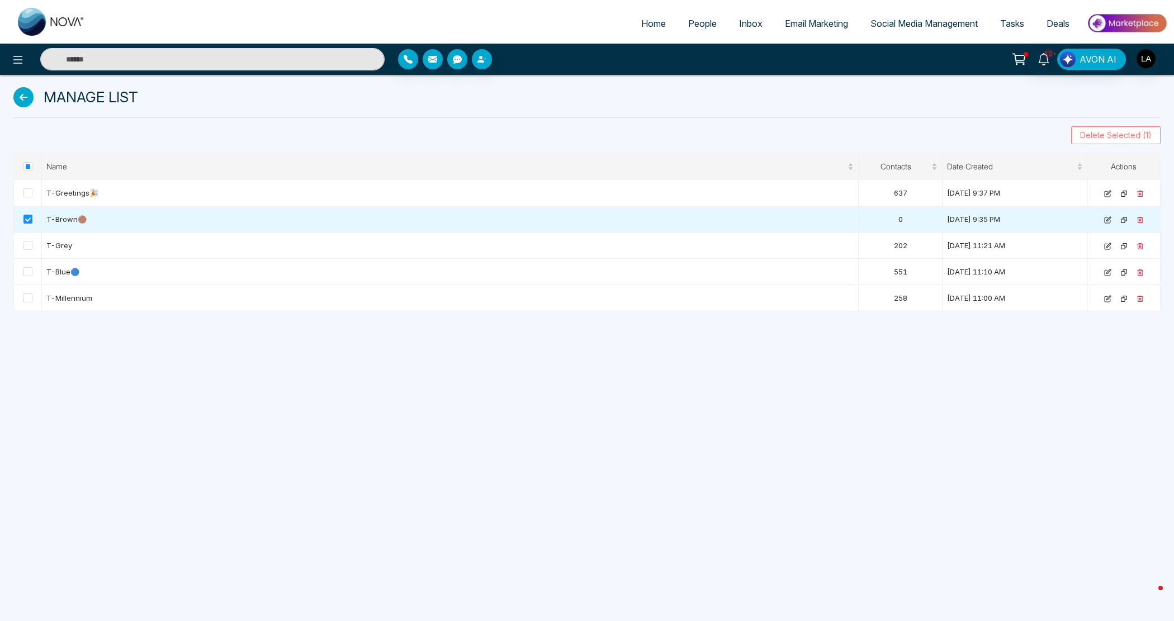
click at [1141, 138] on span "Delete Selected (1)" at bounding box center [1116, 135] width 72 height 12
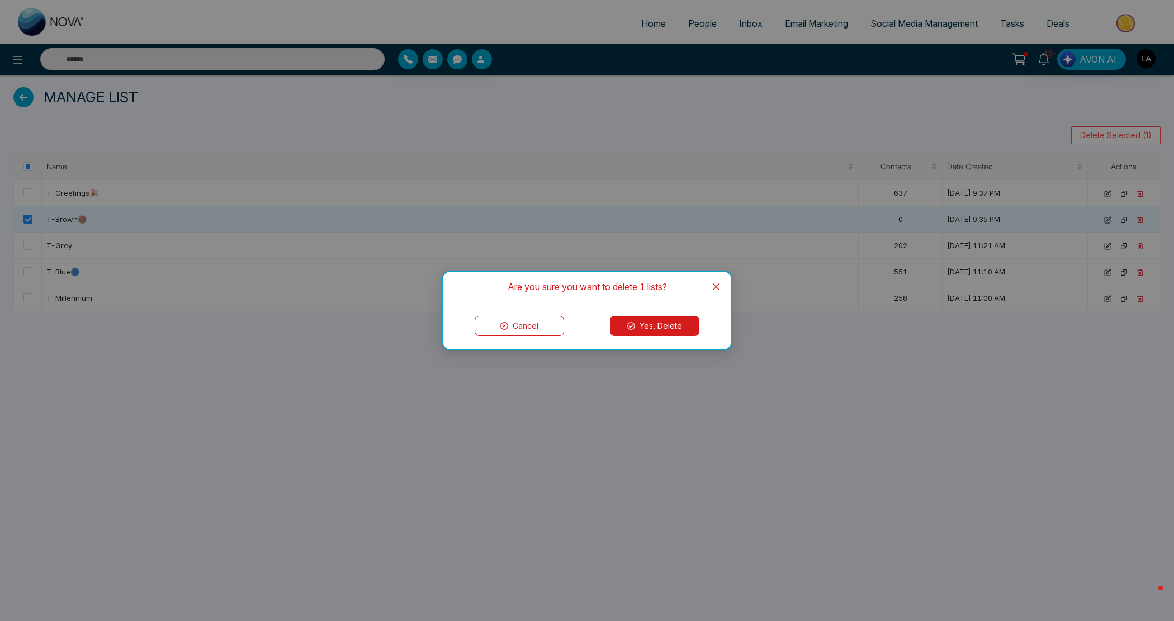
click at [667, 329] on button "Yes, Delete" at bounding box center [654, 326] width 89 height 20
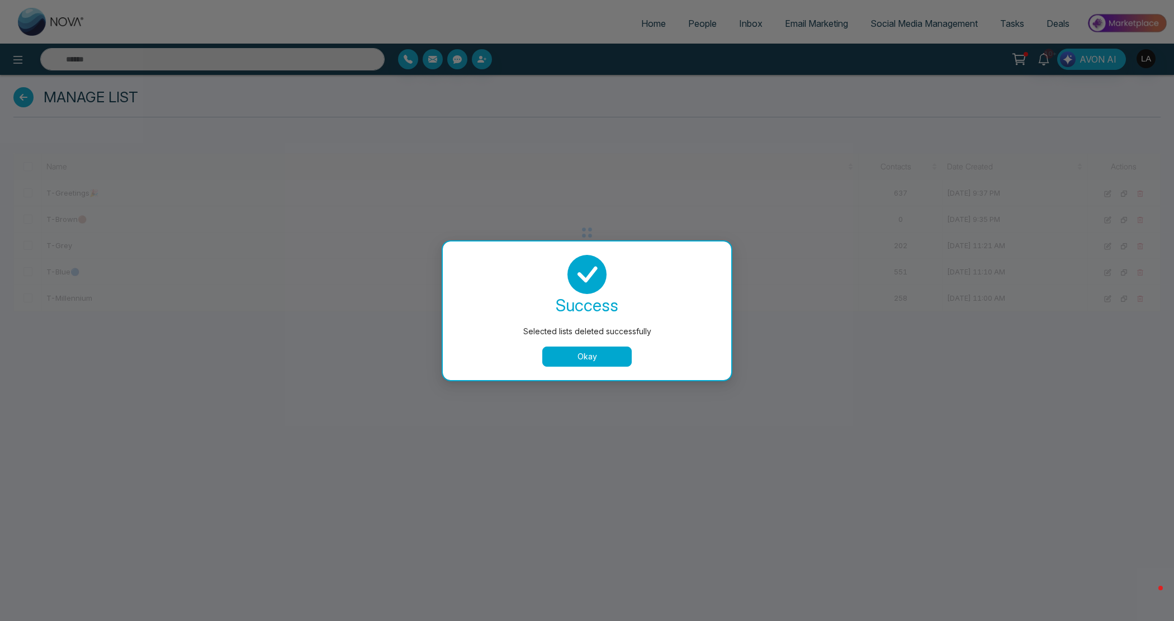
click at [600, 350] on button "Okay" at bounding box center [586, 357] width 89 height 20
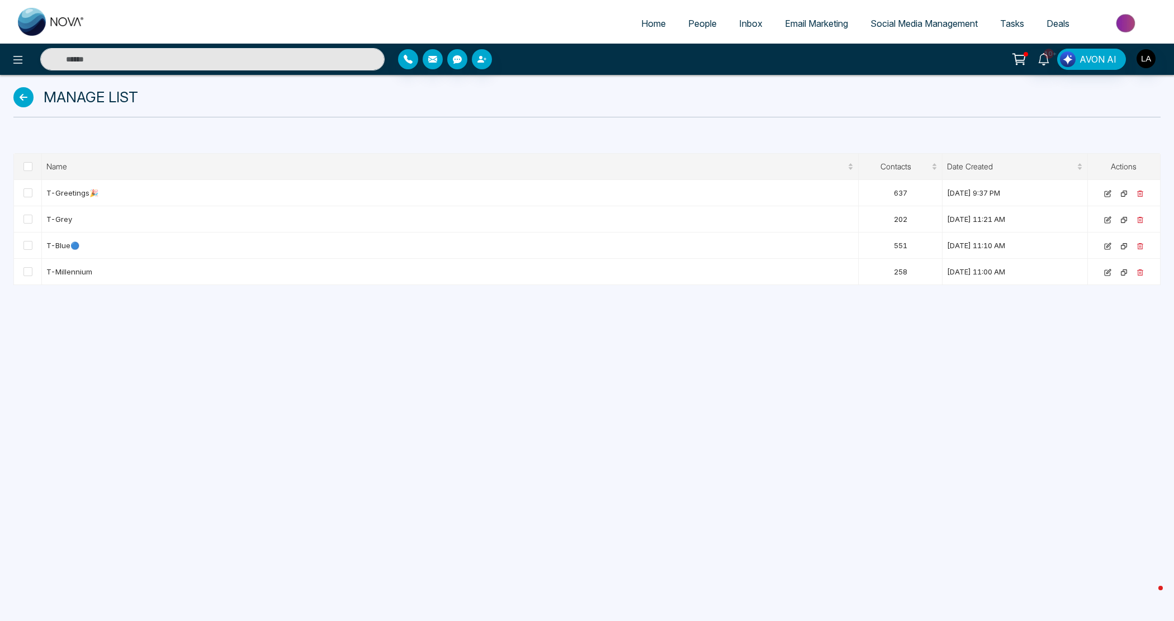
click at [708, 20] on span "People" at bounding box center [702, 23] width 29 height 11
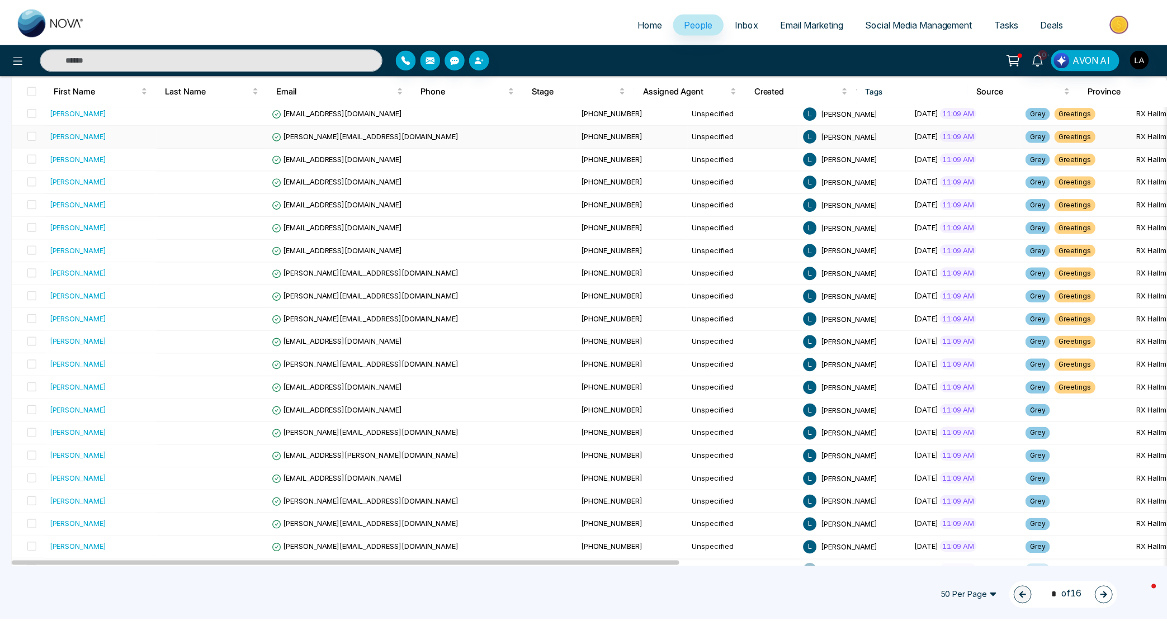
scroll to position [817, 0]
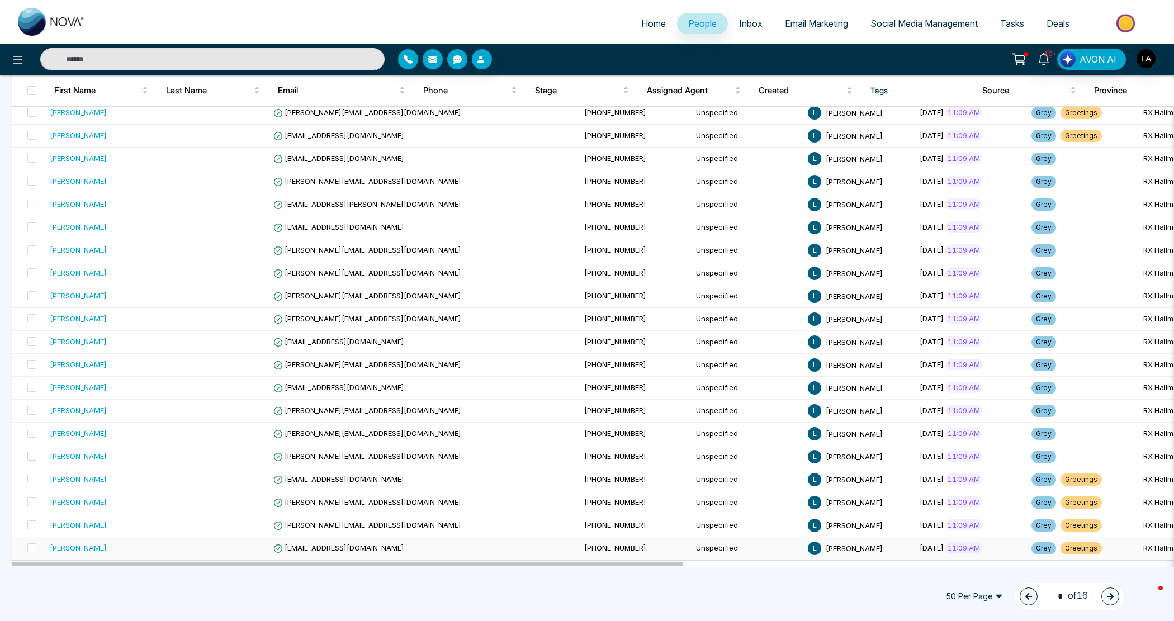
click at [372, 549] on span "[EMAIL_ADDRESS][DOMAIN_NAME]" at bounding box center [338, 547] width 131 height 9
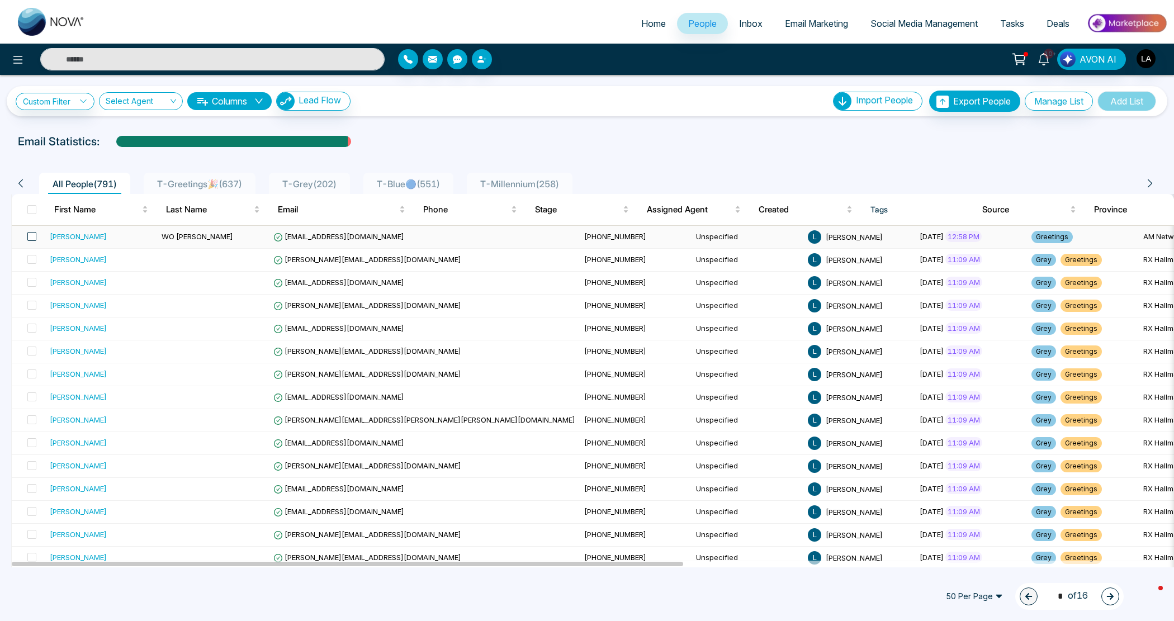
click at [29, 232] on span at bounding box center [31, 236] width 9 height 9
click at [147, 590] on button "Delete" at bounding box center [143, 597] width 20 height 20
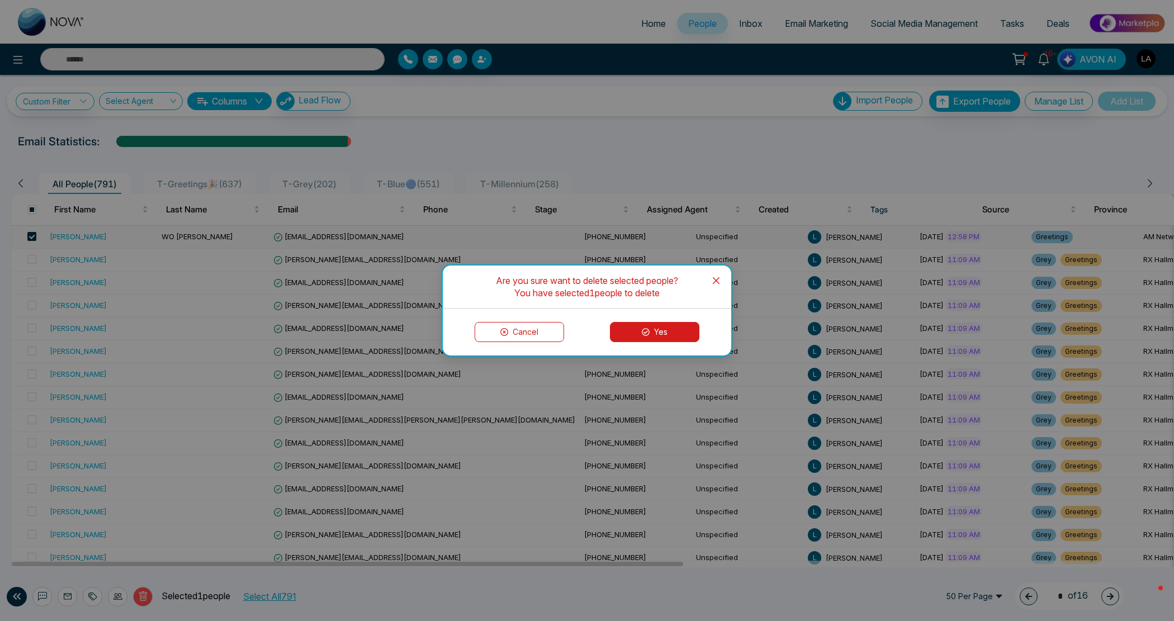
click at [637, 324] on button "Yes" at bounding box center [654, 332] width 89 height 20
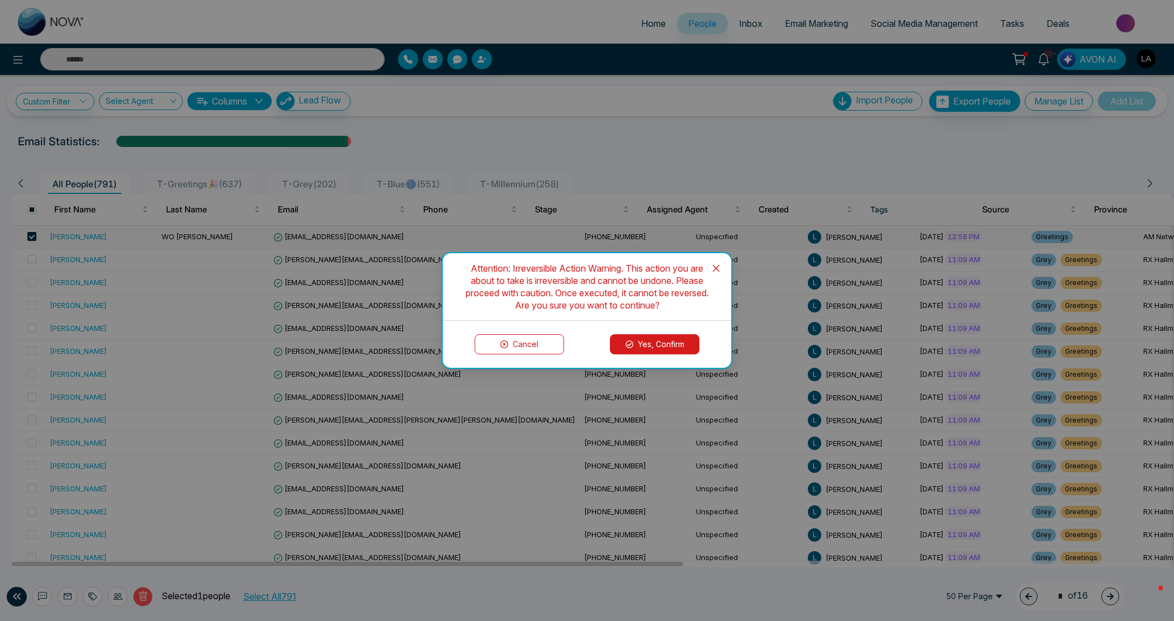
click at [671, 344] on button "Yes, Confirm" at bounding box center [654, 344] width 89 height 20
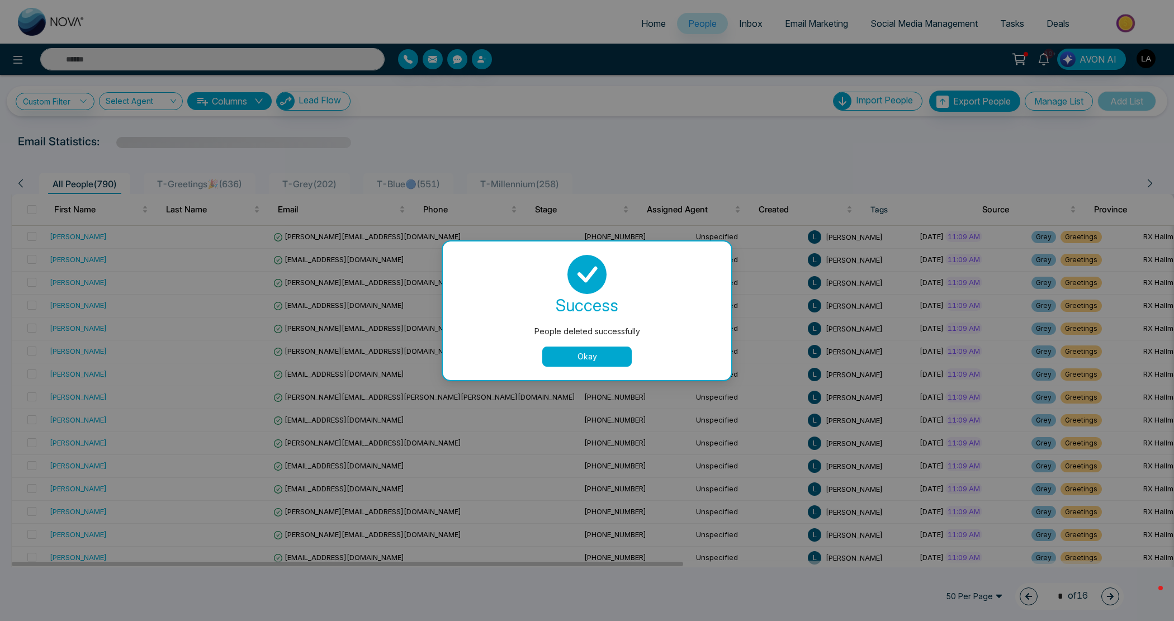
click at [616, 354] on button "Okay" at bounding box center [586, 357] width 89 height 20
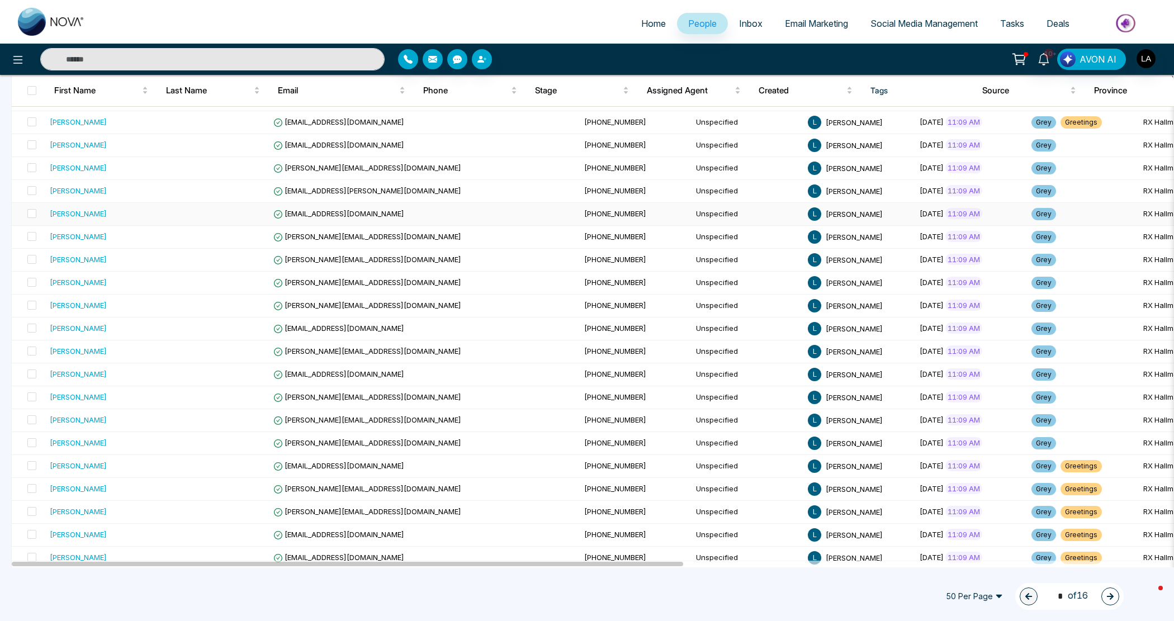
scroll to position [817, 0]
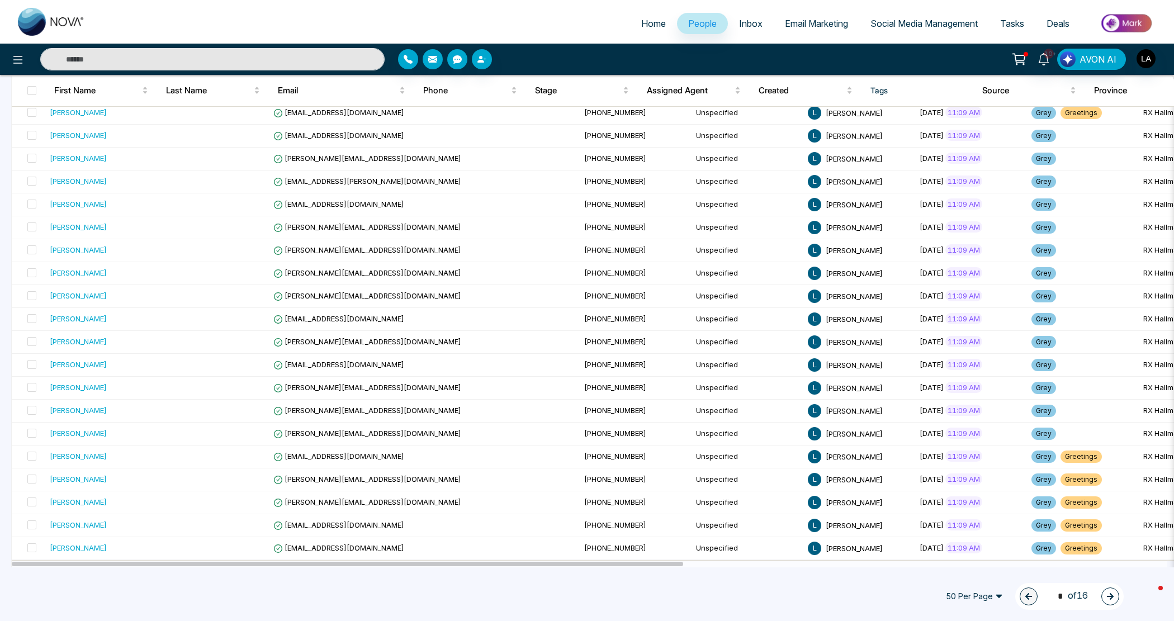
click at [1116, 598] on button "button" at bounding box center [1110, 597] width 18 height 18
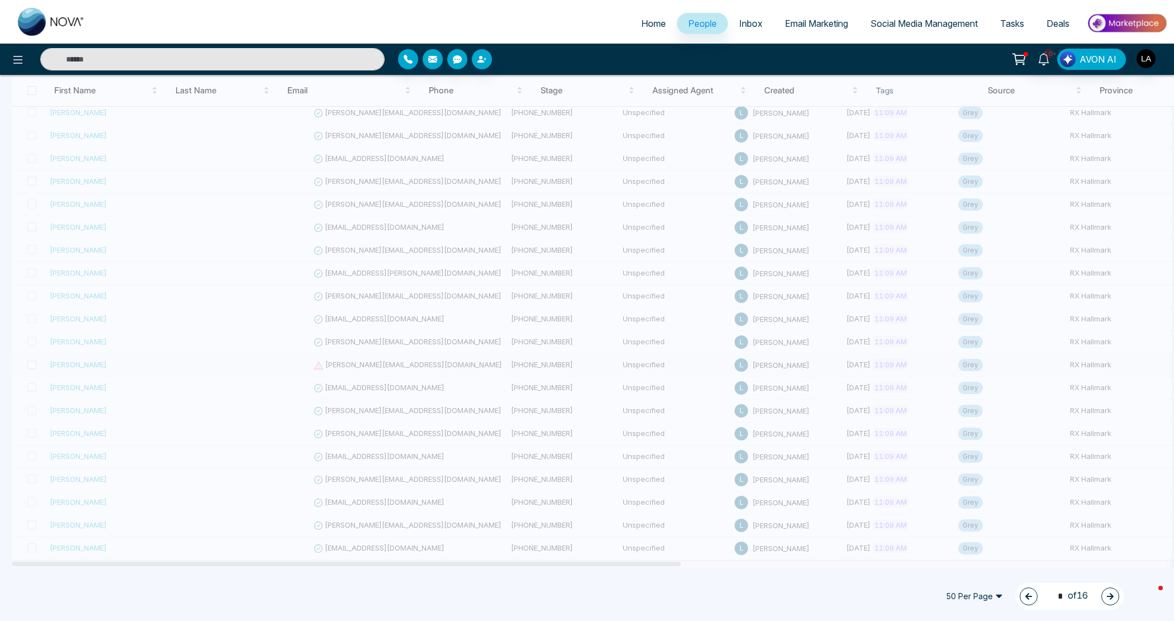
scroll to position [608, 0]
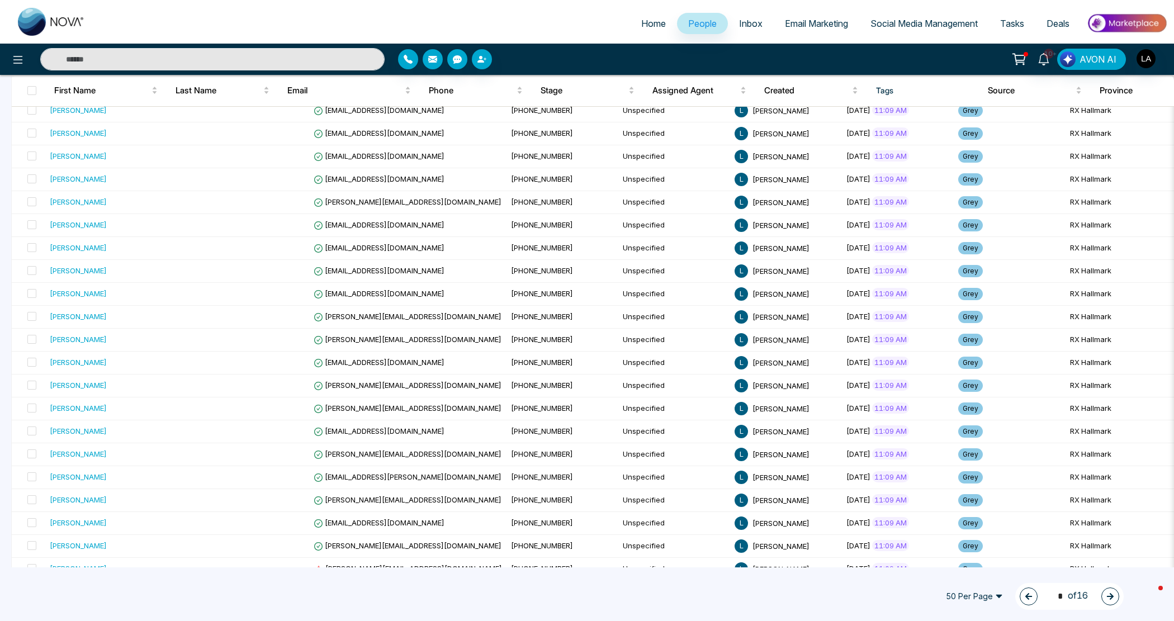
click at [1020, 599] on button "button" at bounding box center [1029, 597] width 18 height 18
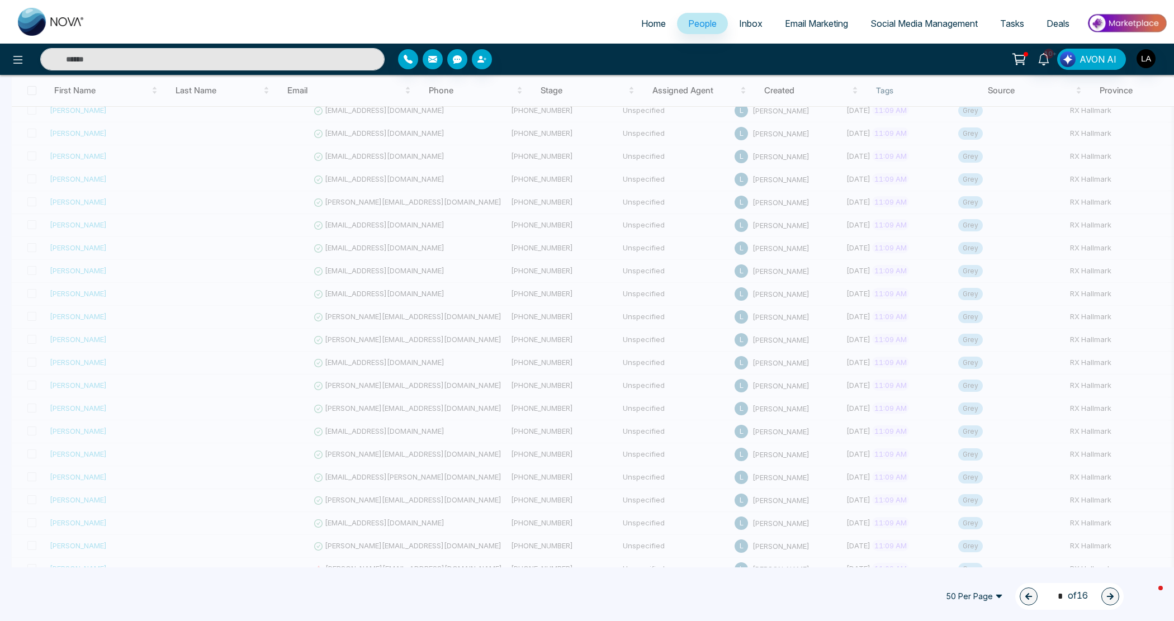
click at [974, 601] on span "50 Per Page" at bounding box center [974, 597] width 73 height 18
type input "*"
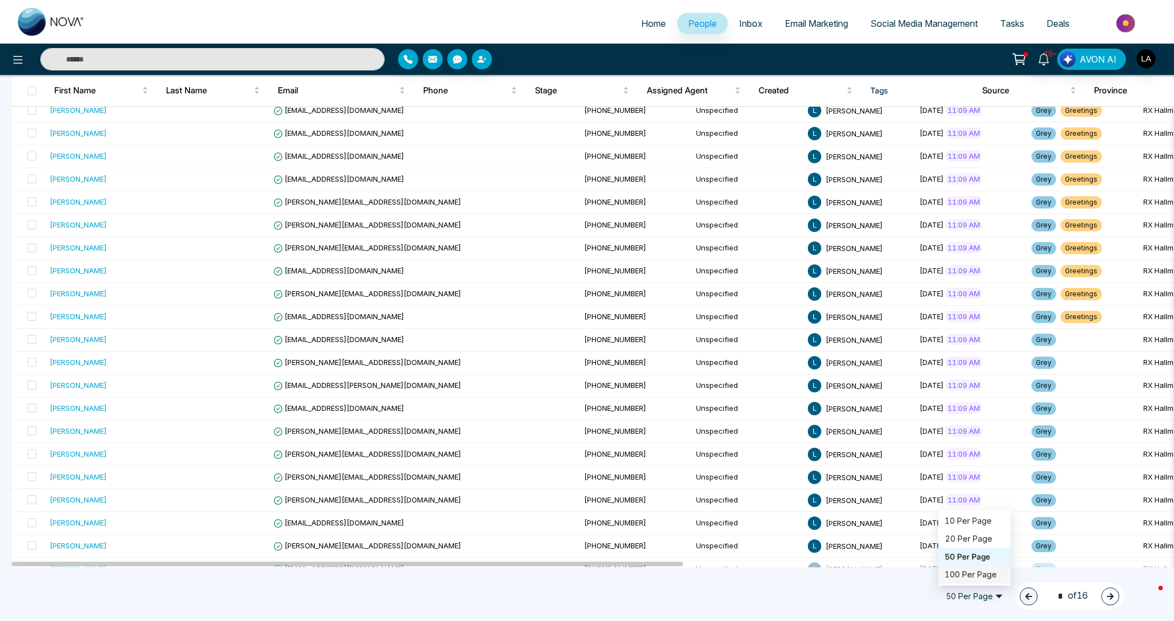
click at [963, 576] on div "100 Per Page" at bounding box center [974, 575] width 59 height 12
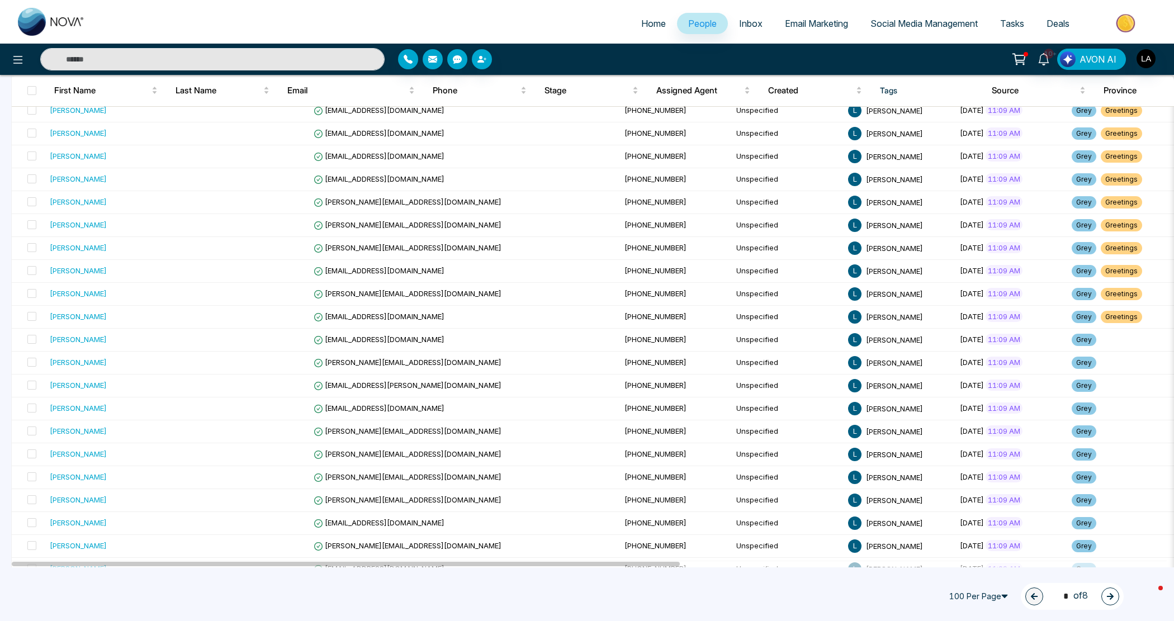
click at [897, 591] on div "100 Per Page 100 Per Page 50 100 10 Per Page 20 Per Page 50 Per Page 100 Per Pa…" at bounding box center [587, 596] width 1174 height 49
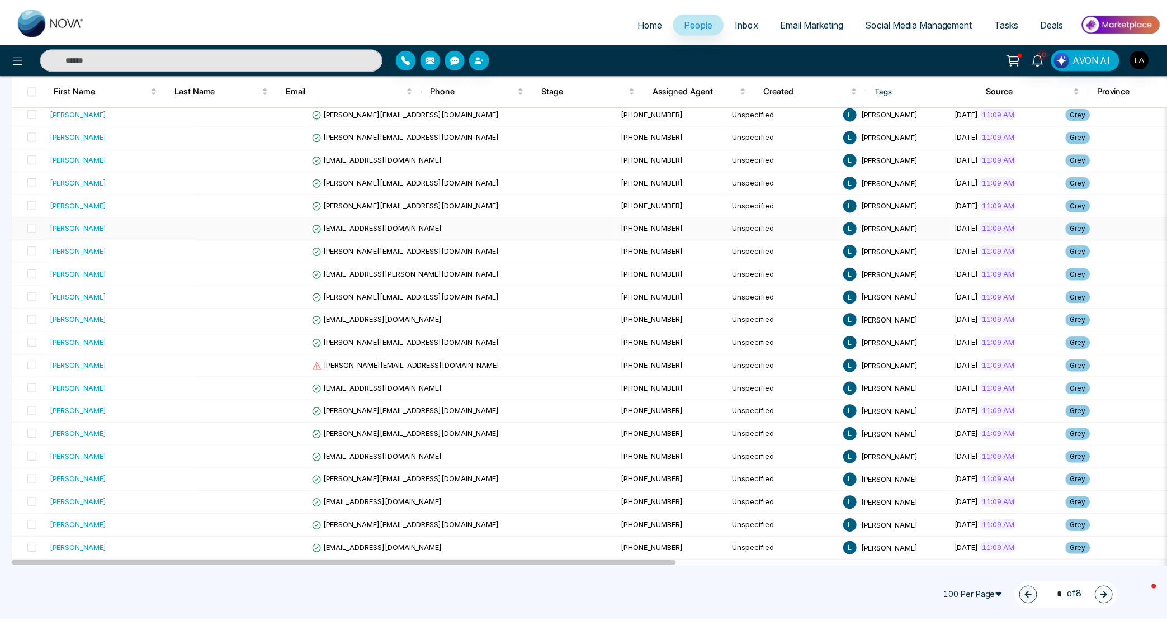
scroll to position [1969, 0]
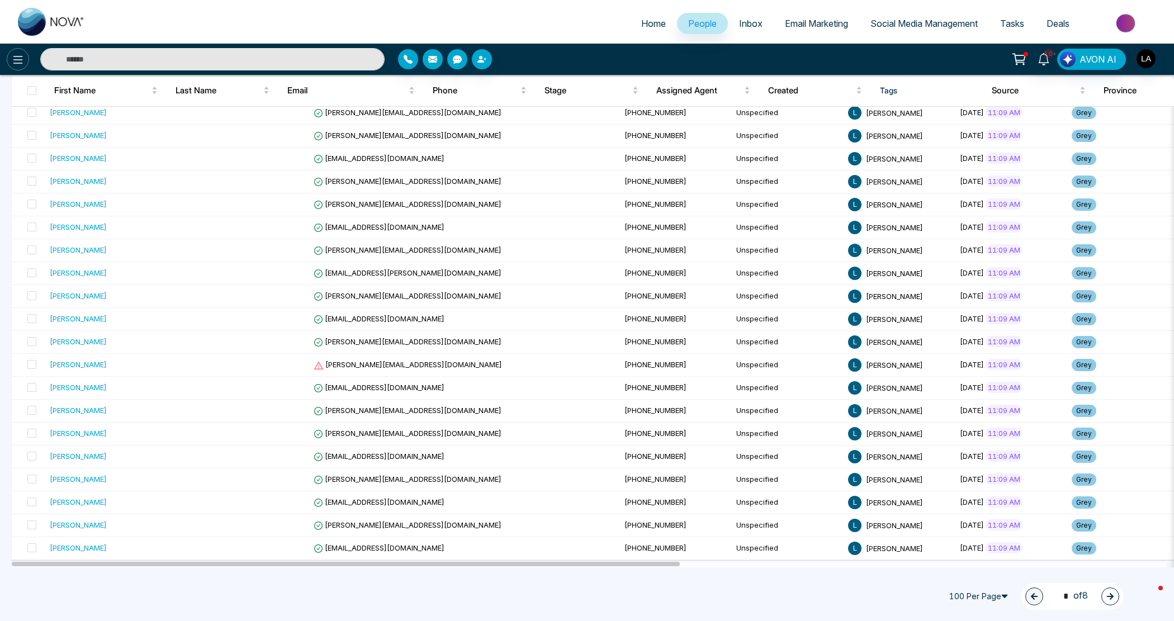
click at [21, 60] on icon at bounding box center [17, 59] width 13 height 13
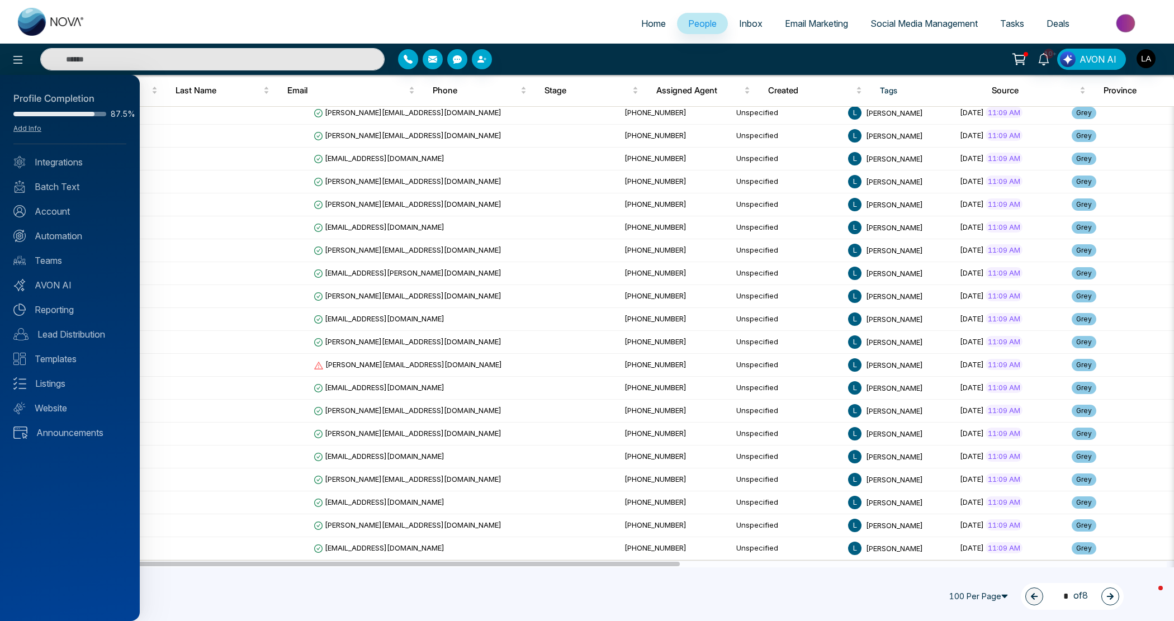
click at [48, 220] on div "Profile Completion 87.5% Add Info Integrations Batch Text Account Automation Te…" at bounding box center [70, 348] width 140 height 546
click at [54, 205] on link "Account" at bounding box center [69, 211] width 113 height 13
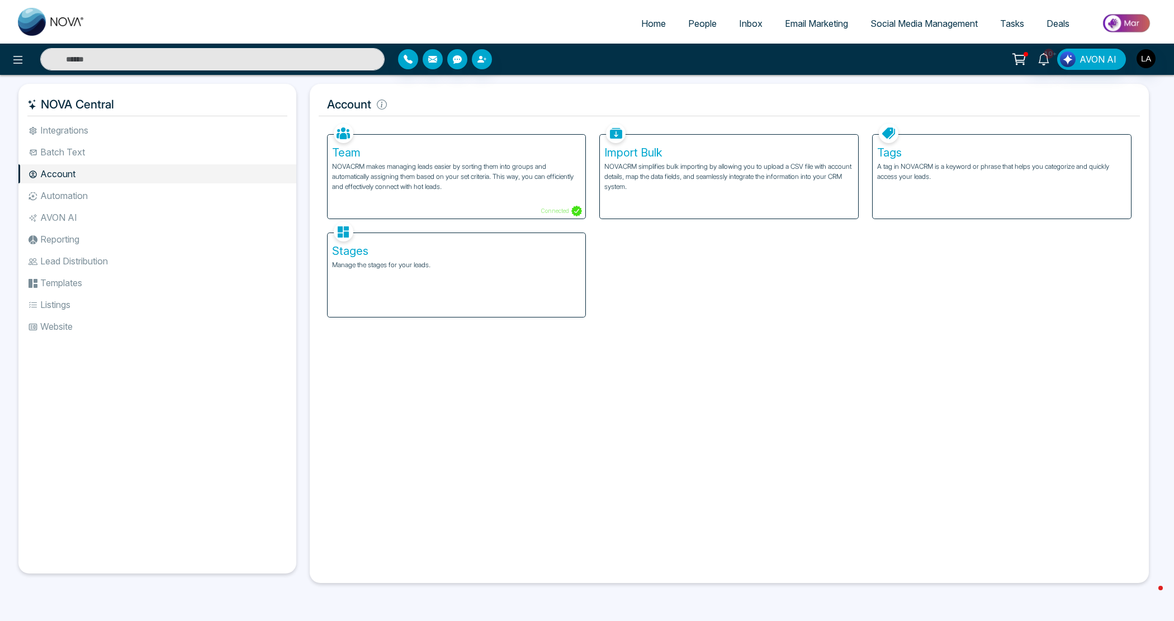
click at [484, 260] on p "Manage the stages for your leads." at bounding box center [456, 265] width 249 height 10
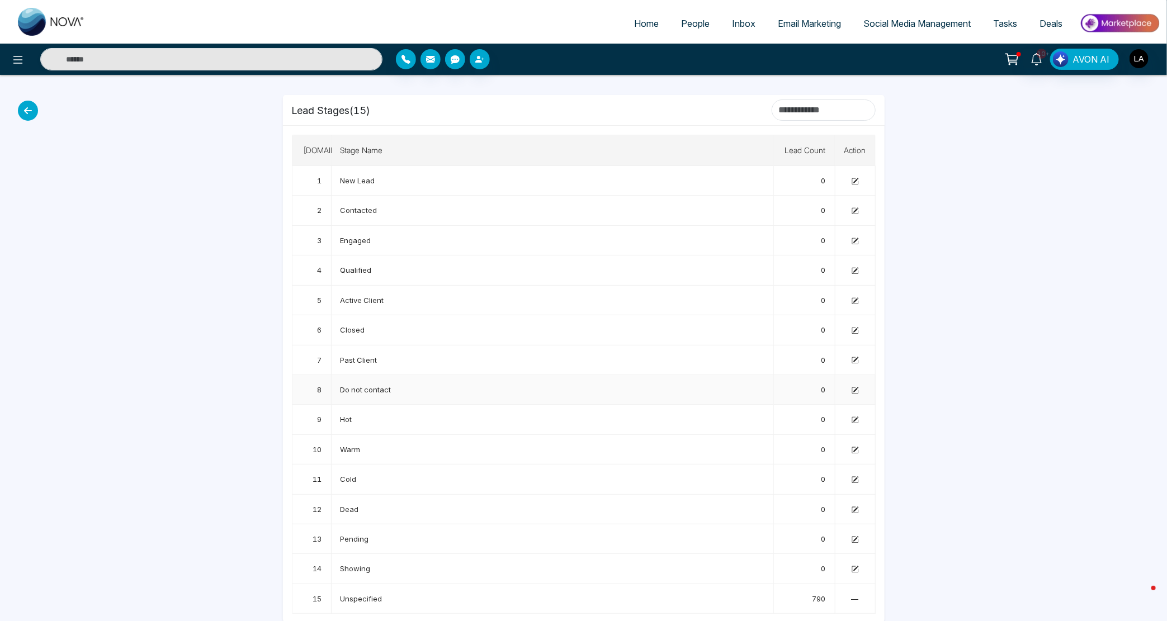
scroll to position [11, 0]
click at [28, 108] on icon at bounding box center [28, 109] width 20 height 20
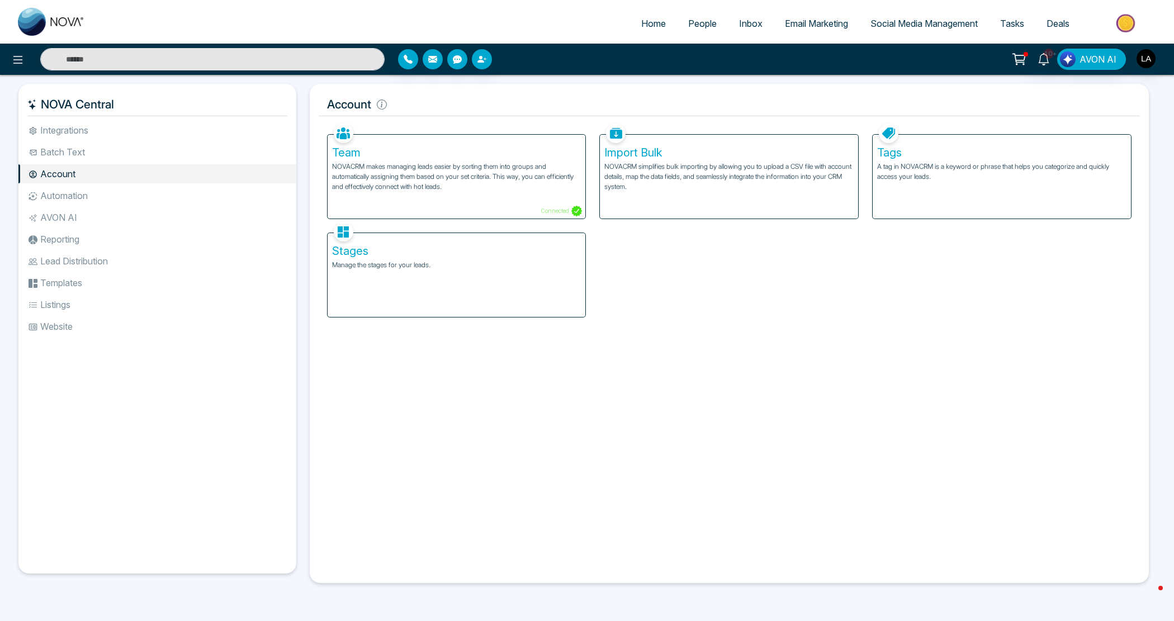
click at [62, 189] on li "Automation" at bounding box center [157, 195] width 278 height 19
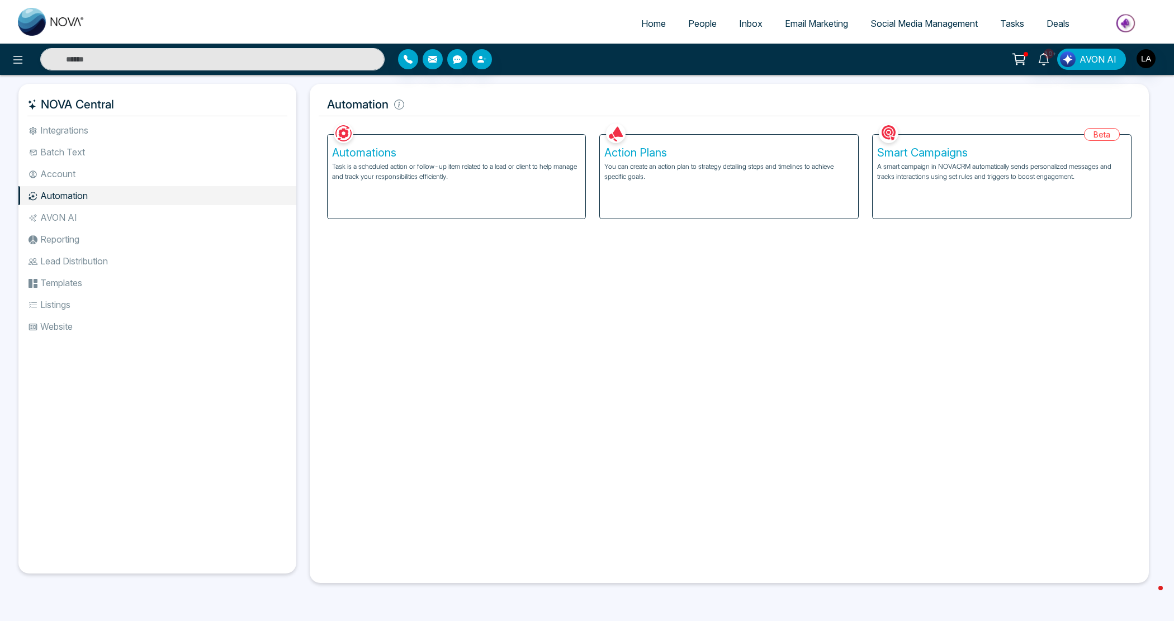
click at [59, 166] on li "Account" at bounding box center [157, 173] width 278 height 19
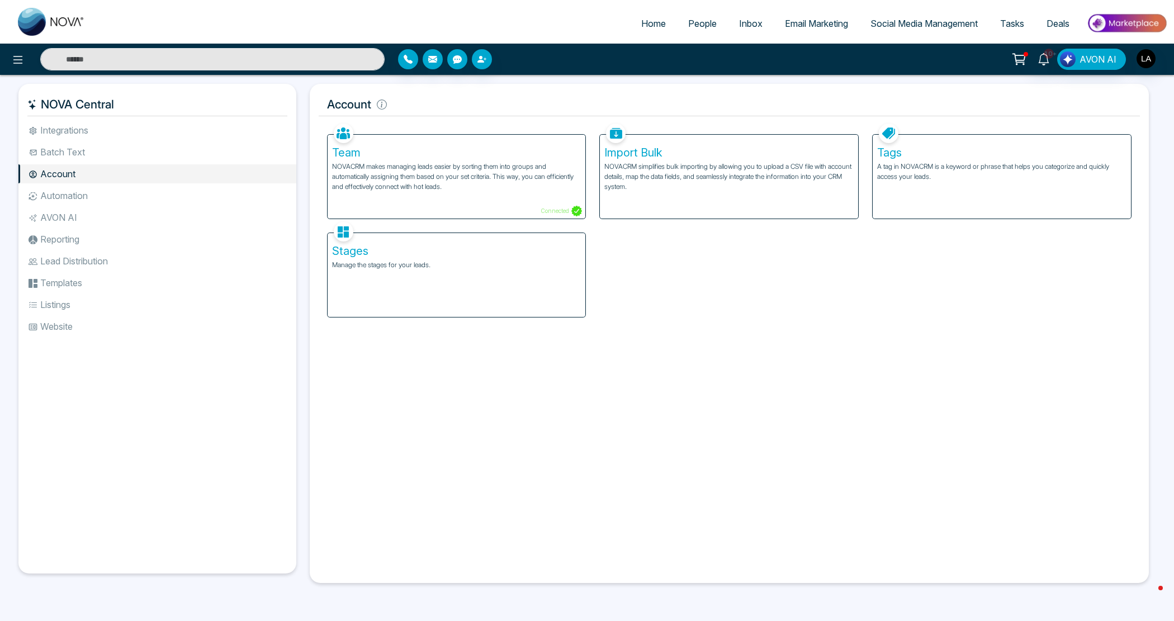
click at [918, 184] on div "Tags A tag in NOVACRM is a keyword or phrase that helps you categorize and quic…" at bounding box center [1002, 177] width 258 height 84
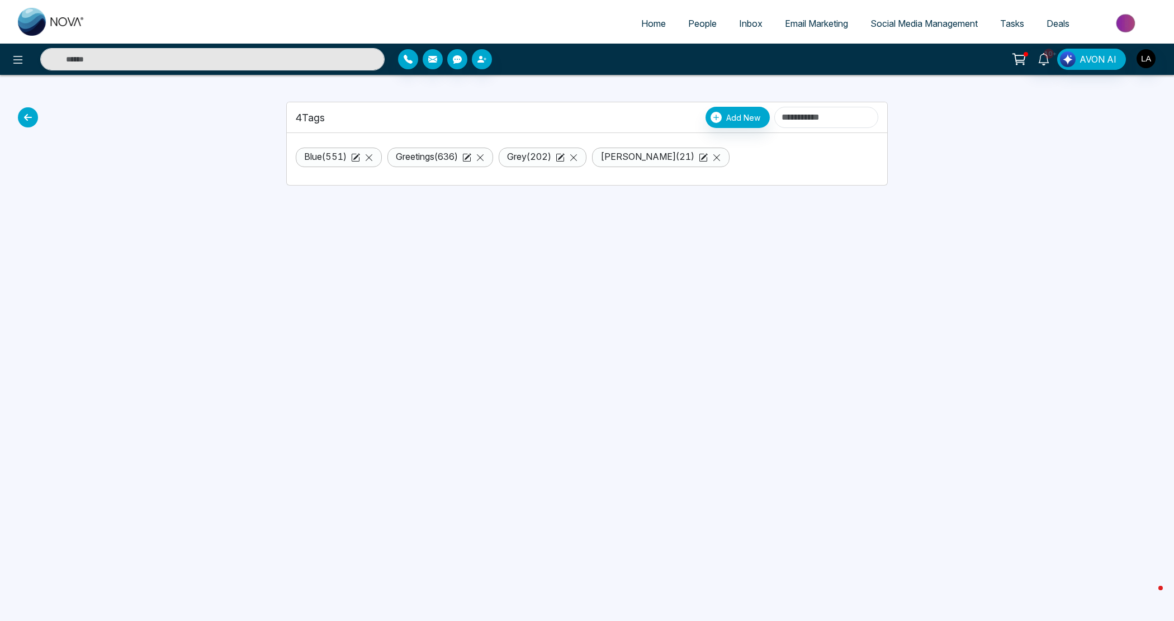
click at [407, 153] on link "Greetings ( 636 )" at bounding box center [427, 156] width 62 height 11
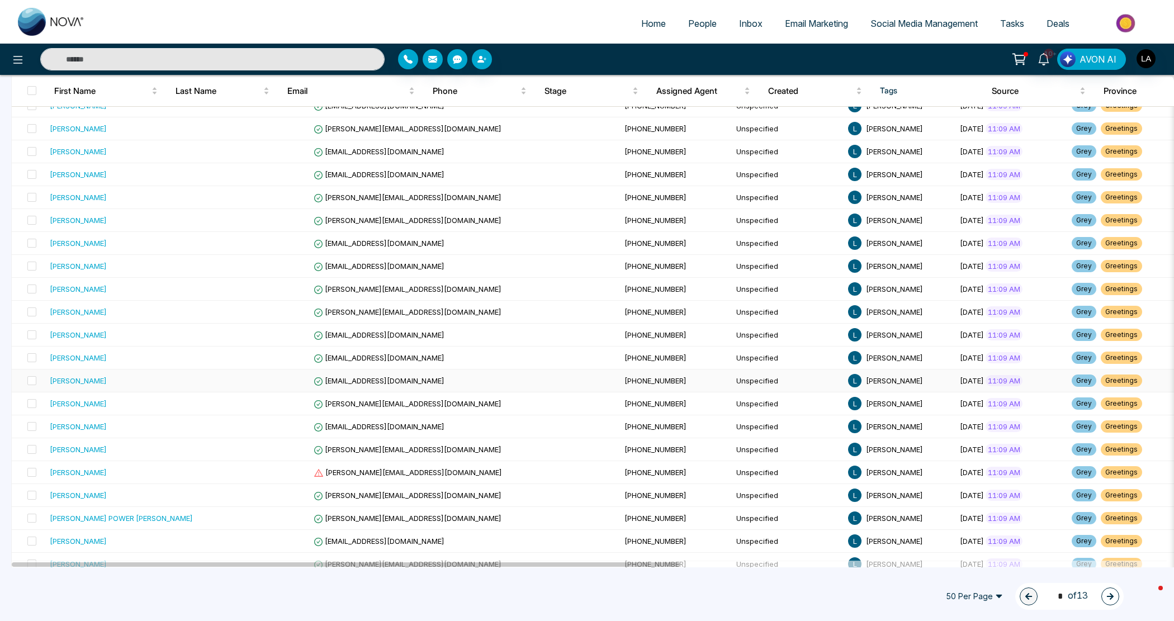
scroll to position [764, 0]
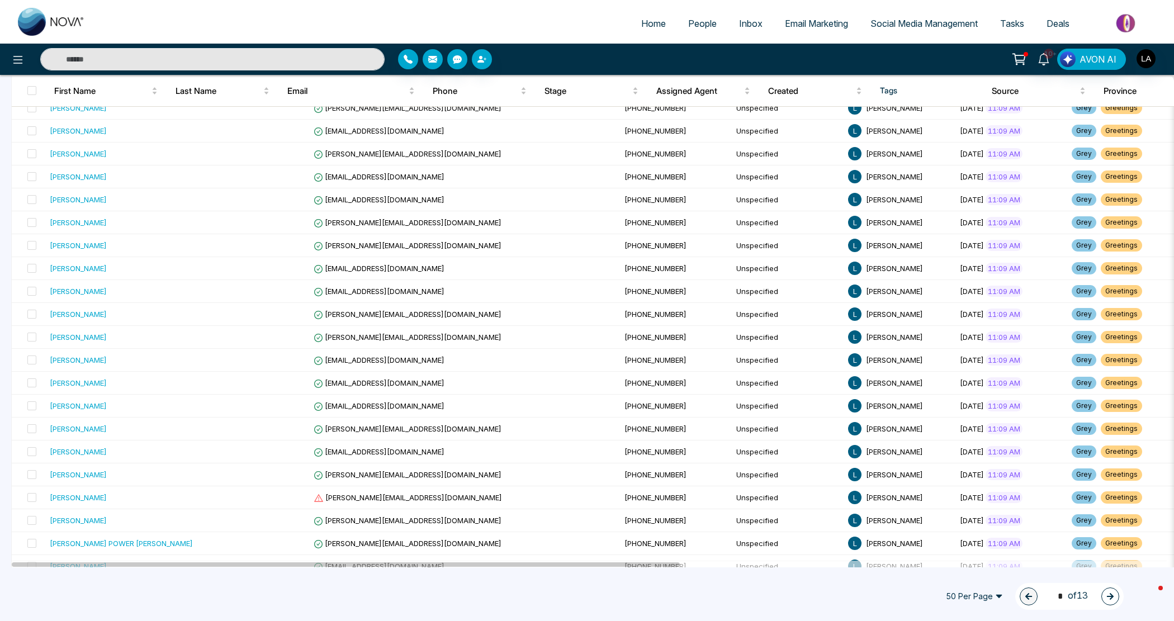
click at [969, 594] on span "50 Per Page" at bounding box center [974, 597] width 73 height 18
click at [977, 573] on div "100 Per Page" at bounding box center [974, 575] width 59 height 12
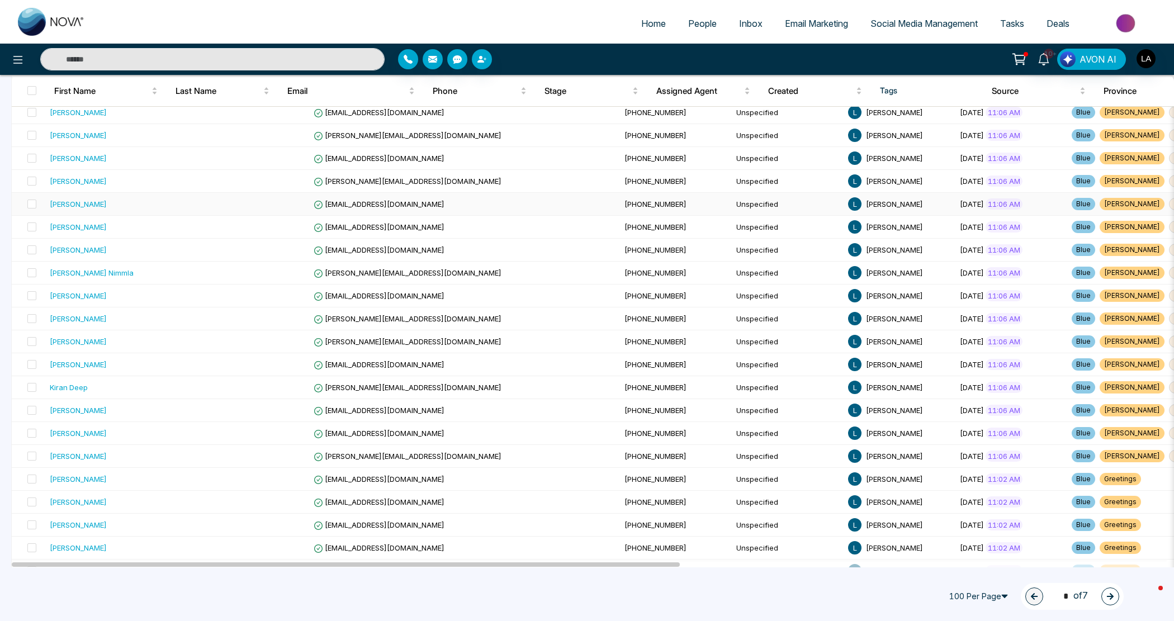
scroll to position [1467, 0]
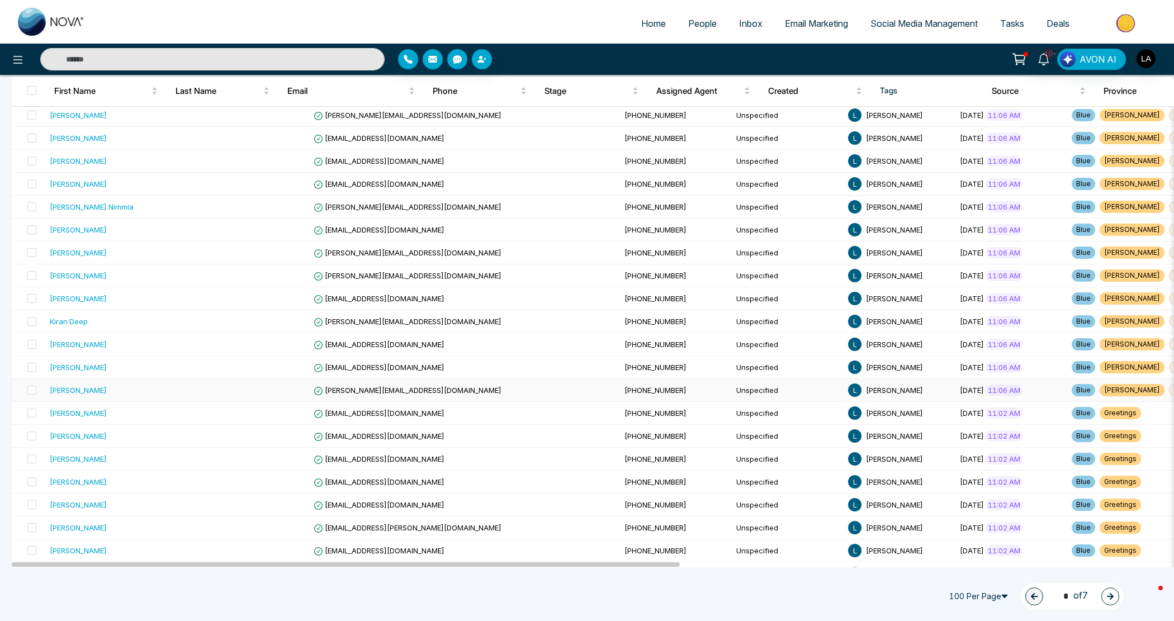
click at [1169, 396] on span "+ 1" at bounding box center [1178, 390] width 18 height 12
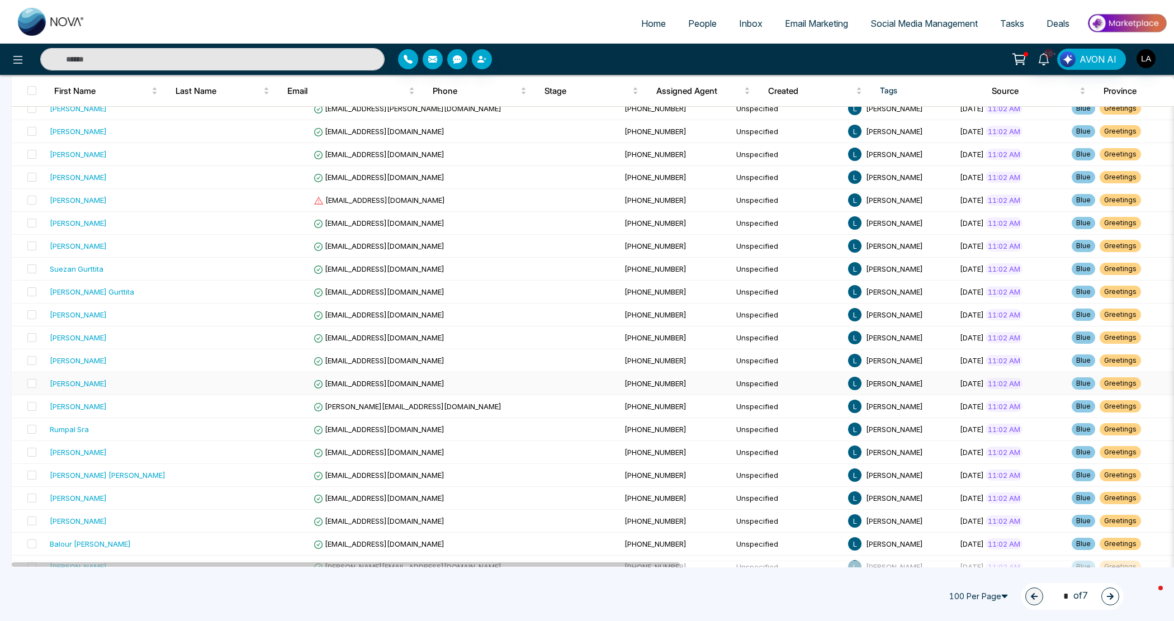
scroll to position [1986, 0]
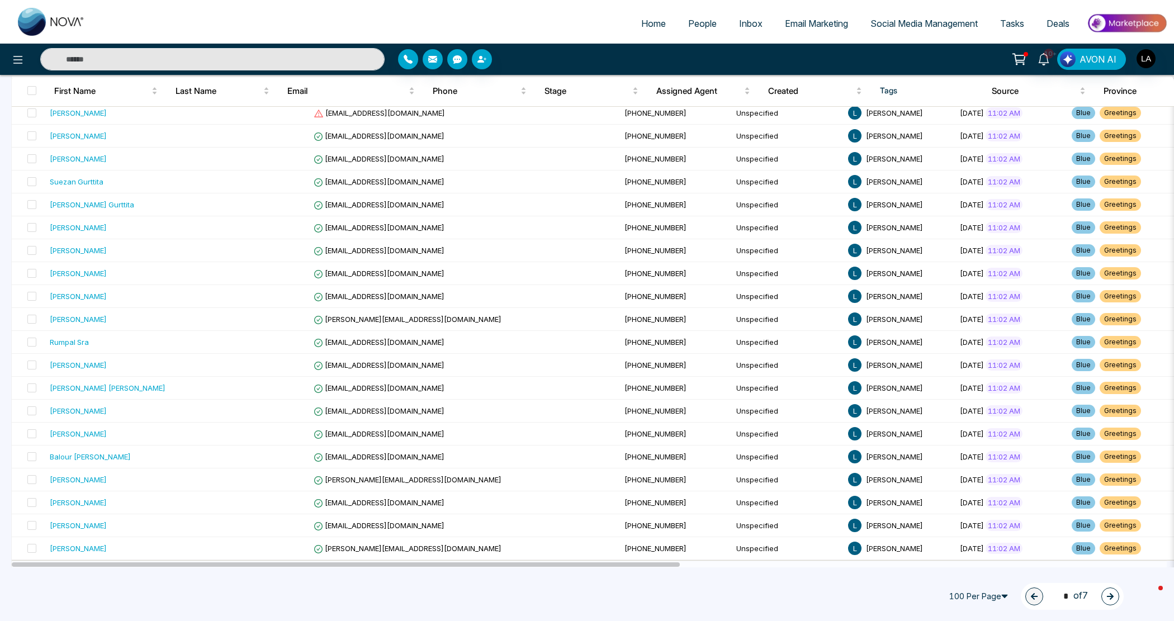
drag, startPoint x: 1114, startPoint y: 595, endPoint x: 1116, endPoint y: 560, distance: 35.3
click at [1113, 595] on icon "button" at bounding box center [1110, 597] width 8 height 8
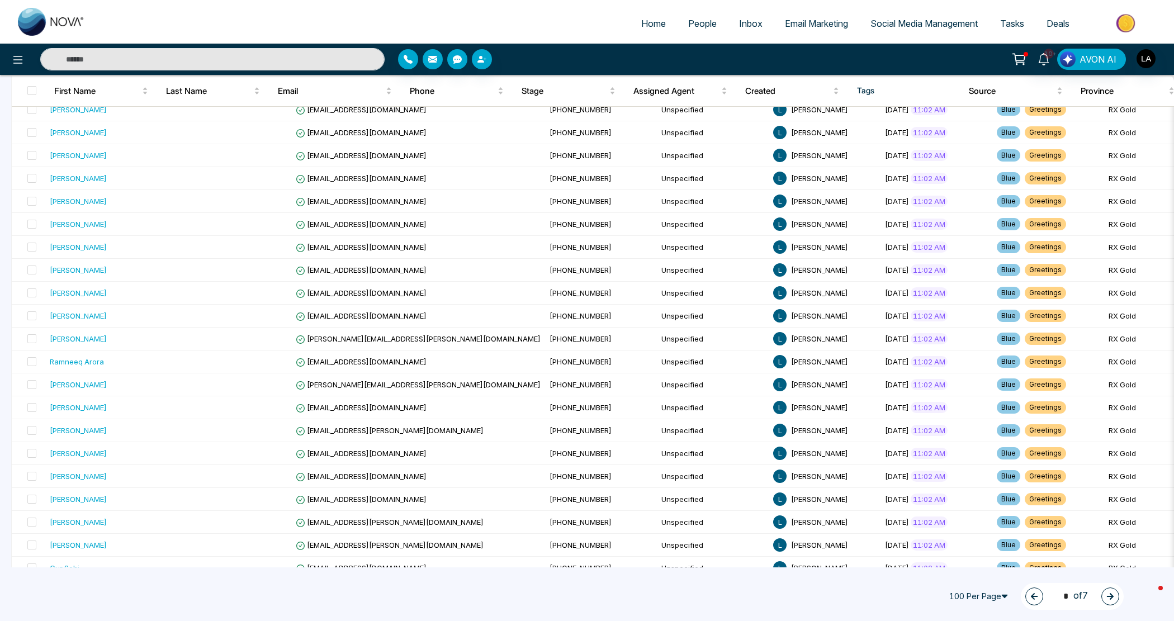
scroll to position [1986, 0]
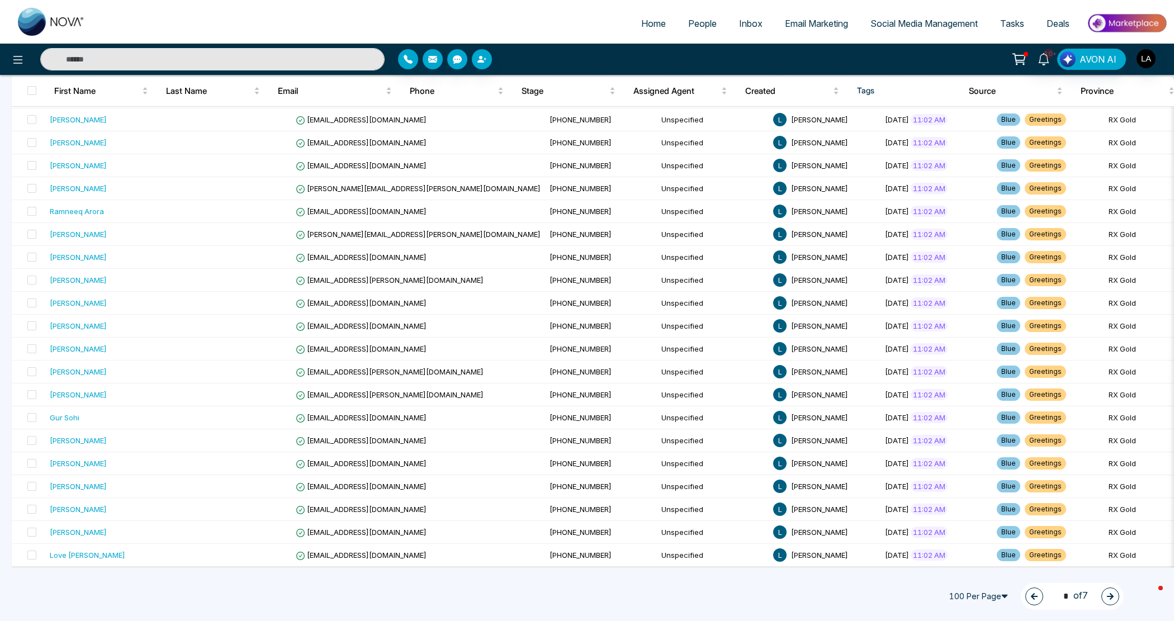
click at [1110, 596] on icon "button" at bounding box center [1110, 596] width 7 height 7
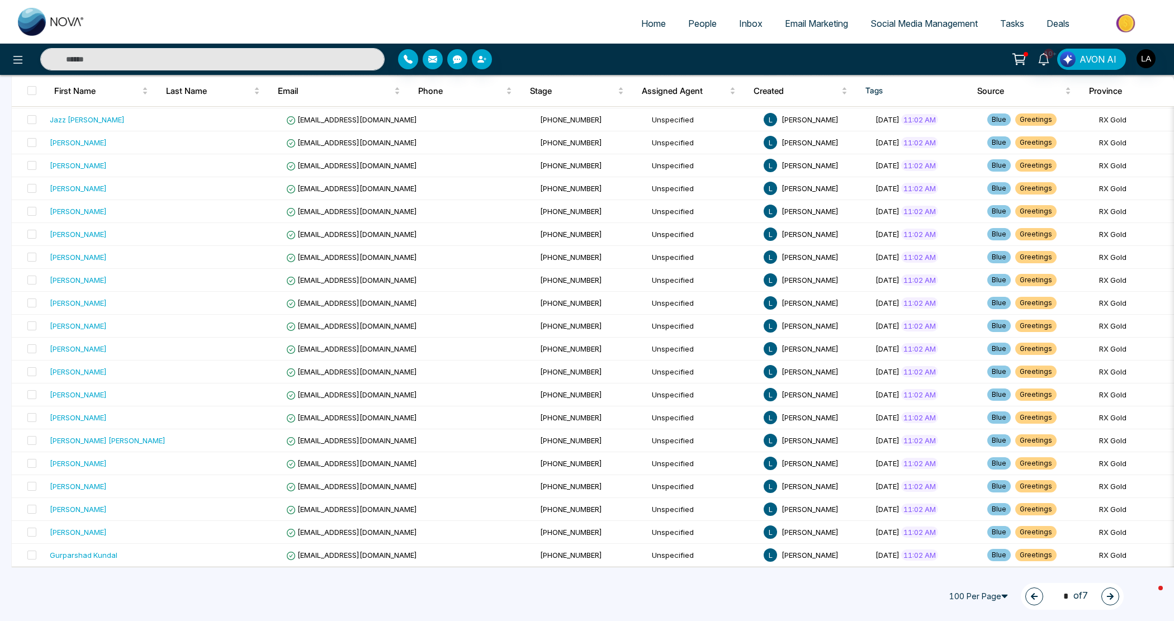
click at [1105, 584] on div "3 * of 7" at bounding box center [1072, 596] width 103 height 27
click at [1110, 587] on div "3 * of 7" at bounding box center [1072, 596] width 103 height 27
click at [1109, 591] on button "button" at bounding box center [1110, 597] width 18 height 18
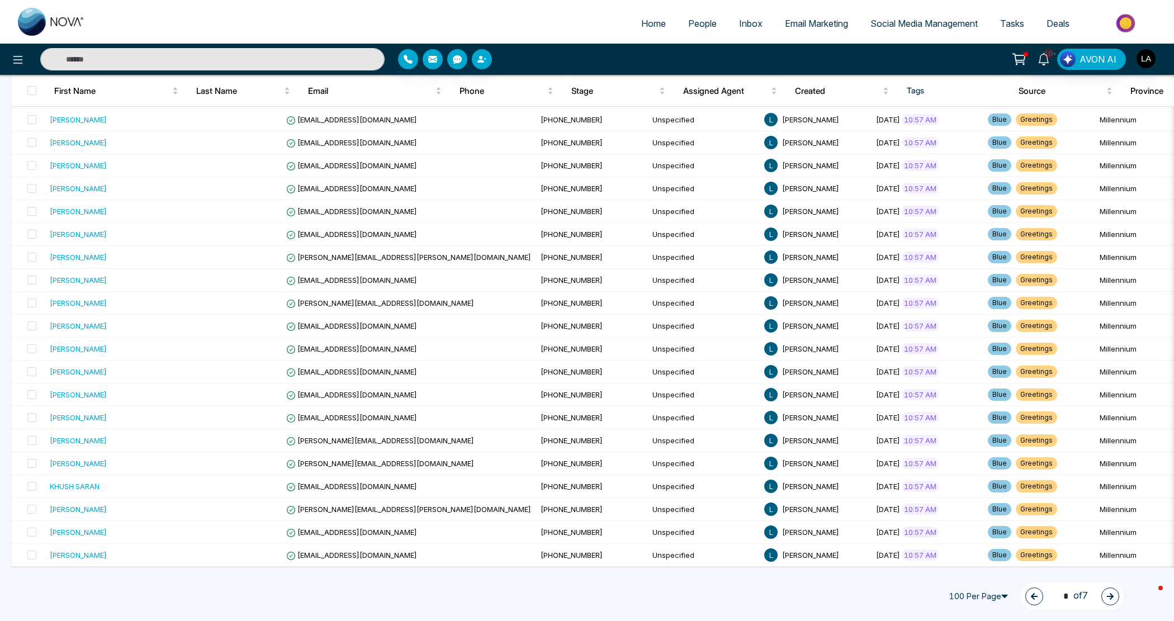
click at [1105, 596] on button "button" at bounding box center [1110, 597] width 18 height 18
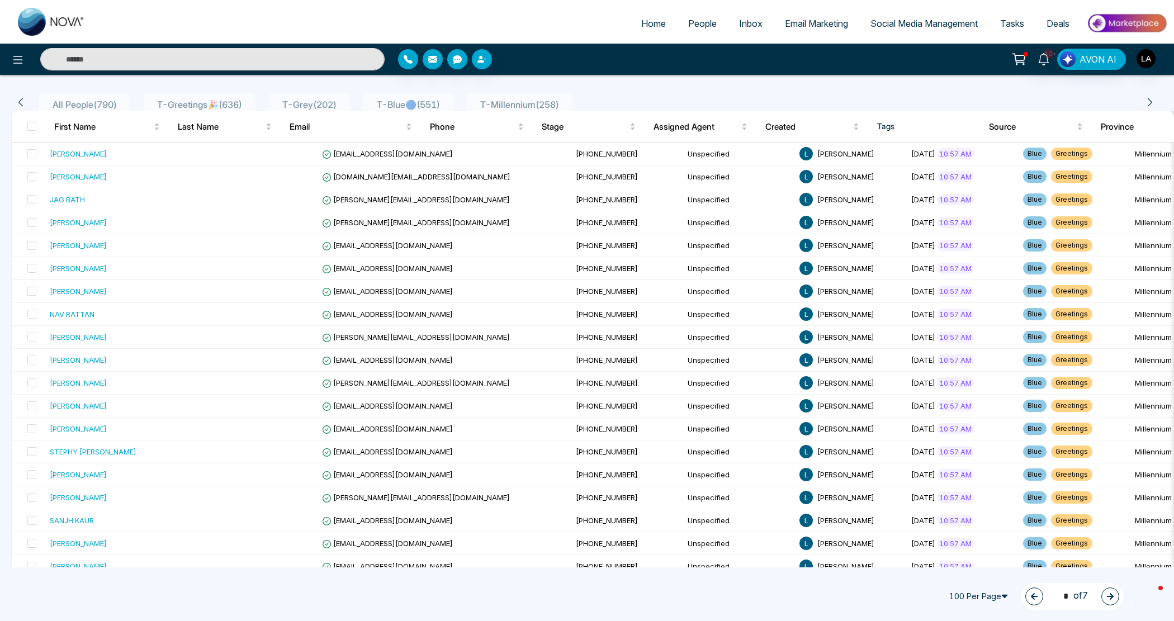
scroll to position [0, 0]
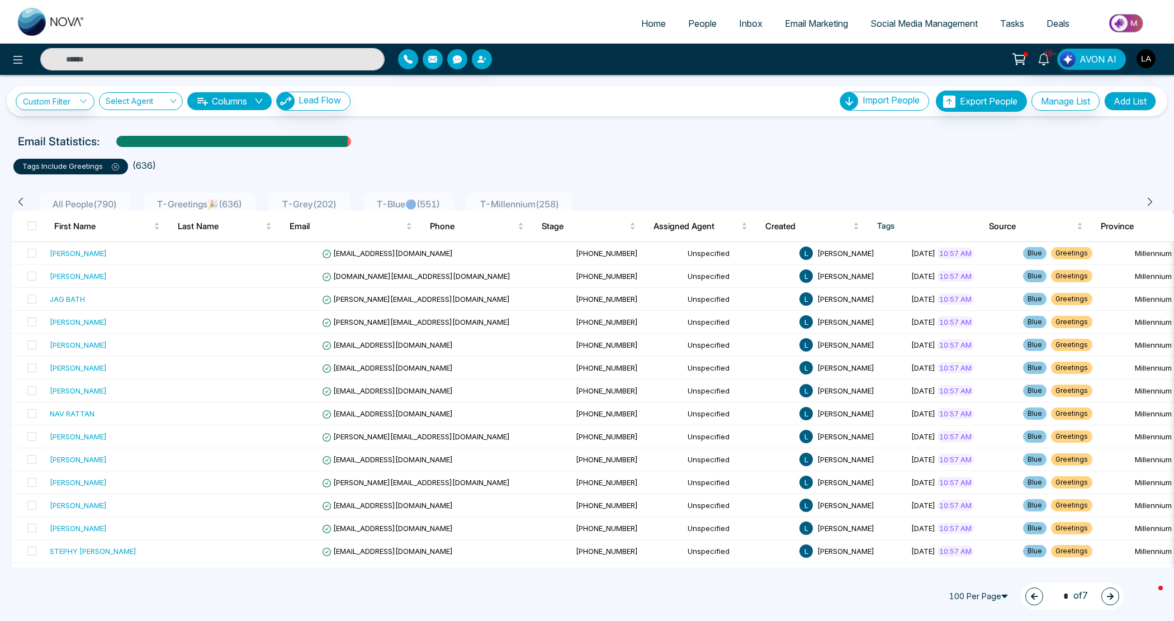
click at [1106, 588] on button "button" at bounding box center [1110, 597] width 18 height 18
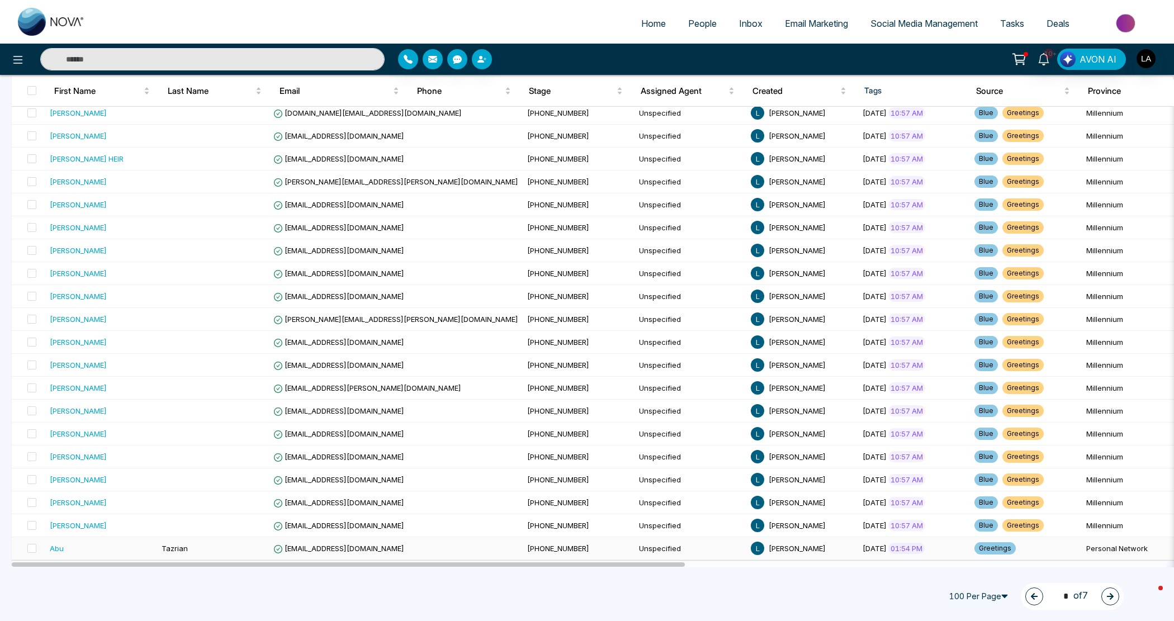
scroll to position [1986, 0]
click at [30, 546] on span at bounding box center [31, 548] width 9 height 9
click at [1114, 595] on icon "button" at bounding box center [1110, 597] width 8 height 8
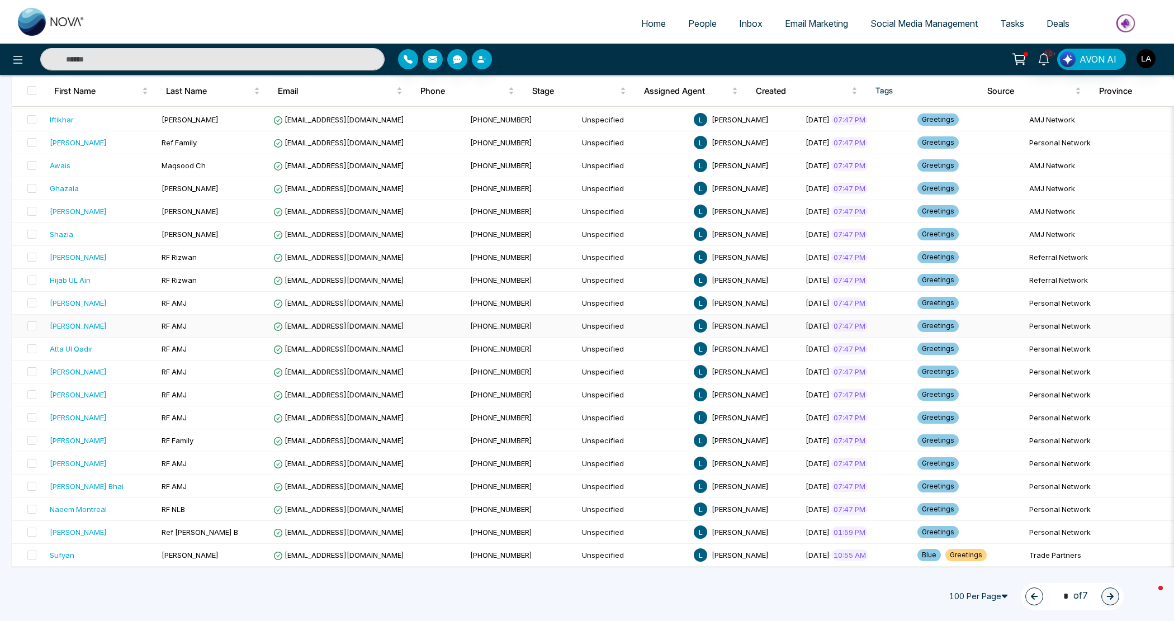
scroll to position [0, 0]
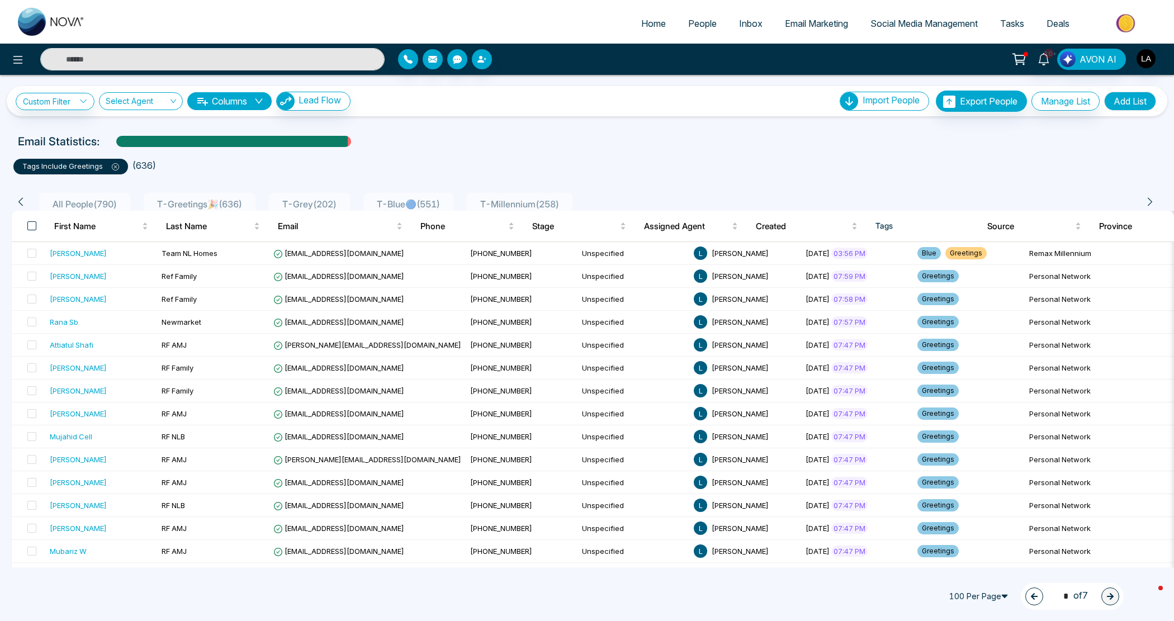
click at [31, 222] on span at bounding box center [31, 225] width 9 height 9
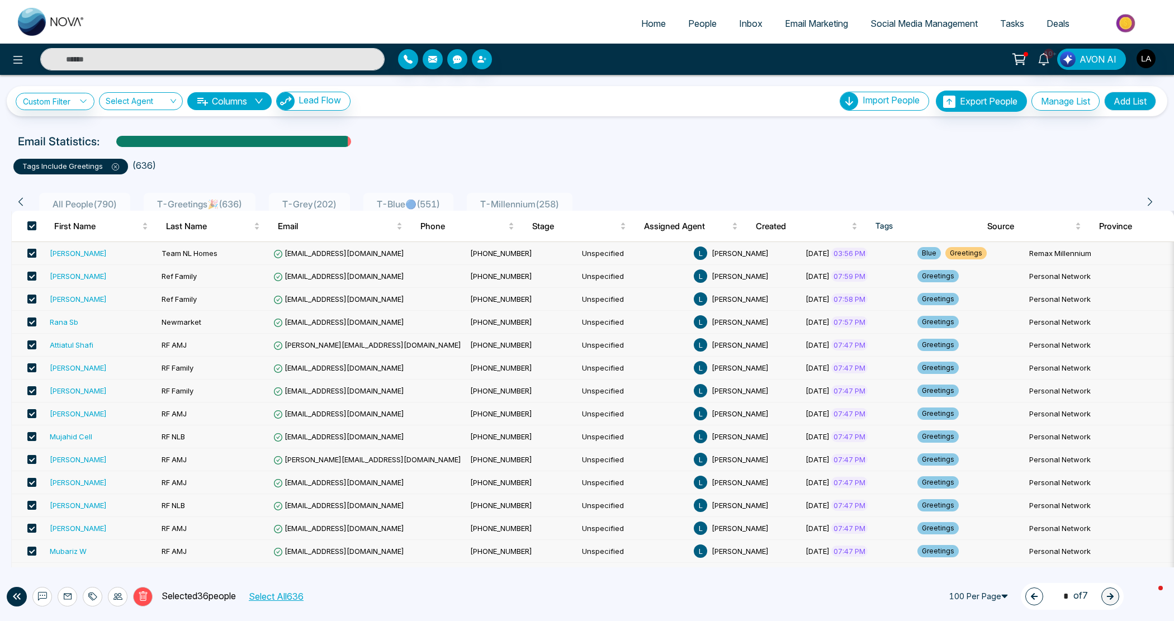
click at [34, 252] on span at bounding box center [31, 253] width 9 height 9
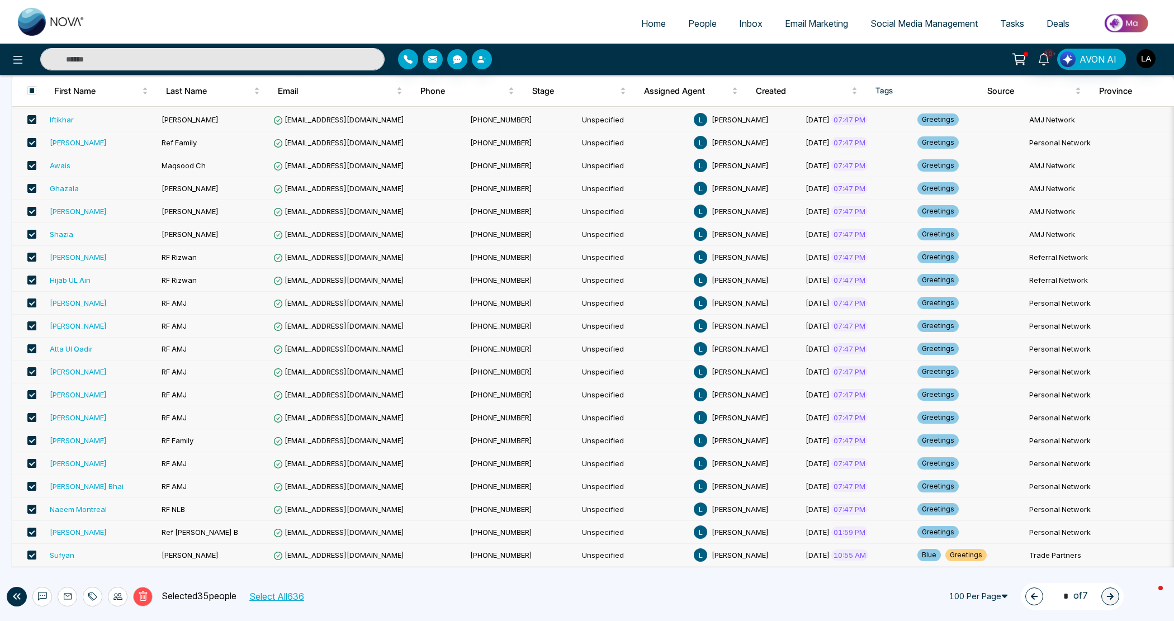
scroll to position [512, 0]
click at [138, 596] on icon at bounding box center [143, 596] width 10 height 10
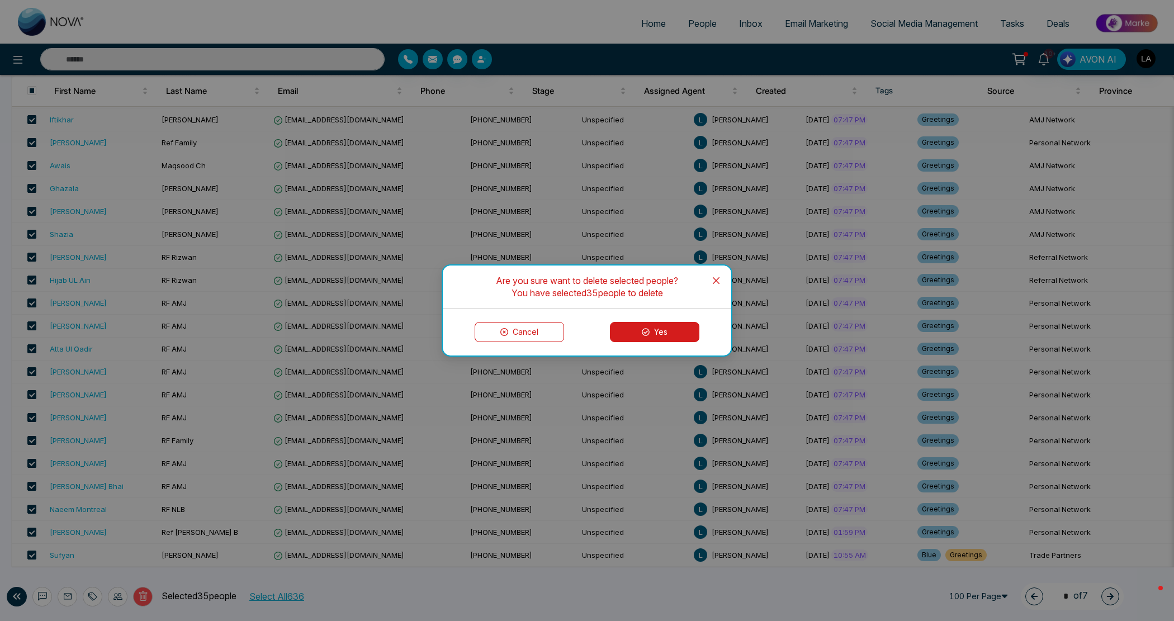
click at [714, 282] on icon "close" at bounding box center [716, 280] width 7 height 7
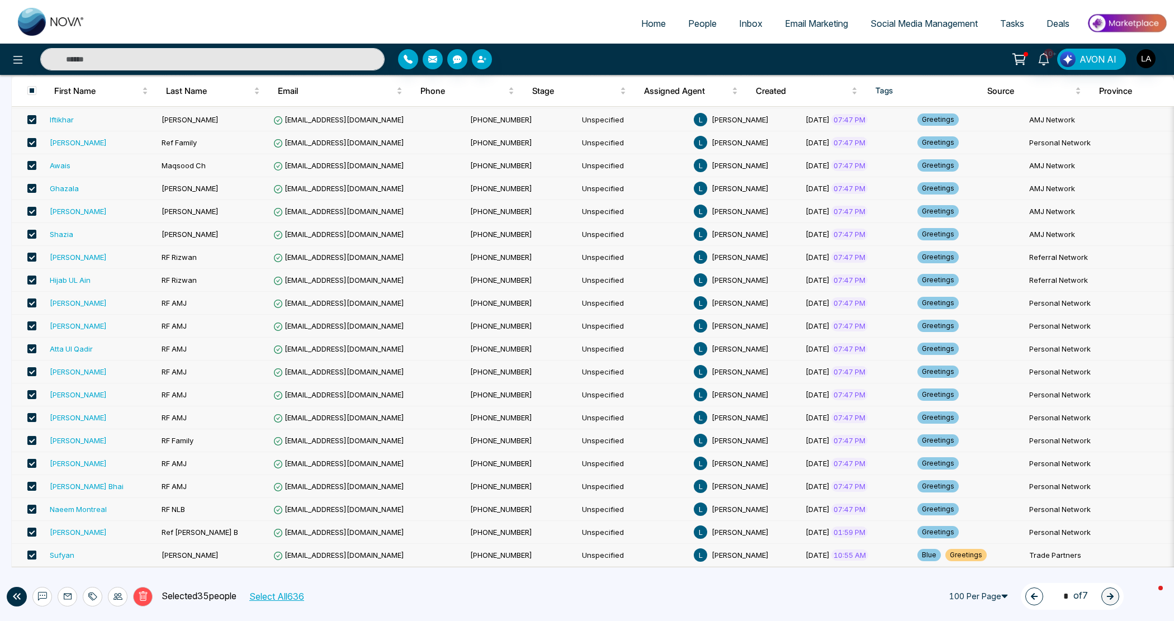
click at [34, 551] on span at bounding box center [31, 555] width 9 height 9
click at [143, 602] on button "Delete" at bounding box center [143, 597] width 20 height 20
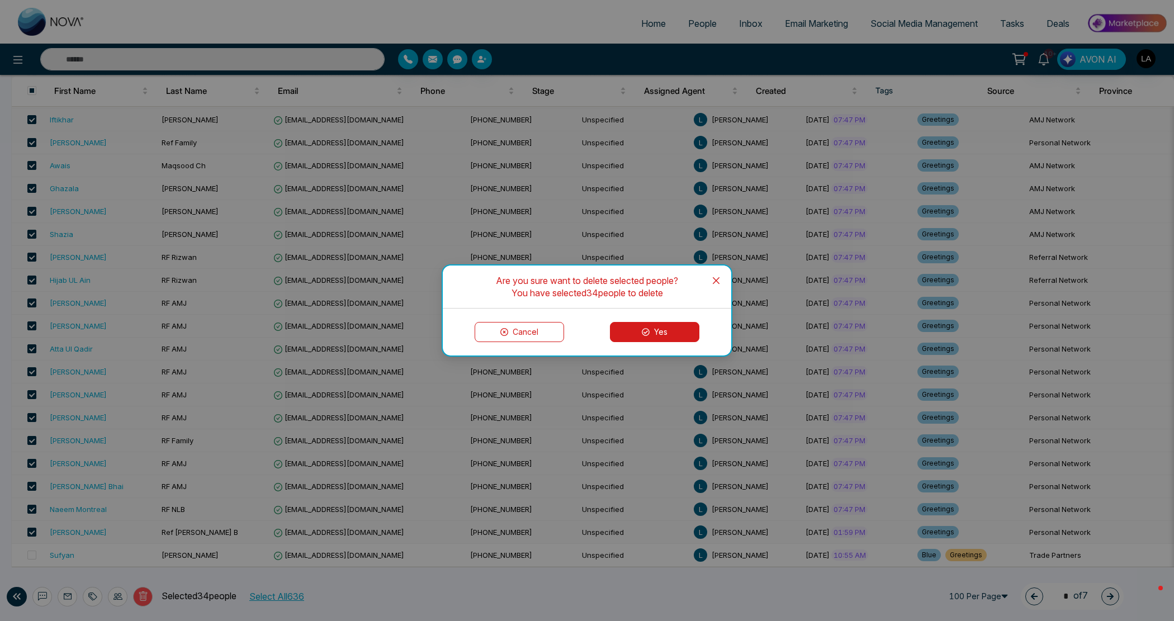
click at [629, 325] on button "Yes" at bounding box center [654, 332] width 89 height 20
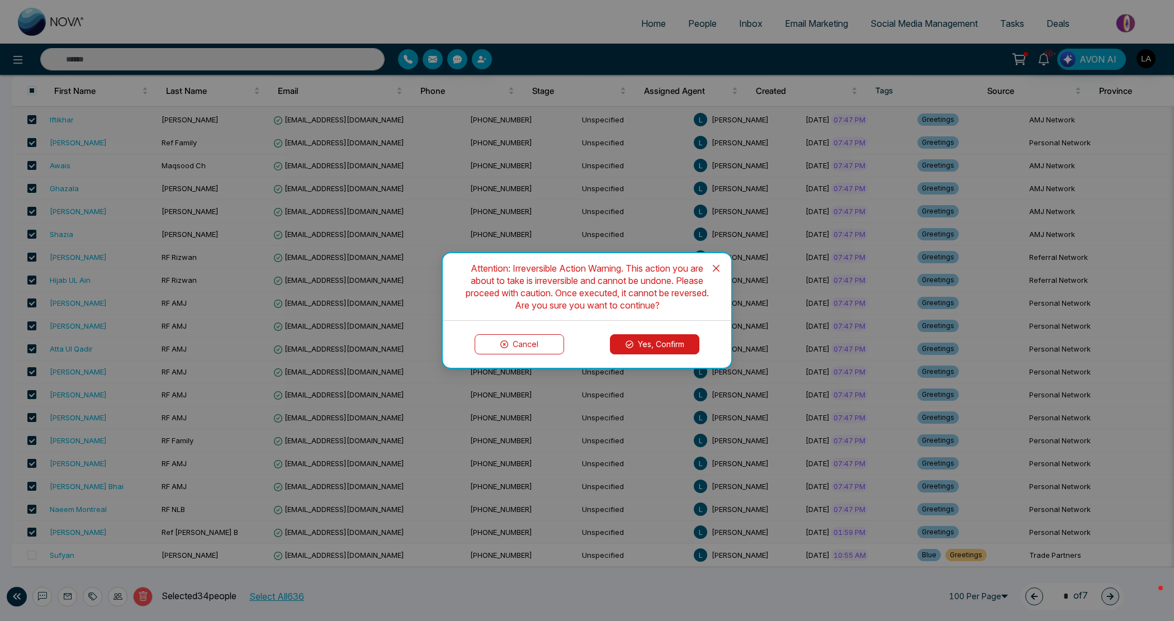
click at [638, 342] on button "Yes, Confirm" at bounding box center [654, 344] width 89 height 20
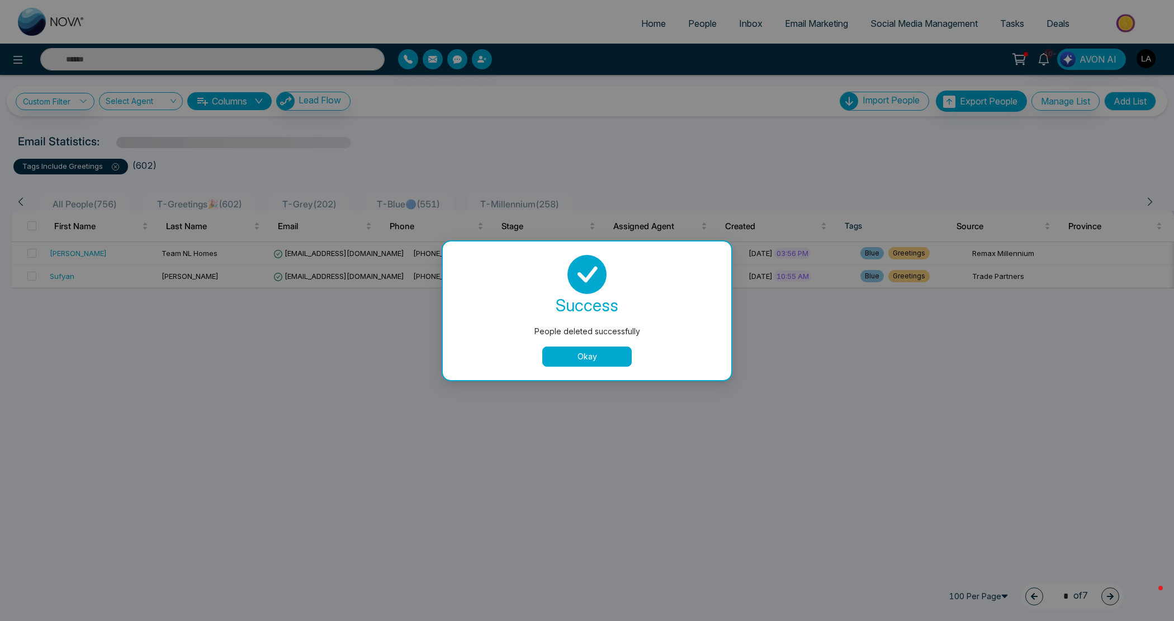
scroll to position [0, 0]
drag, startPoint x: 571, startPoint y: 361, endPoint x: 595, endPoint y: 356, distance: 24.6
click at [572, 361] on button "Okay" at bounding box center [586, 357] width 89 height 20
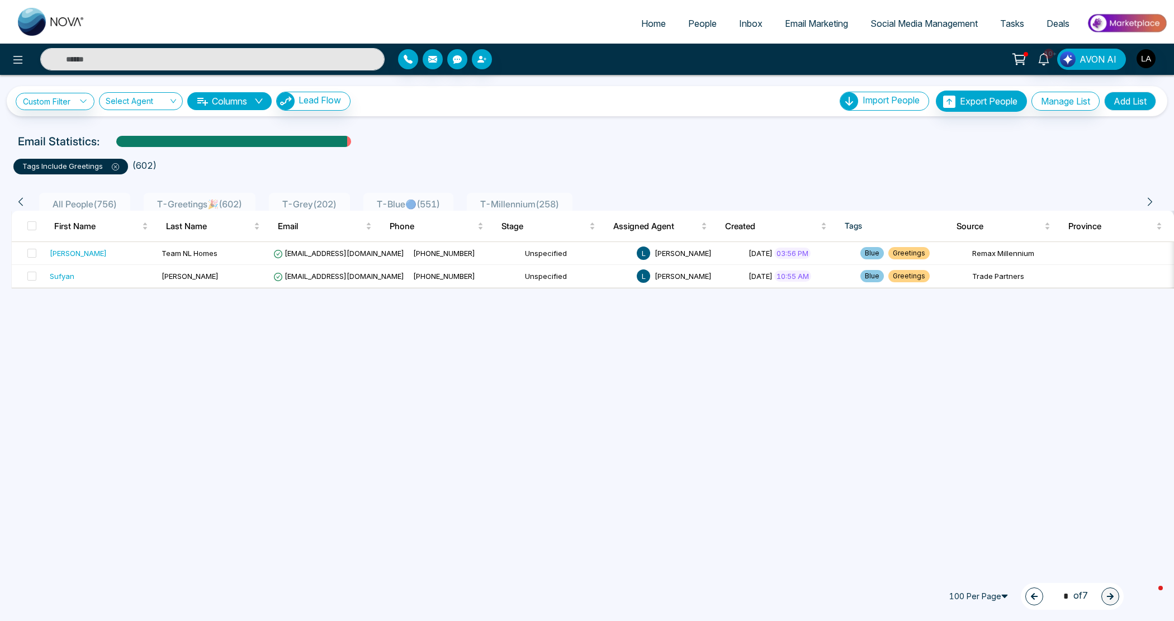
click at [1025, 595] on button "button" at bounding box center [1034, 597] width 18 height 18
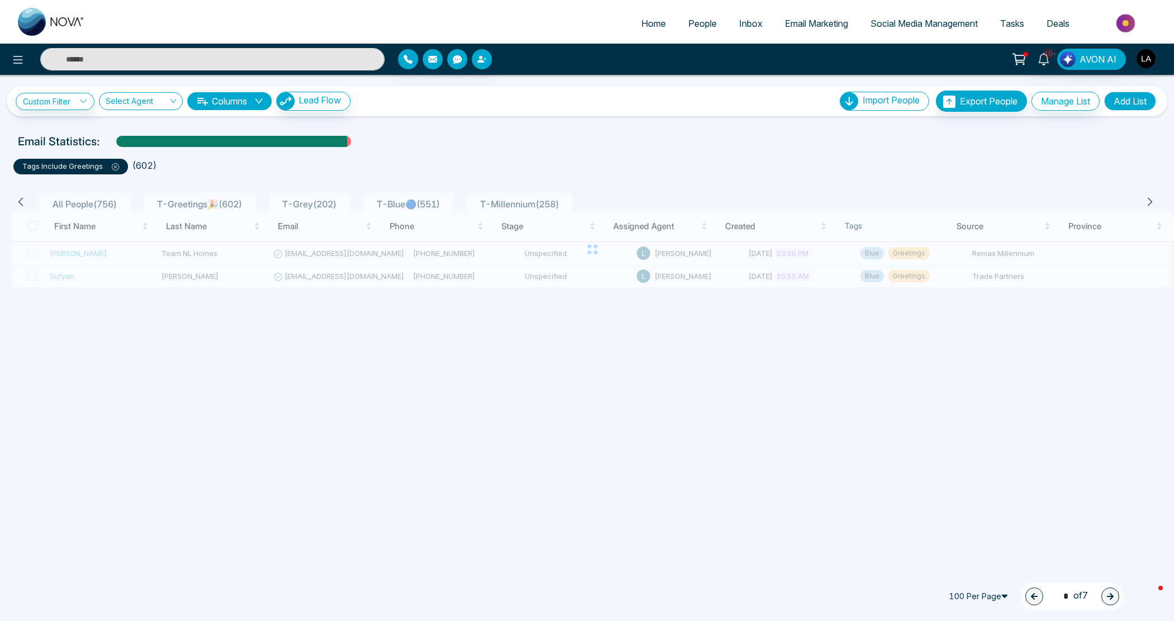
type input "*"
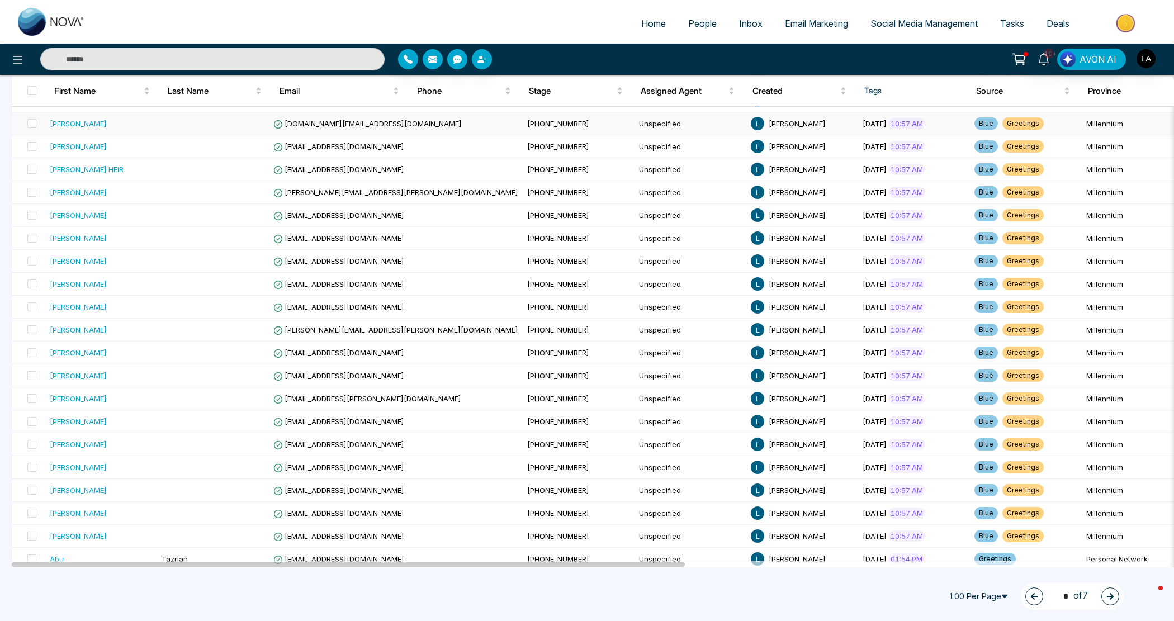
scroll to position [1986, 0]
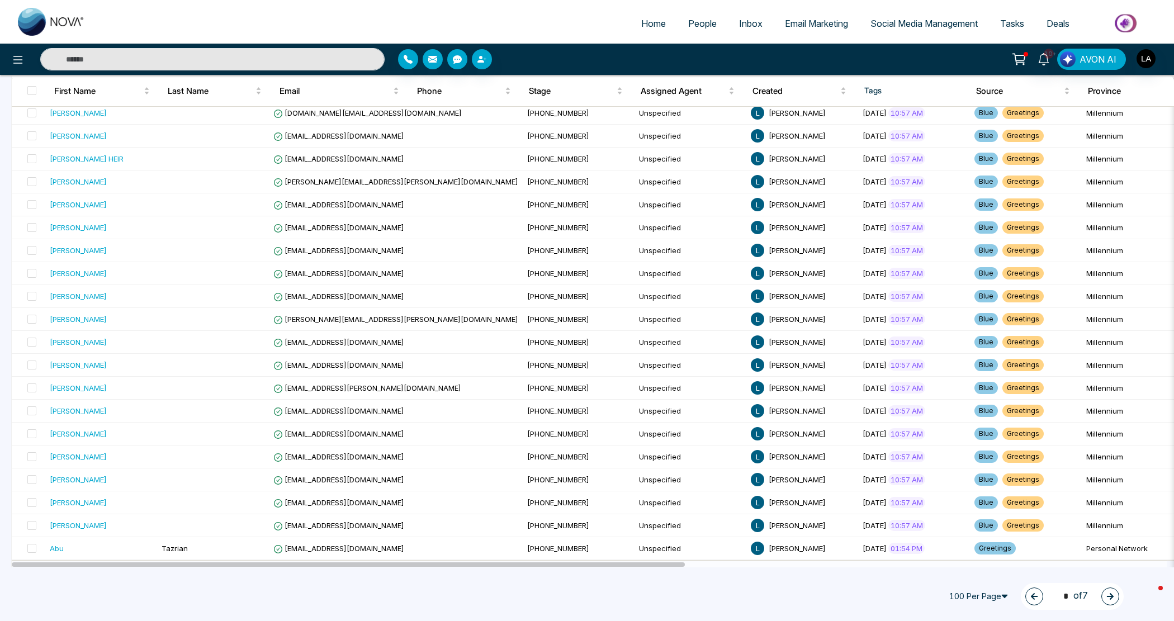
click at [1173, 6] on div "Home People Inbox Email Marketing Social Media Management Tasks Deals" at bounding box center [587, 22] width 1174 height 44
drag, startPoint x: 34, startPoint y: 550, endPoint x: 764, endPoint y: 361, distance: 754.1
click at [34, 550] on span at bounding box center [31, 548] width 9 height 9
click at [140, 591] on icon at bounding box center [143, 596] width 10 height 10
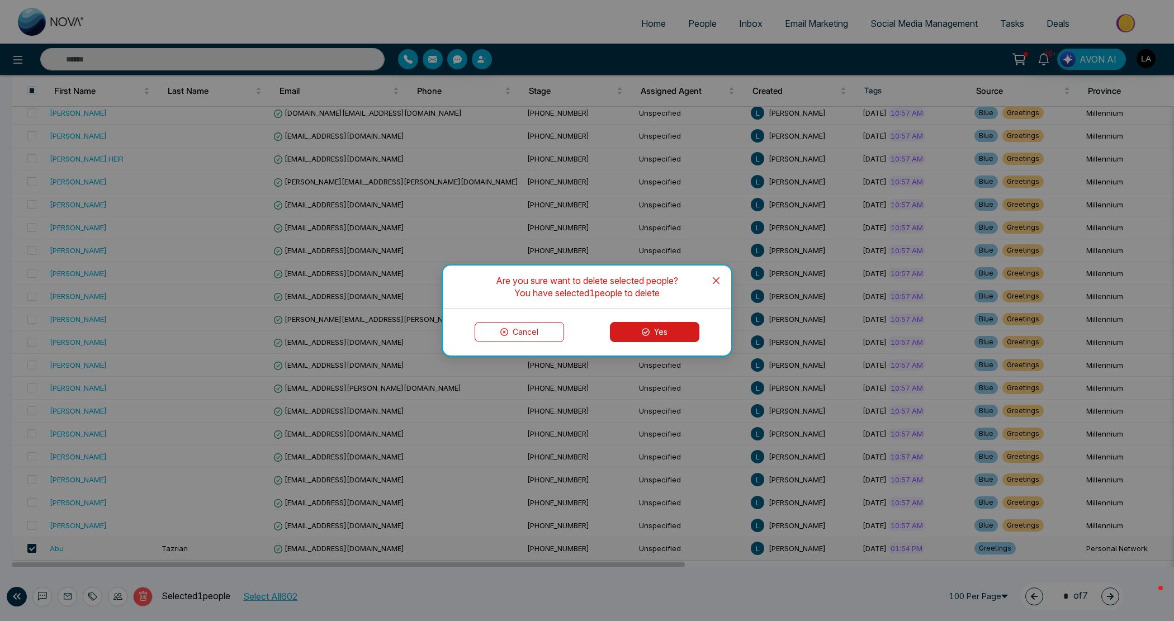
click at [634, 325] on button "Yes" at bounding box center [654, 332] width 89 height 20
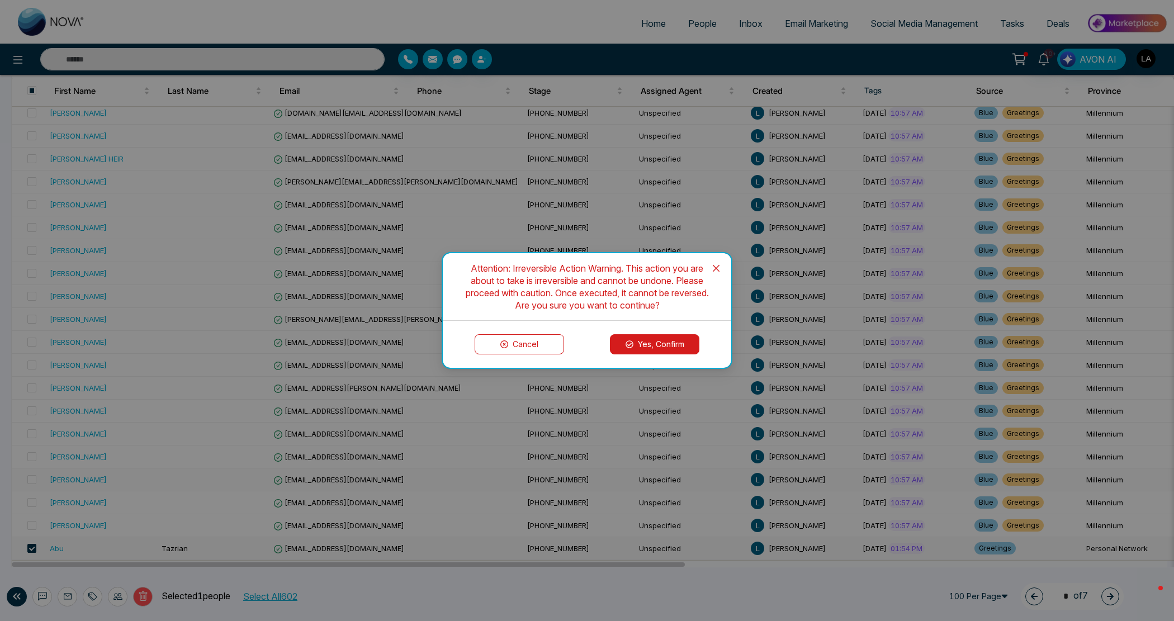
drag, startPoint x: 676, startPoint y: 342, endPoint x: 92, endPoint y: 470, distance: 598.0
click at [675, 342] on button "Yes, Confirm" at bounding box center [654, 344] width 89 height 20
